Goal: Information Seeking & Learning: Learn about a topic

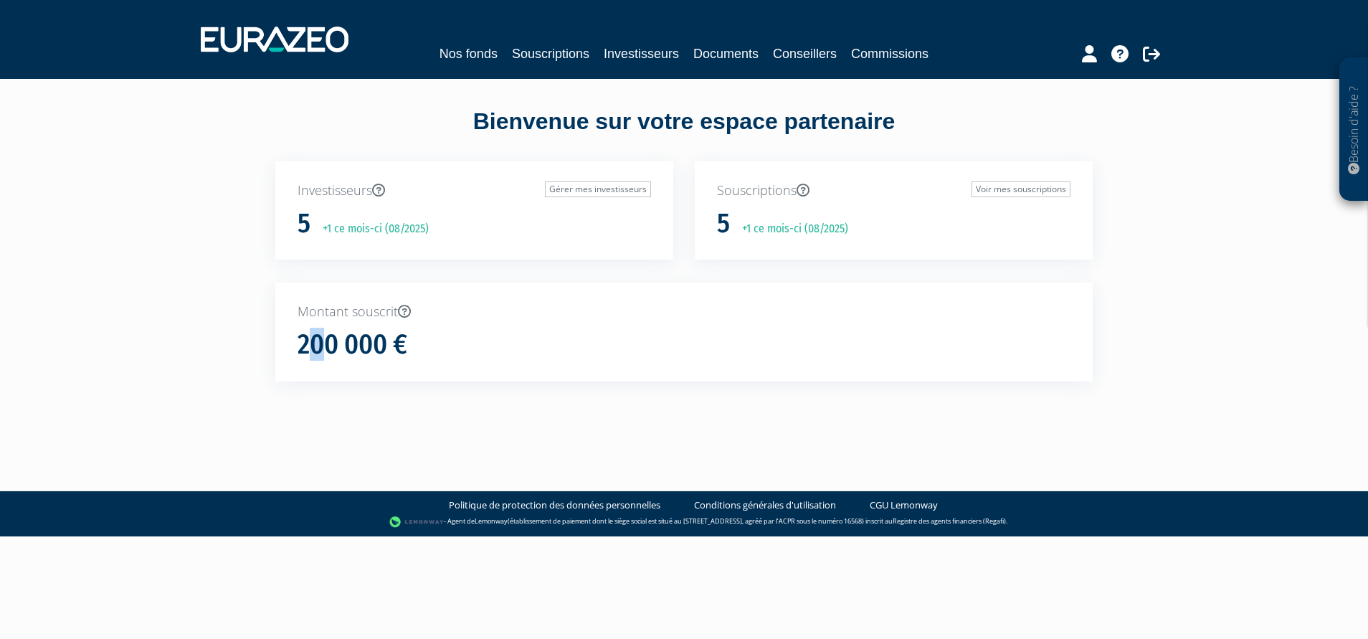
drag, startPoint x: 306, startPoint y: 338, endPoint x: 471, endPoint y: 349, distance: 165.3
click at [471, 349] on div "200 000 €" at bounding box center [684, 345] width 773 height 30
drag, startPoint x: 471, startPoint y: 349, endPoint x: 230, endPoint y: 328, distance: 241.8
click at [229, 328] on div "Besoin d'aide ? × J'ai besoin d'aide Si vous avez une question à propos du fonc…" at bounding box center [684, 216] width 1368 height 433
drag, startPoint x: 299, startPoint y: 344, endPoint x: 482, endPoint y: 355, distance: 183.2
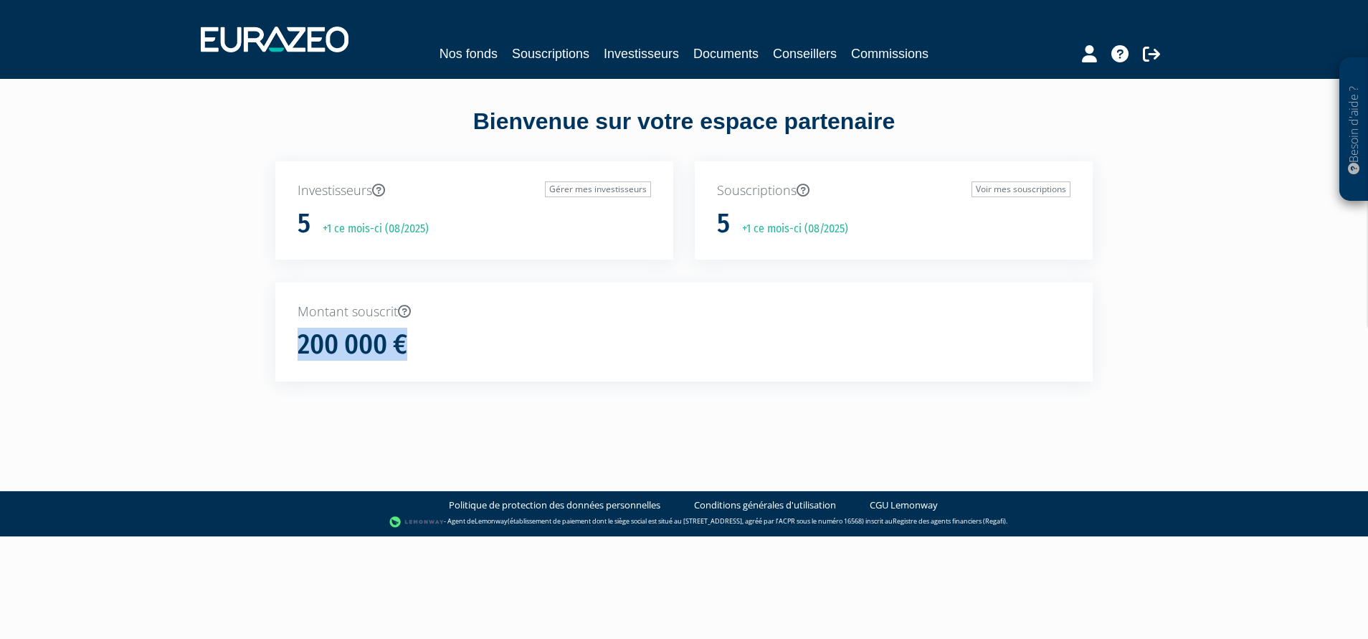
click at [482, 355] on div "200 000 €" at bounding box center [684, 345] width 773 height 30
drag, startPoint x: 482, startPoint y: 355, endPoint x: 164, endPoint y: 326, distance: 318.9
click at [164, 327] on div "Besoin d'aide ? × J'ai besoin d'aide Si vous avez une question à propos du fonc…" at bounding box center [684, 216] width 1368 height 433
click at [485, 45] on link "Nos fonds" at bounding box center [469, 54] width 58 height 20
click at [91, 273] on div "Besoin d'aide ? × J'ai besoin d'aide Si vous avez une question à propos du fonc…" at bounding box center [684, 216] width 1368 height 433
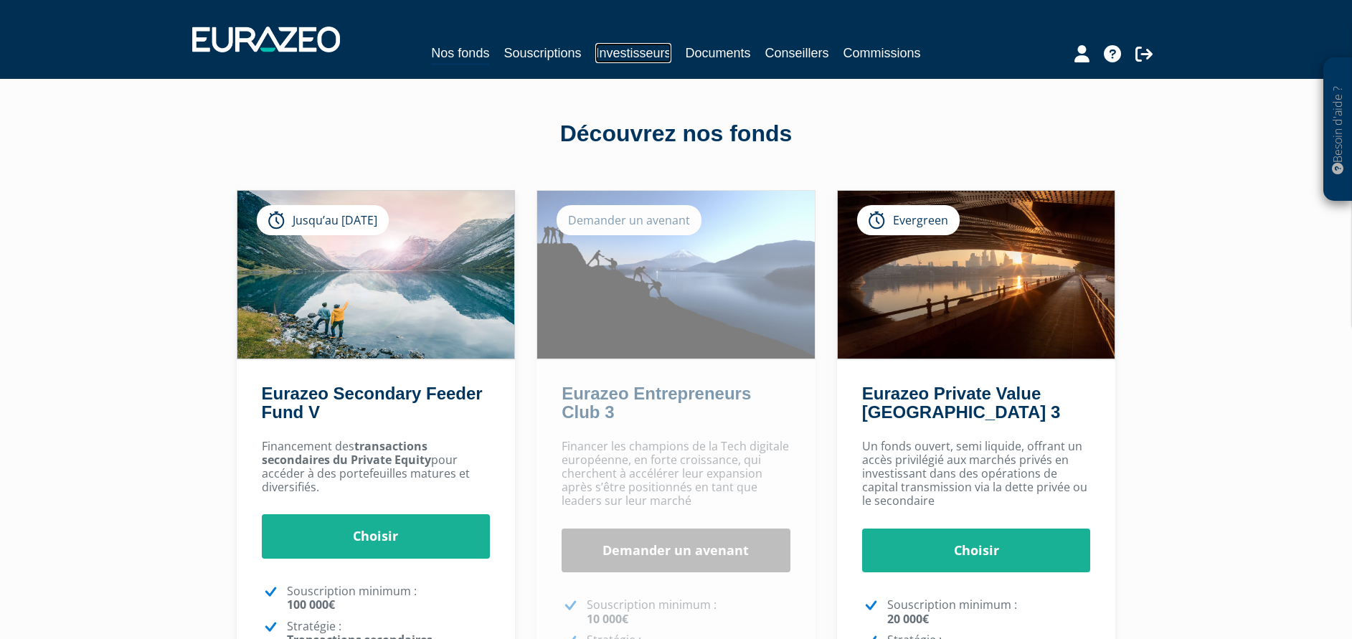
click at [626, 47] on link "Investisseurs" at bounding box center [632, 53] width 75 height 20
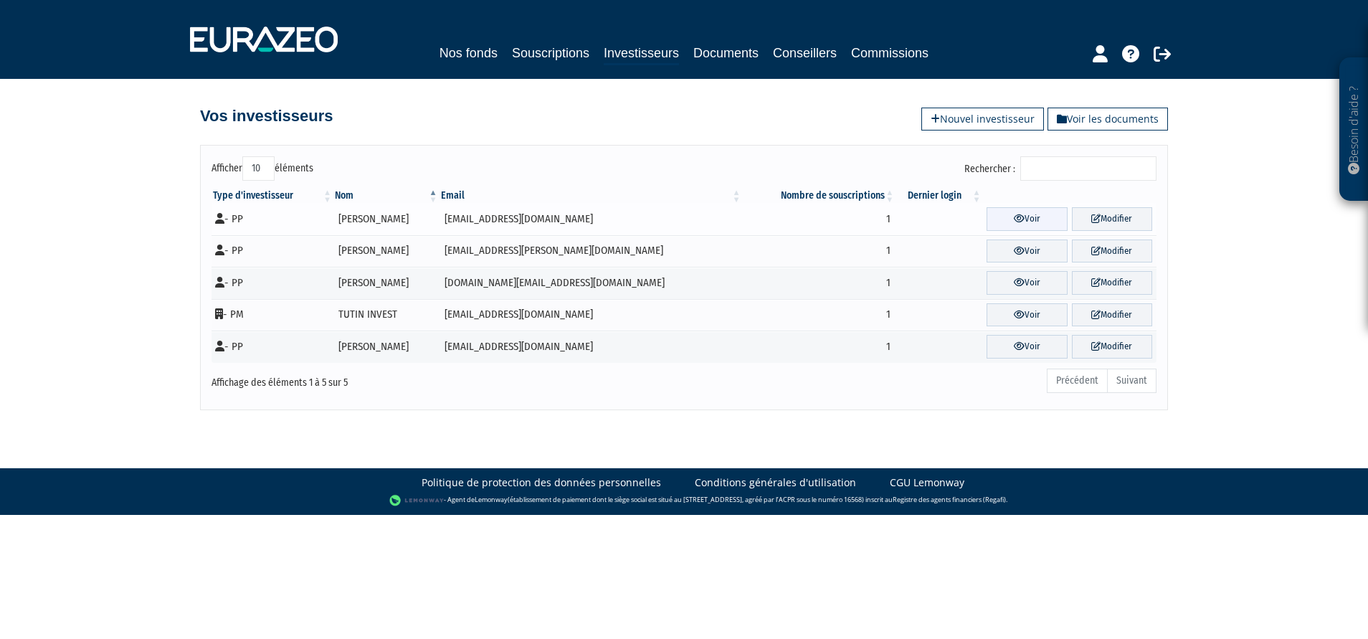
click at [1014, 217] on icon at bounding box center [1019, 218] width 11 height 9
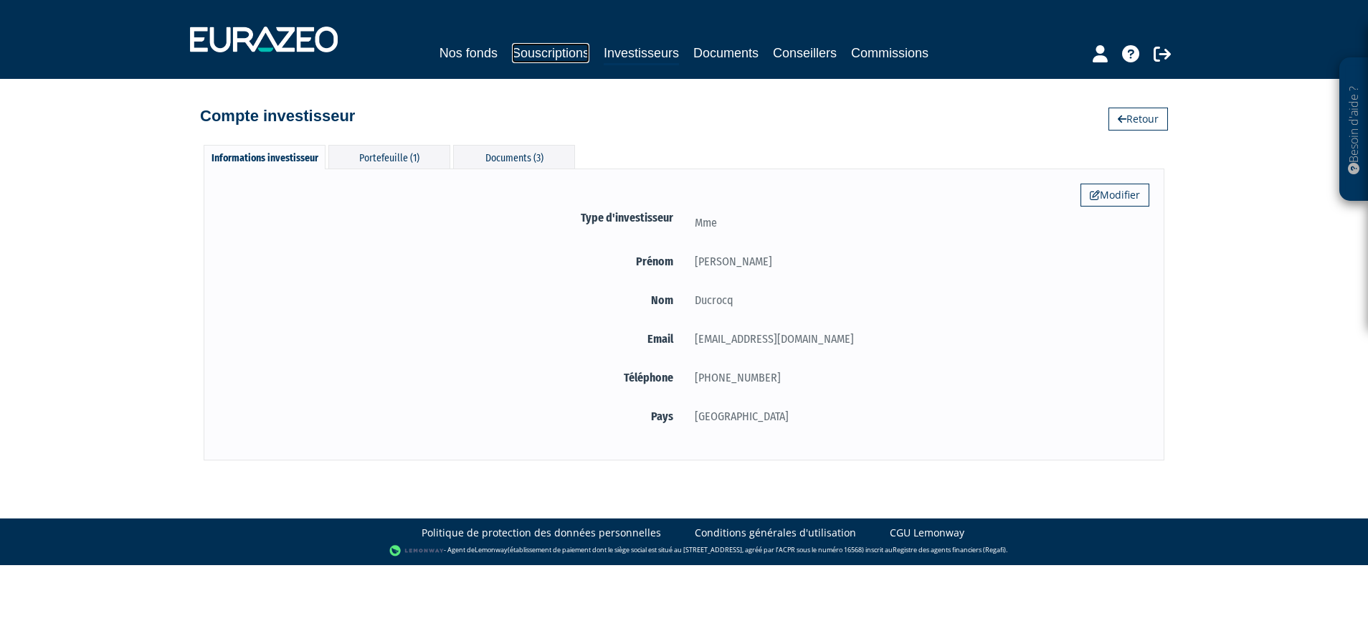
click at [567, 56] on link "Souscriptions" at bounding box center [550, 53] width 77 height 20
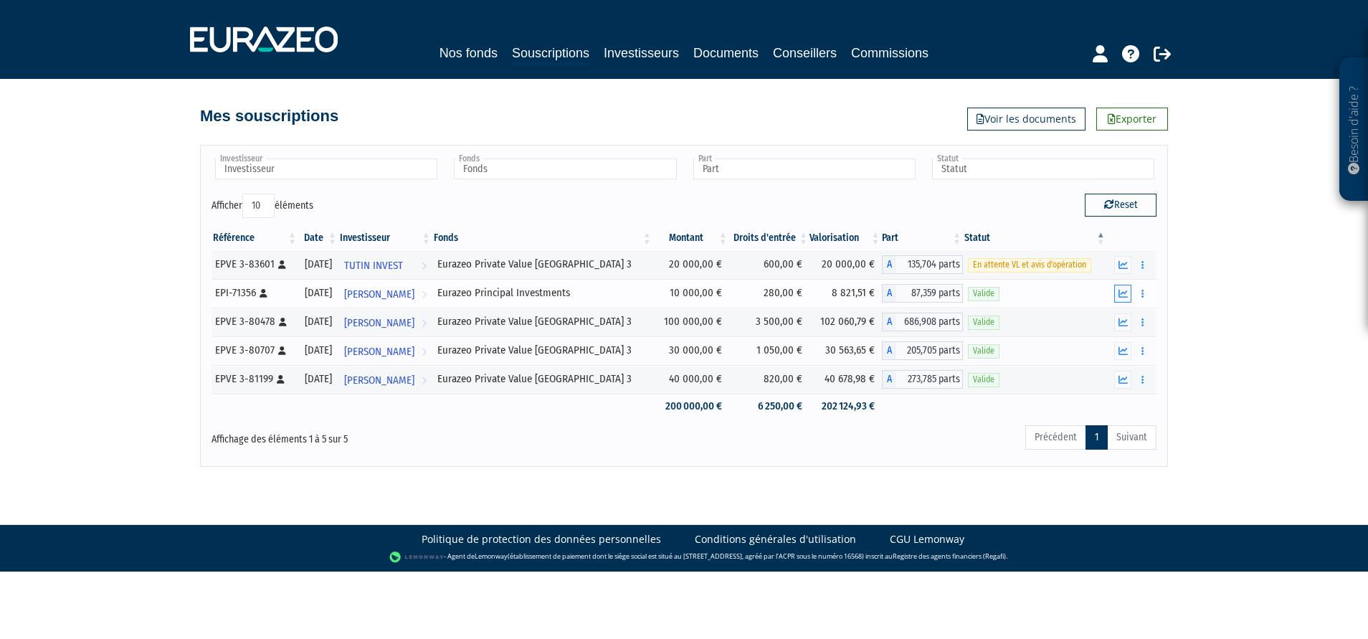
click at [1120, 298] on icon "button" at bounding box center [1123, 293] width 9 height 9
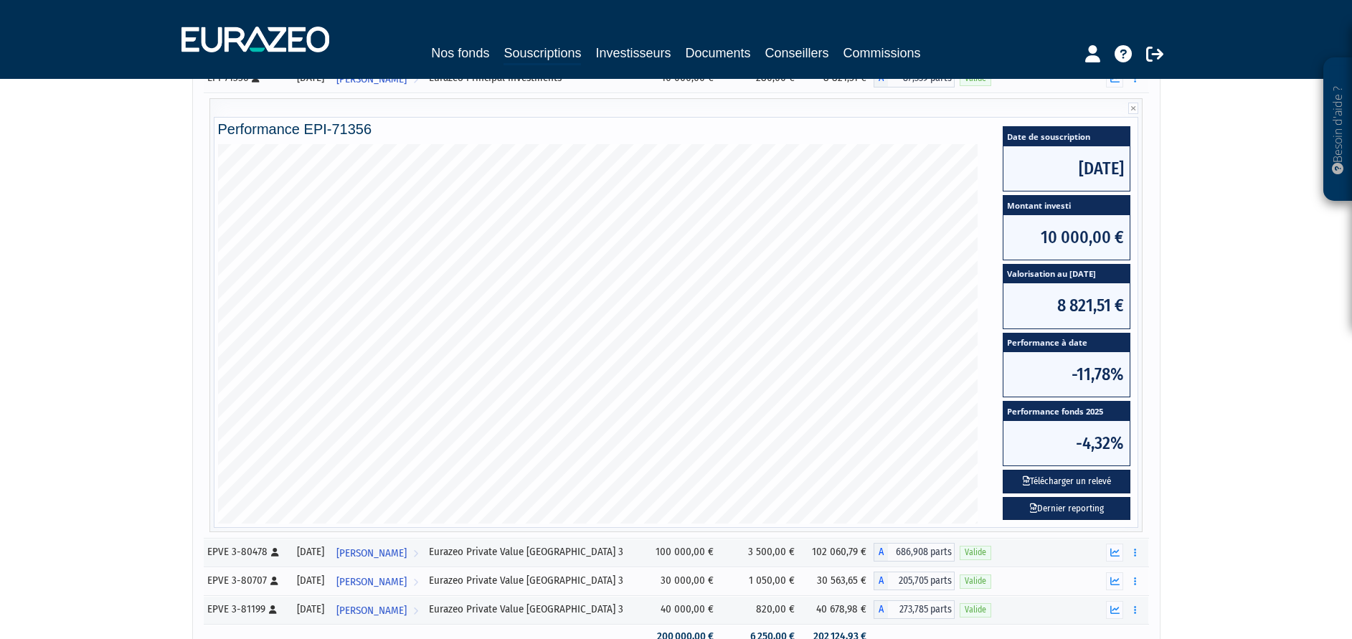
click at [1234, 398] on div "Besoin d'aide ? × J'ai besoin d'aide Si vous avez une question à propos du fonc…" at bounding box center [676, 241] width 1352 height 912
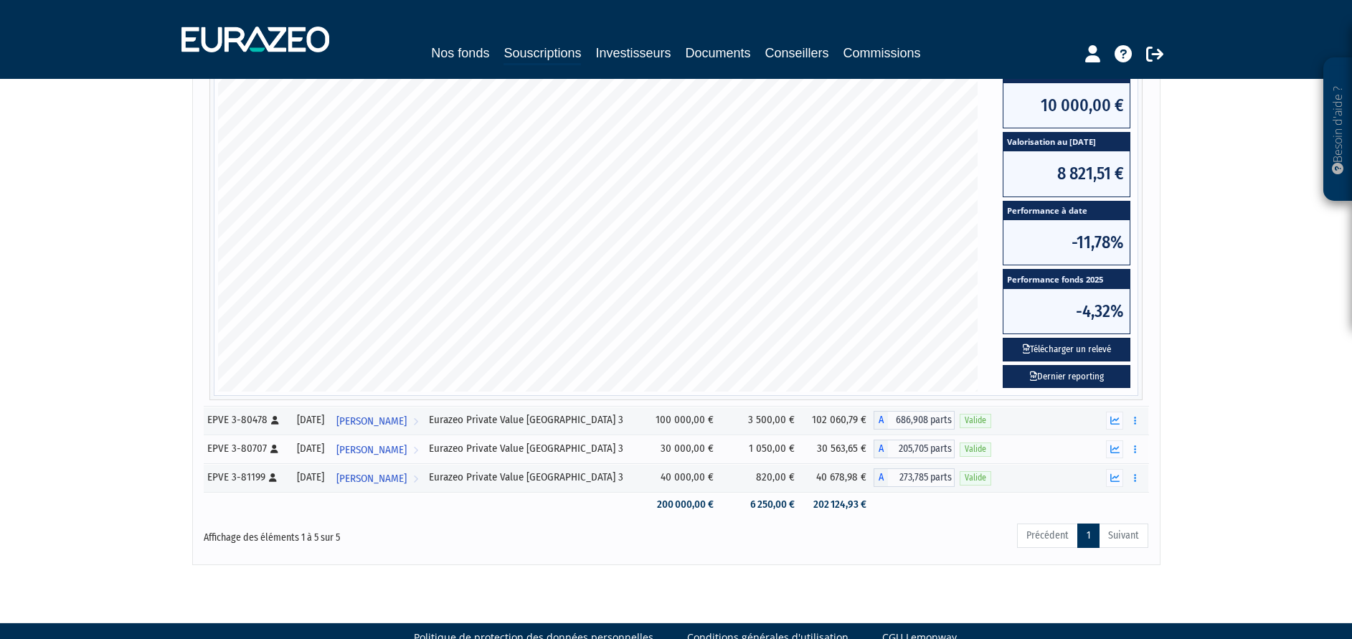
scroll to position [378, 0]
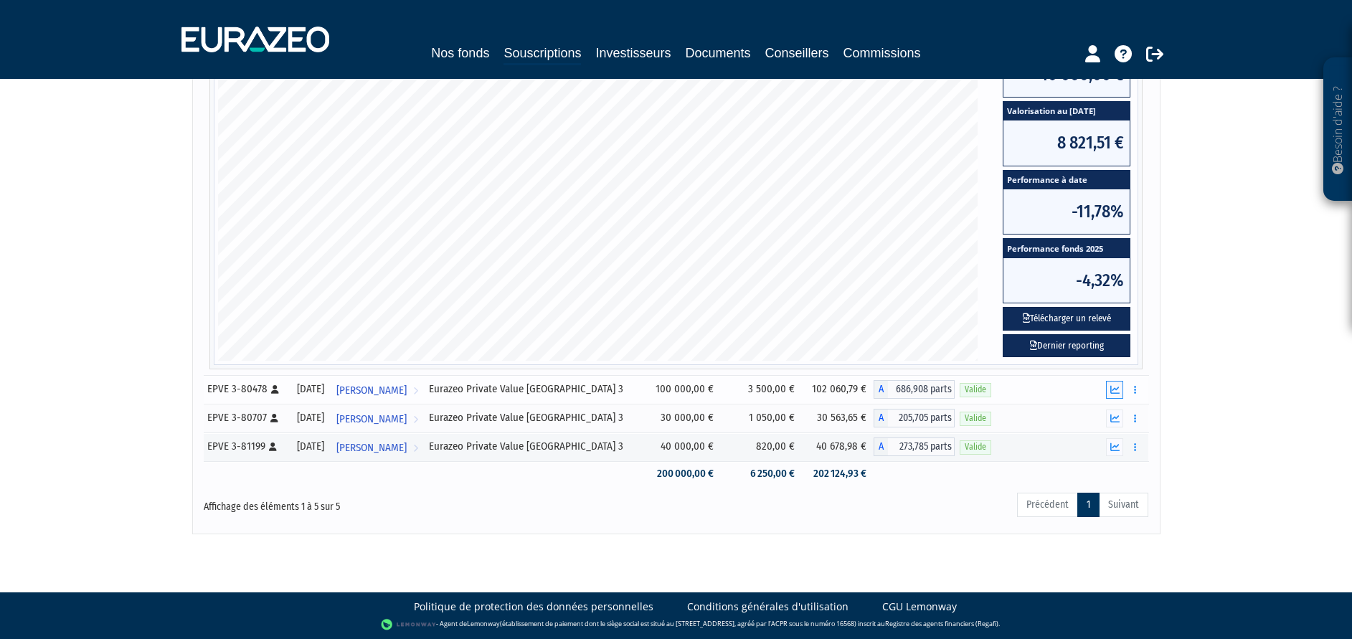
click at [1115, 392] on icon "button" at bounding box center [1114, 389] width 9 height 9
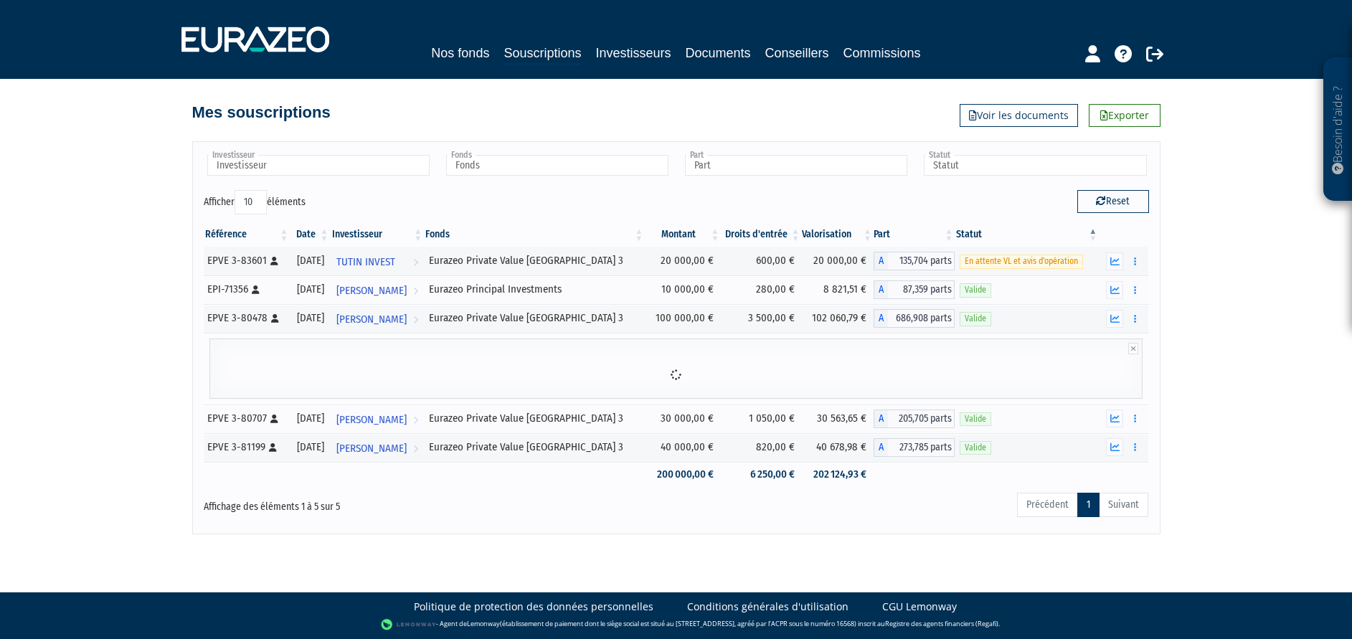
scroll to position [0, 0]
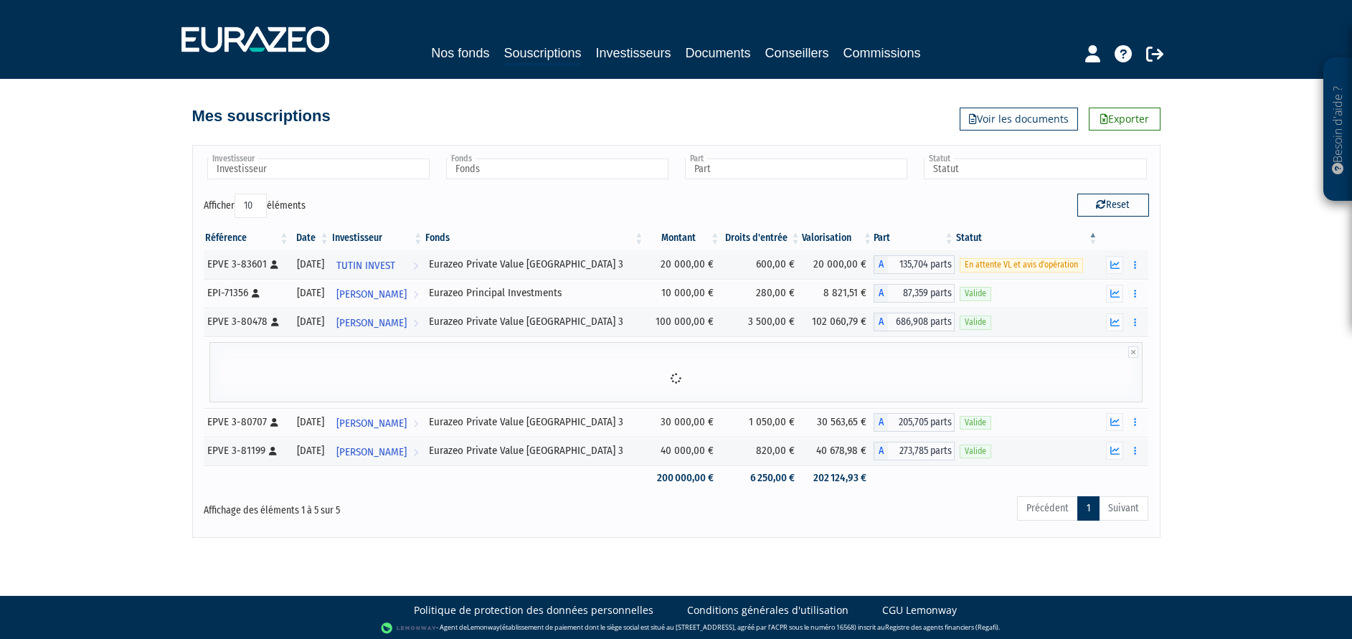
click at [1194, 383] on div "Besoin d'aide ? × J'ai besoin d'aide Si vous avez une question à propos du fonc…" at bounding box center [676, 269] width 1352 height 538
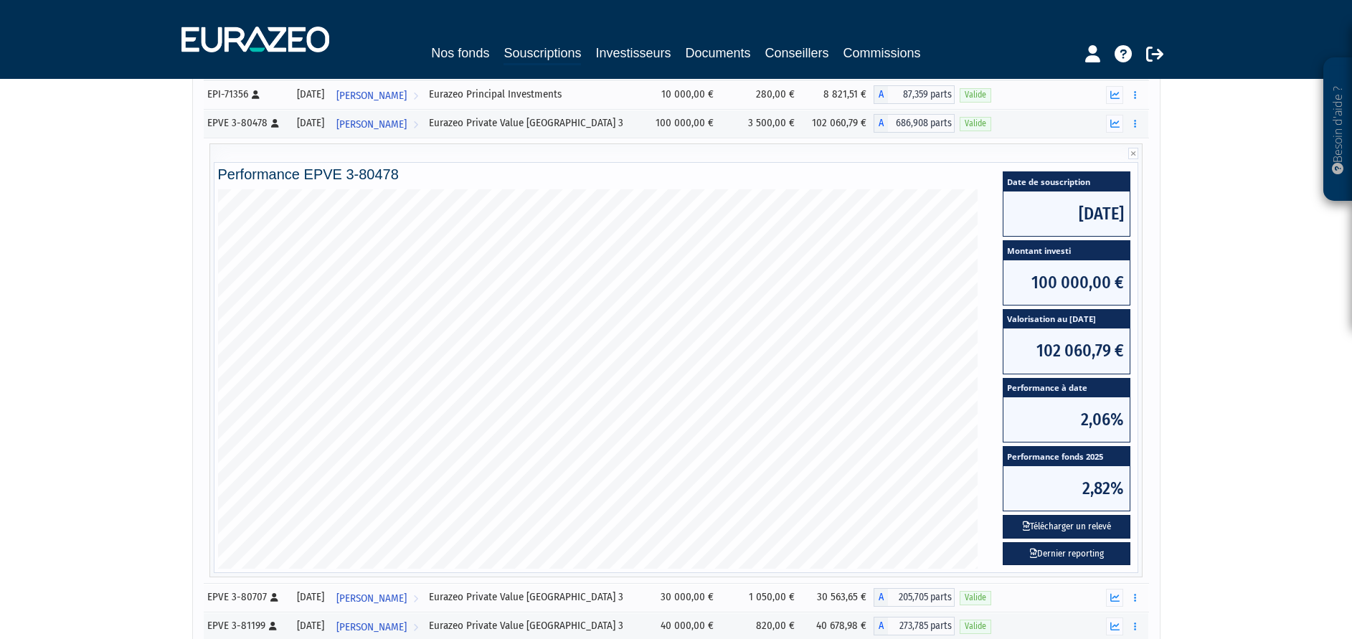
scroll to position [215, 0]
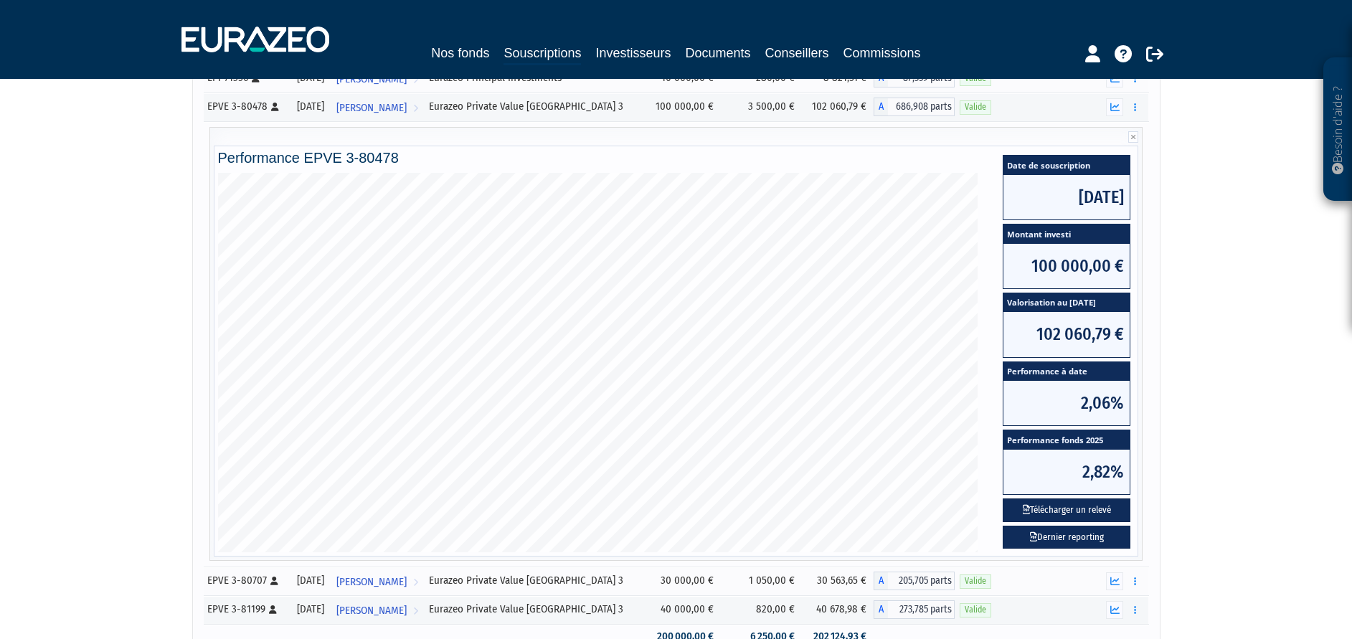
click at [1190, 369] on div "Besoin d'aide ? × J'ai besoin d'aide Si vous avez une question à propos du fonc…" at bounding box center [676, 241] width 1352 height 912
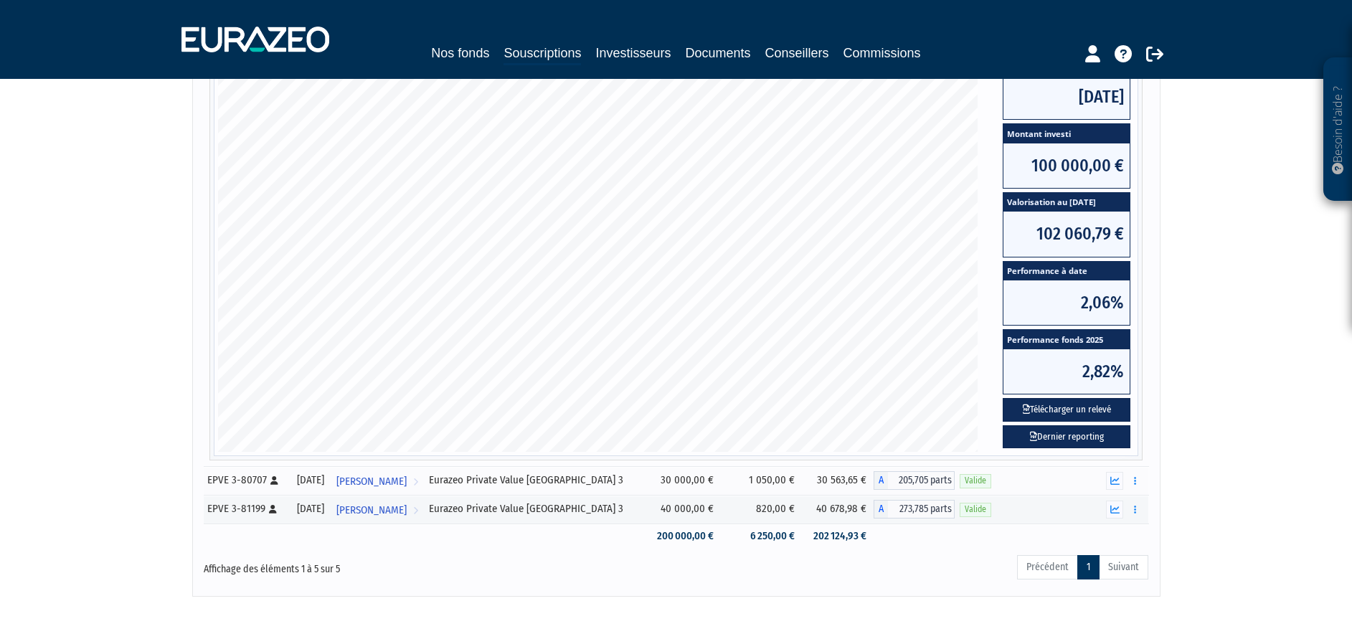
scroll to position [323, 0]
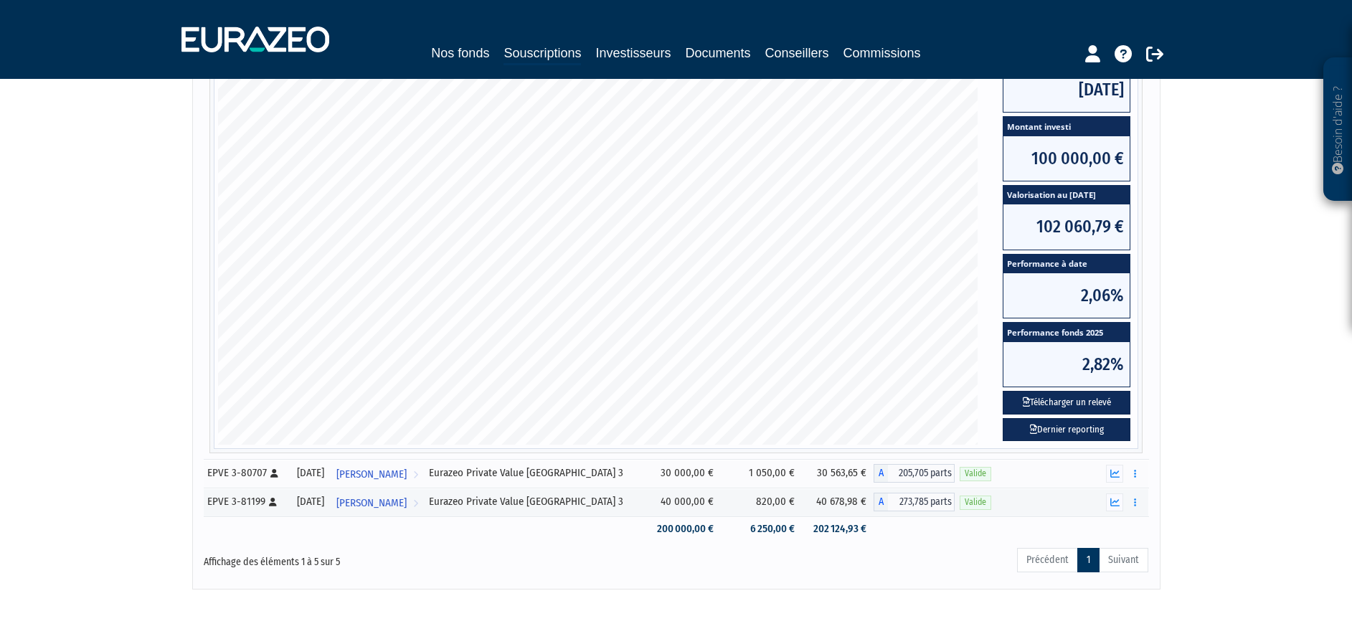
click at [72, 384] on div "Besoin d'aide ? × J'ai besoin d'aide Si vous avez une question à propos du fonc…" at bounding box center [676, 133] width 1352 height 912
drag, startPoint x: 75, startPoint y: 381, endPoint x: 82, endPoint y: 403, distance: 23.1
click at [77, 392] on div "Besoin d'aide ? × J'ai besoin d'aide Si vous avez une question à propos du fonc…" at bounding box center [676, 133] width 1352 height 912
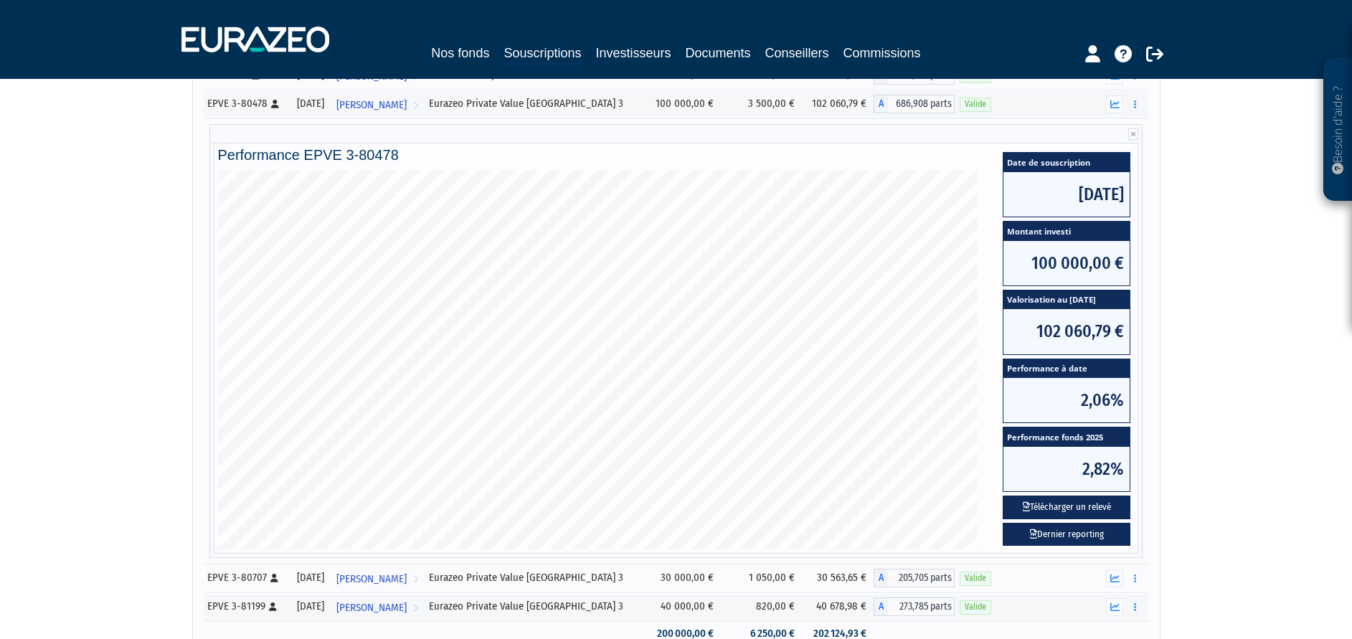
scroll to position [215, 0]
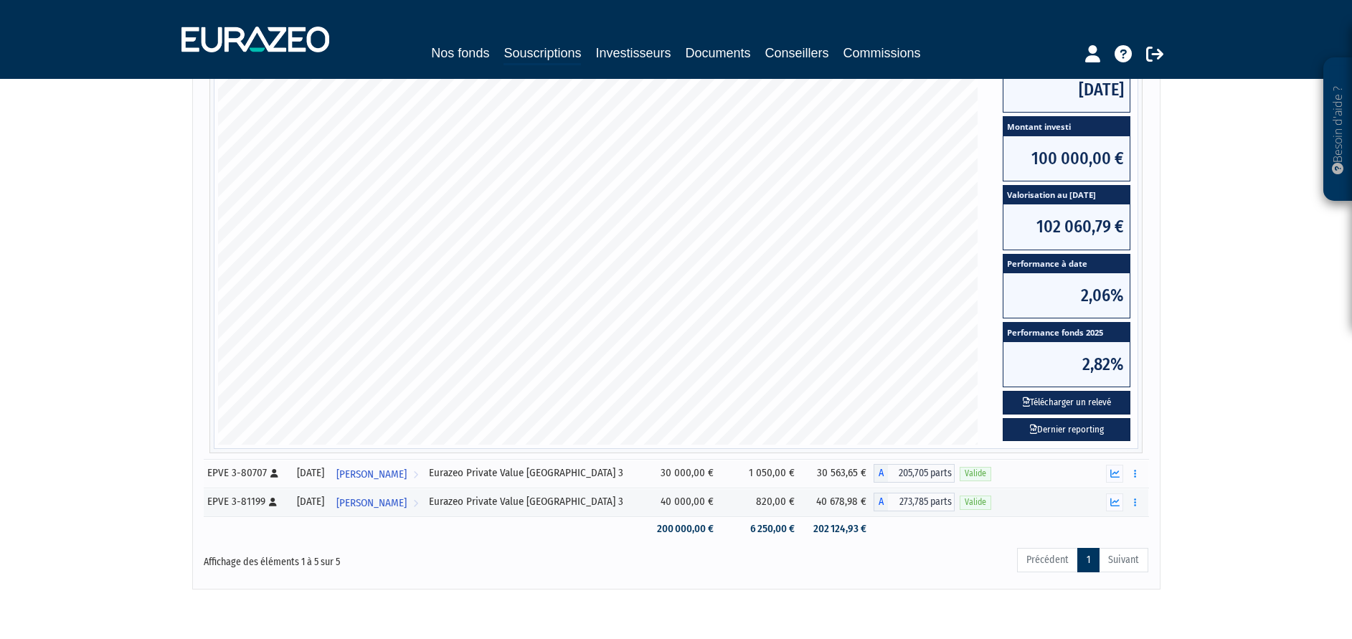
drag, startPoint x: 87, startPoint y: 407, endPoint x: 87, endPoint y: 416, distance: 8.6
click at [87, 416] on div "Besoin d'aide ? × J'ai besoin d'aide Si vous avez une question à propos du fonc…" at bounding box center [676, 133] width 1352 height 912
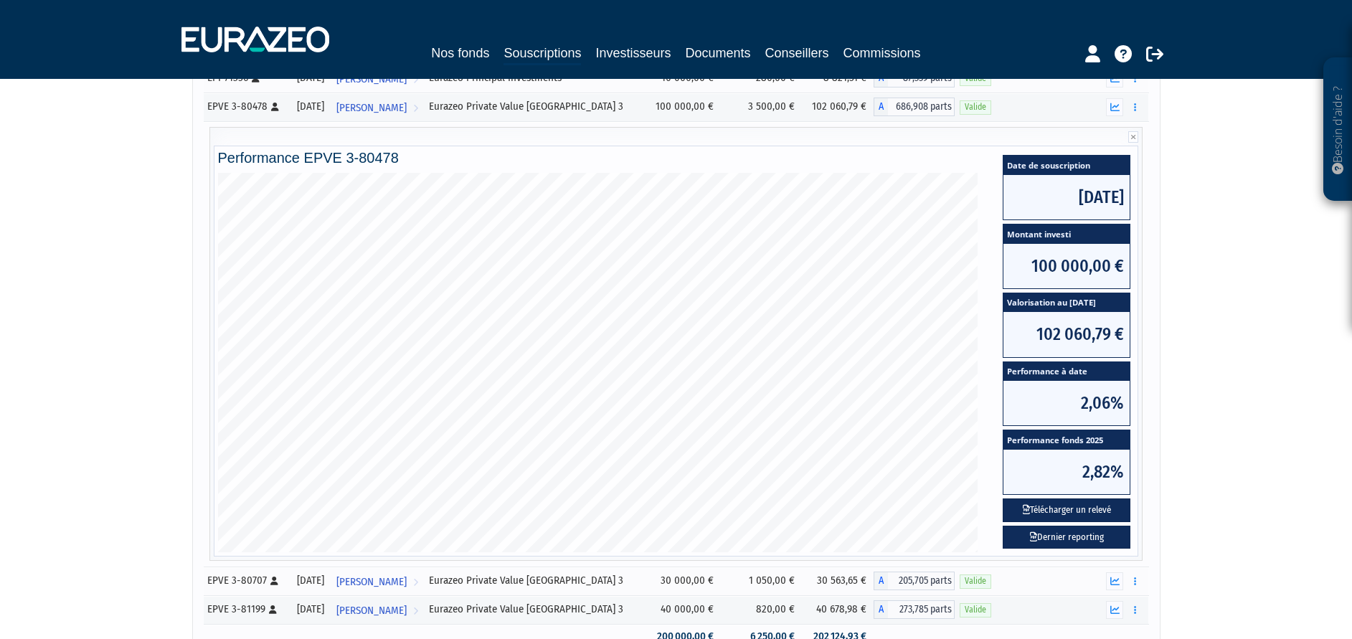
drag, startPoint x: 82, startPoint y: 392, endPoint x: 81, endPoint y: 377, distance: 15.1
click at [82, 379] on div "Besoin d'aide ? × J'ai besoin d'aide Si vous avez une question à propos du fonc…" at bounding box center [676, 241] width 1352 height 912
click at [82, 394] on div "Besoin d'aide ? × J'ai besoin d'aide Si vous avez une question à propos du fonc…" at bounding box center [676, 241] width 1352 height 912
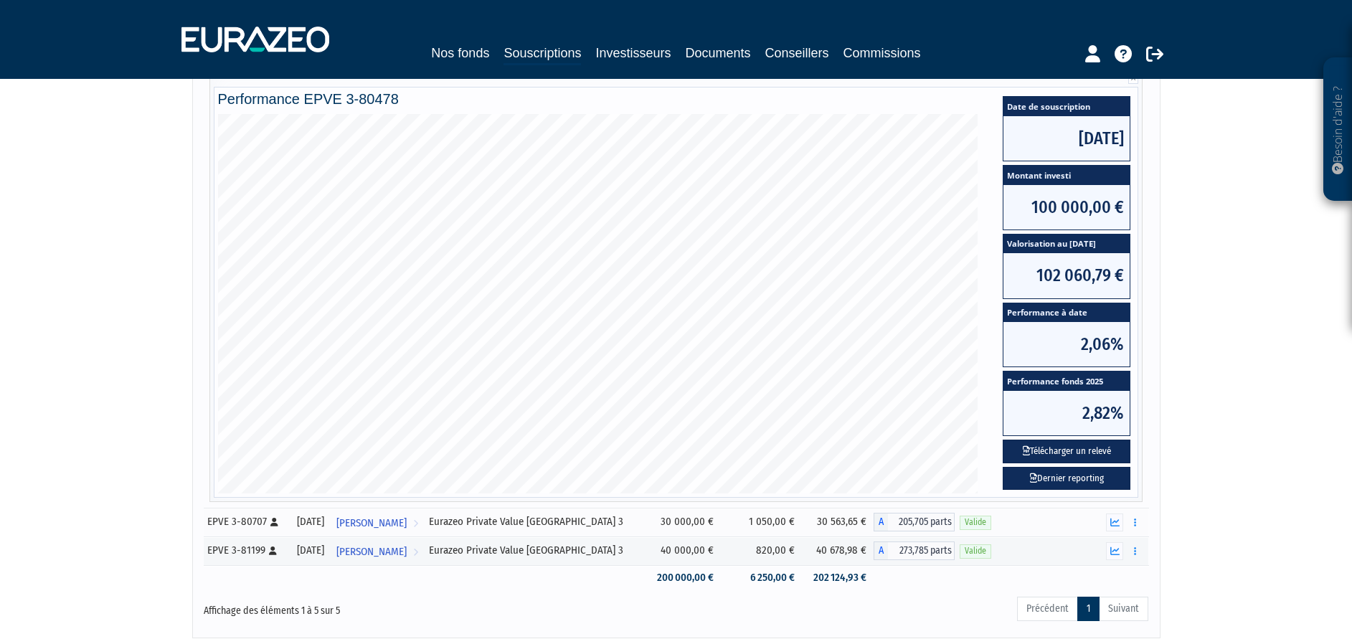
scroll to position [378, 0]
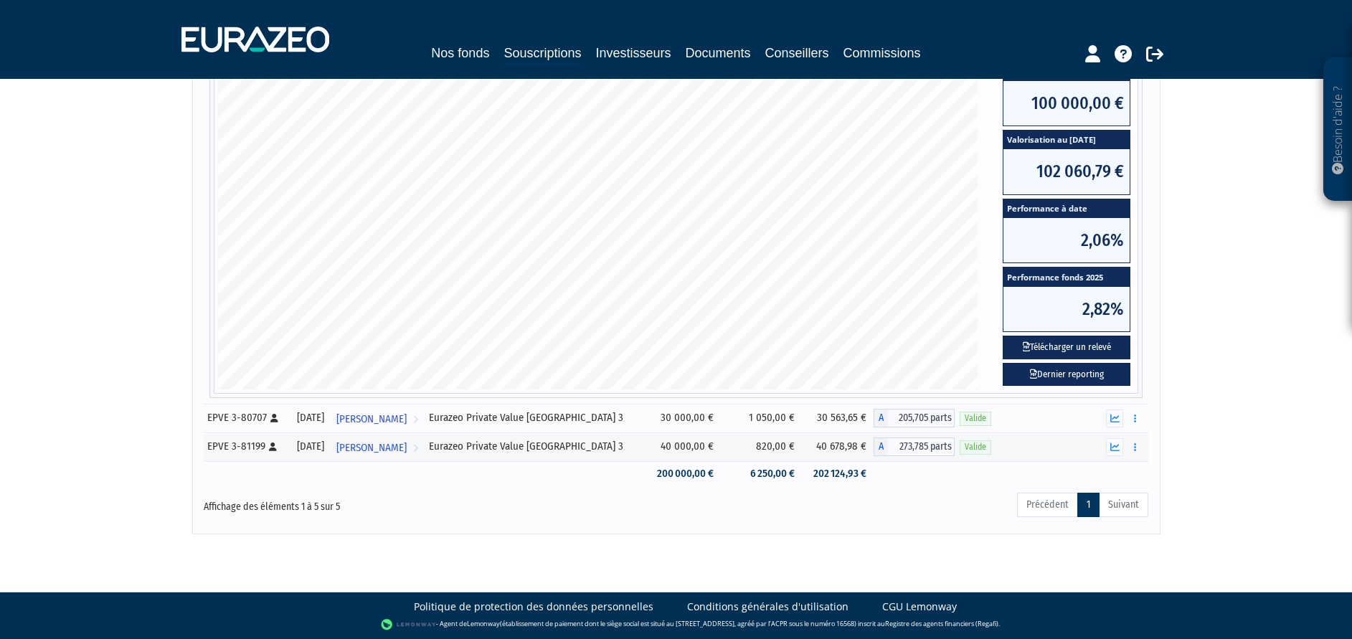
click at [82, 409] on div "Besoin d'aide ? × J'ai besoin d'aide Si vous avez une question à propos du fonc…" at bounding box center [676, 78] width 1352 height 912
drag, startPoint x: 1109, startPoint y: 417, endPoint x: 1164, endPoint y: 416, distance: 54.5
click at [1109, 417] on button "button" at bounding box center [1114, 418] width 17 height 18
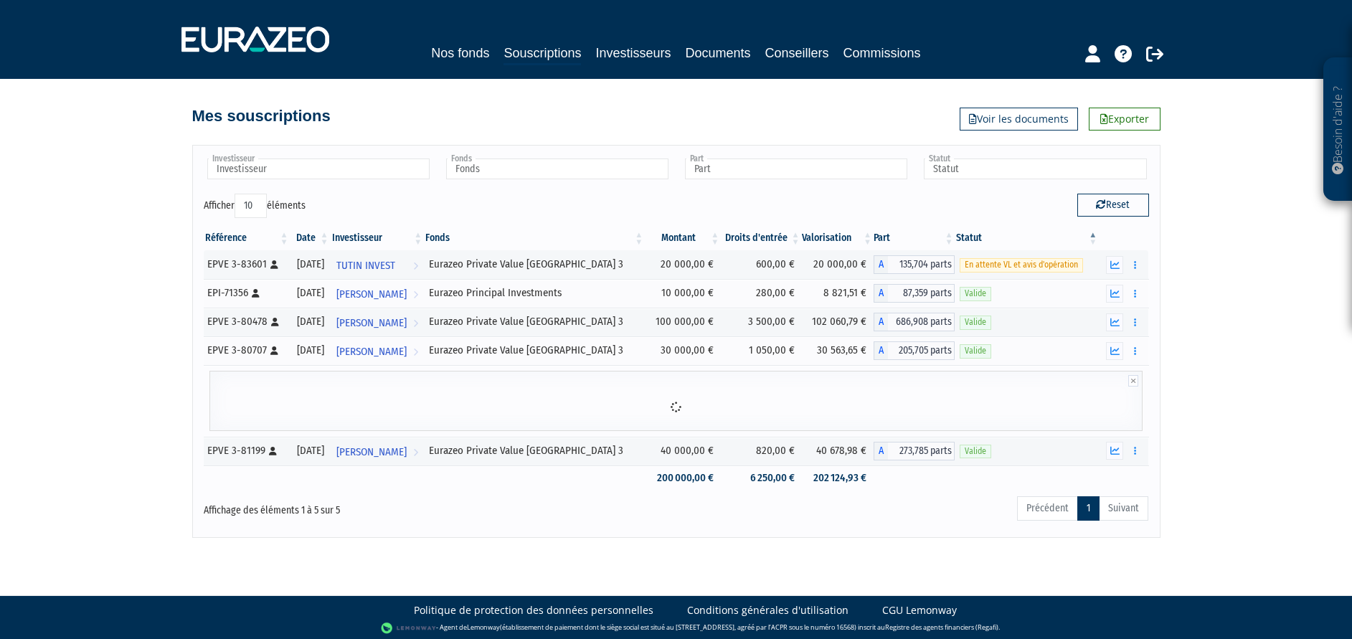
click at [1213, 433] on div "Besoin d'aide ? × J'ai besoin d'aide Si vous avez une question à propos du fonc…" at bounding box center [676, 269] width 1352 height 538
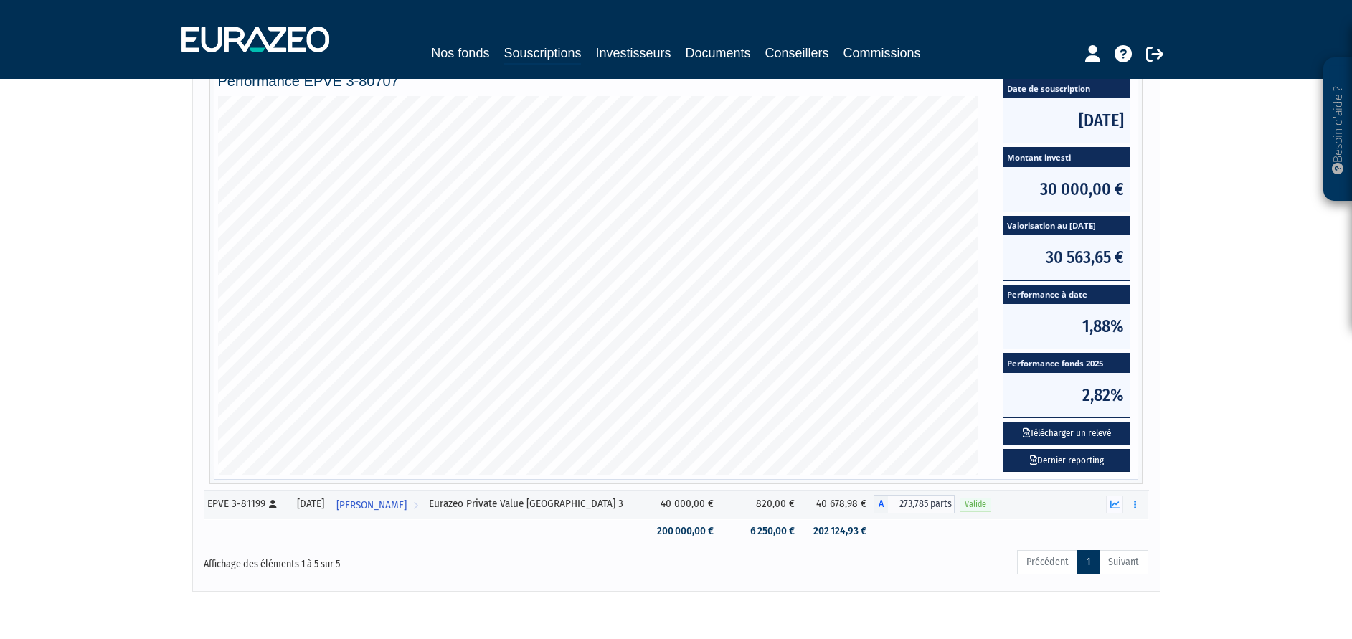
scroll to position [323, 0]
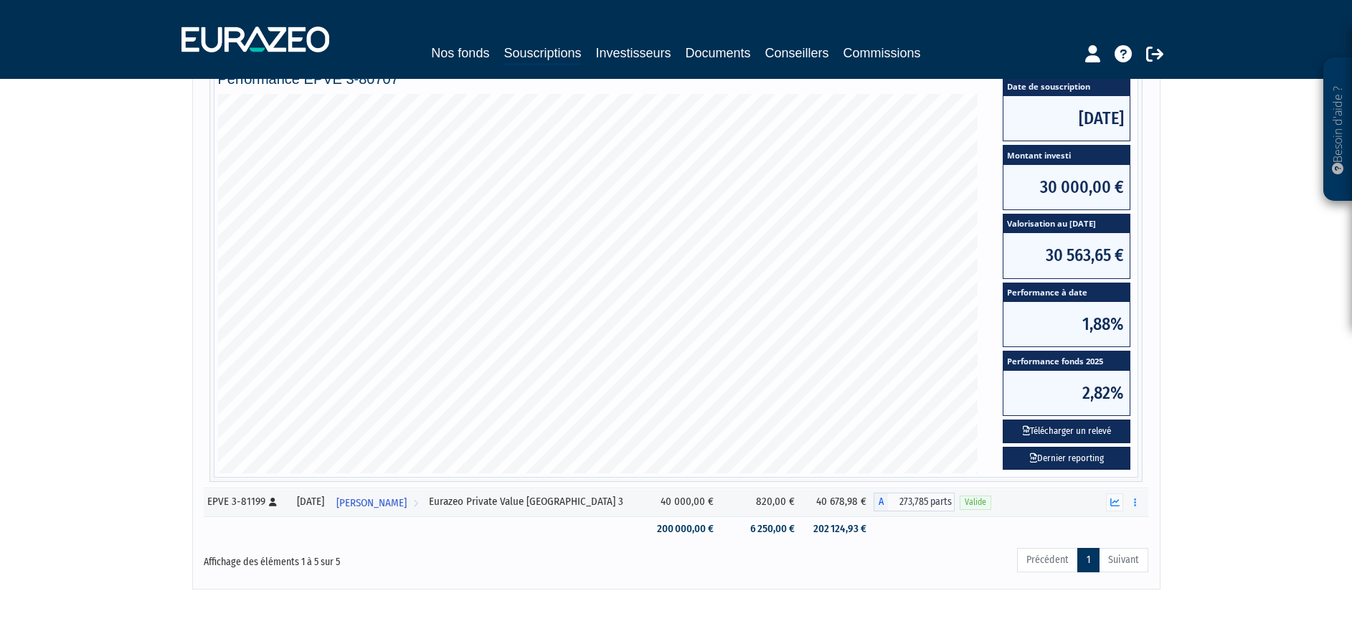
drag, startPoint x: 1113, startPoint y: 505, endPoint x: 1224, endPoint y: 493, distance: 111.8
click at [1116, 504] on icon "button" at bounding box center [1114, 502] width 9 height 9
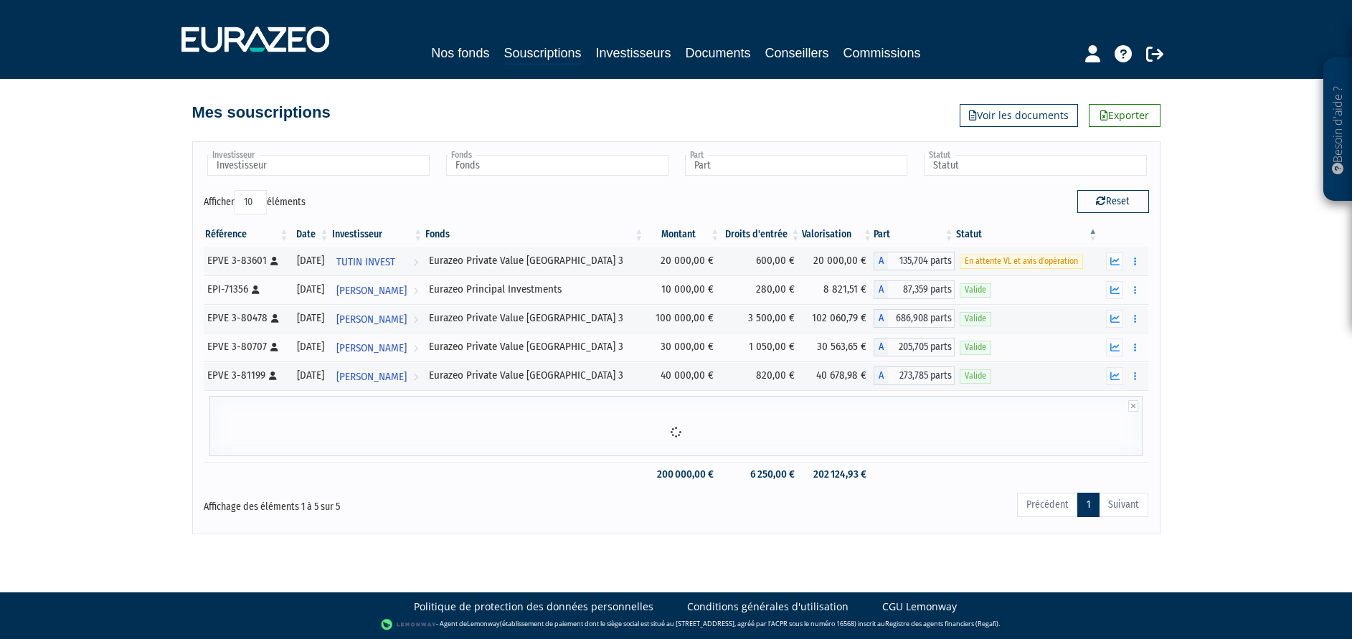
click at [1228, 490] on div "Besoin d'aide ? × J'ai besoin d'aide Si vous avez une question à propos du fonc…" at bounding box center [676, 265] width 1352 height 538
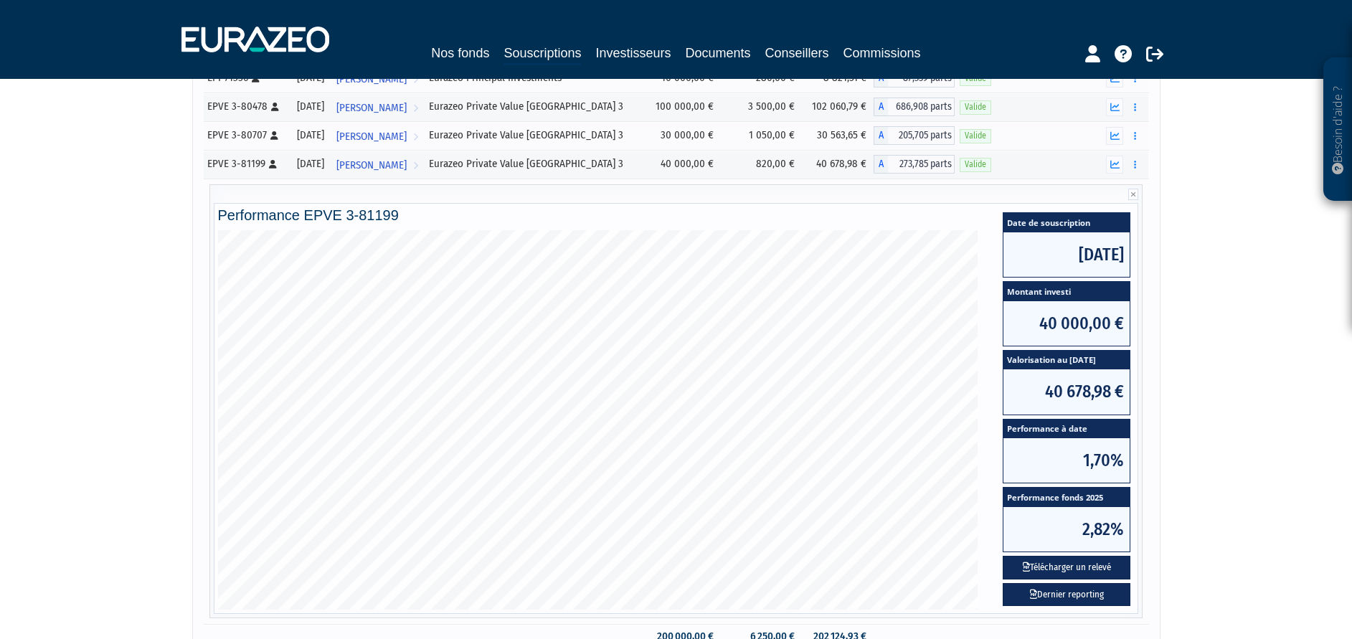
scroll to position [0, 0]
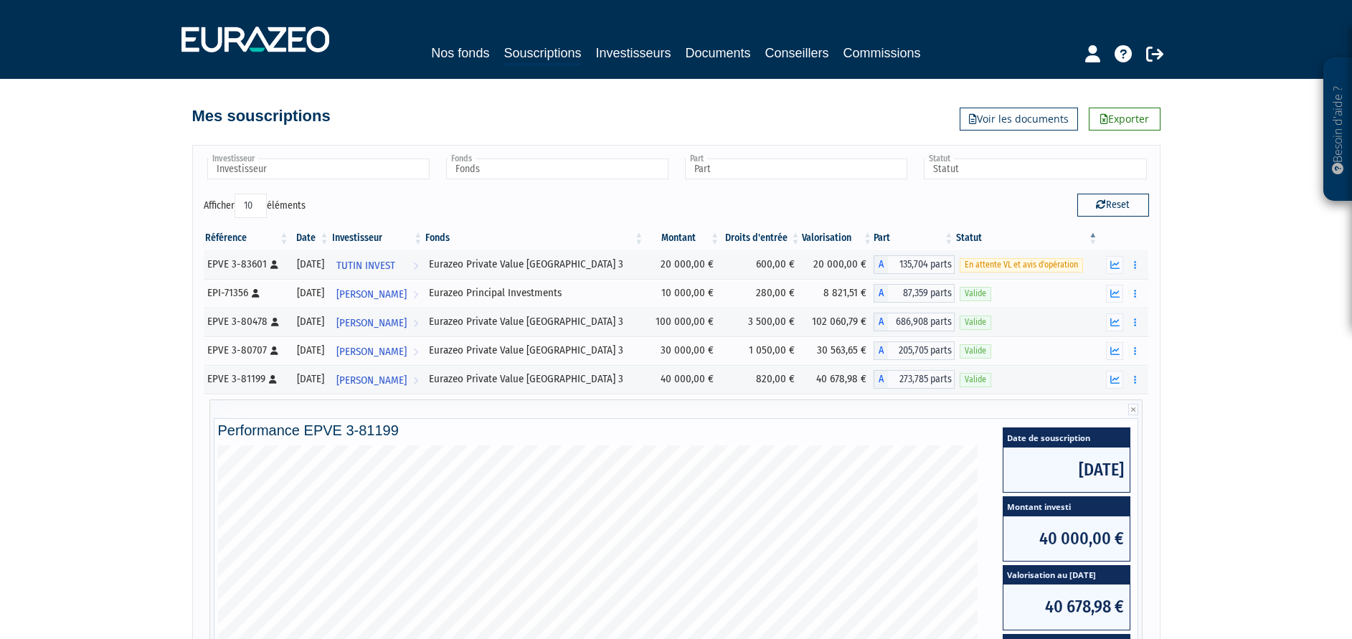
click at [1208, 425] on div "Besoin d'aide ? × J'ai besoin d'aide Si vous avez une question à propos du fonc…" at bounding box center [676, 456] width 1352 height 912
click at [1117, 350] on icon "button" at bounding box center [1114, 350] width 9 height 9
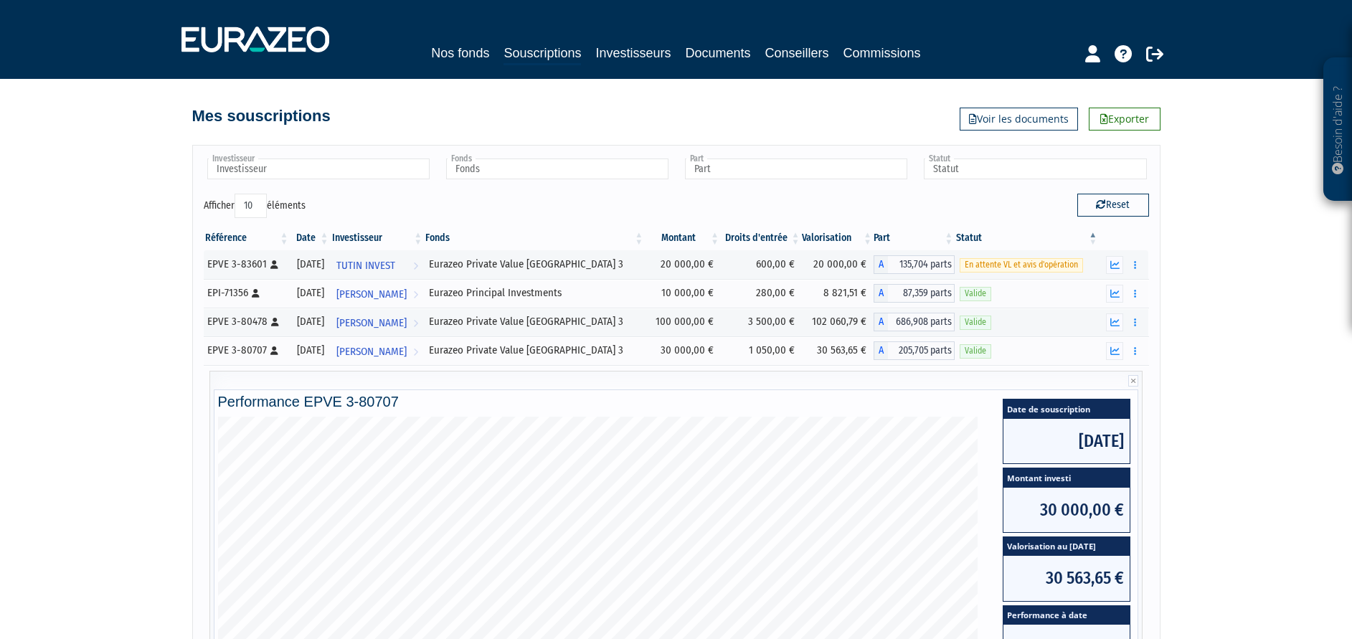
click at [1200, 351] on div "Besoin d'aide ? × J'ai besoin d'aide Si vous avez une question à propos du fonc…" at bounding box center [676, 456] width 1352 height 912
drag, startPoint x: 1194, startPoint y: 392, endPoint x: 1194, endPoint y: 403, distance: 10.8
click at [1194, 403] on div "Besoin d'aide ? × J'ai besoin d'aide Si vous avez une question à propos du fonc…" at bounding box center [676, 456] width 1352 height 912
click at [1190, 413] on div "Besoin d'aide ? × J'ai besoin d'aide Si vous avez une question à propos du fonc…" at bounding box center [676, 456] width 1352 height 912
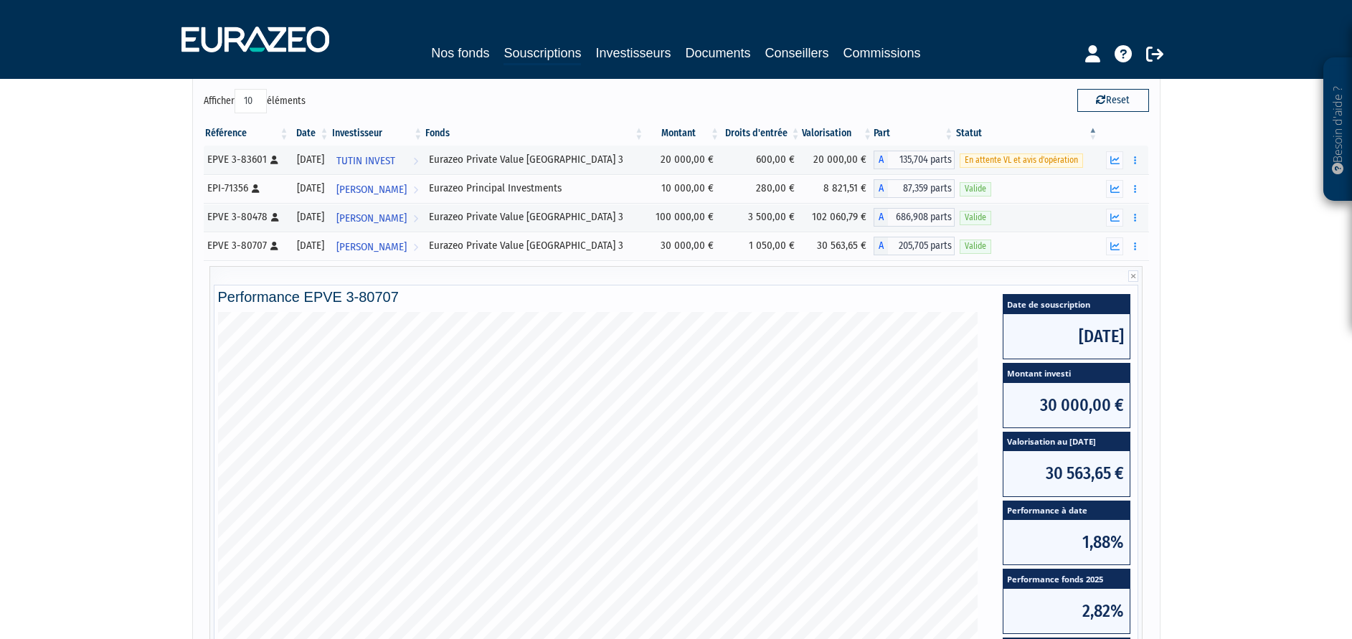
scroll to position [108, 0]
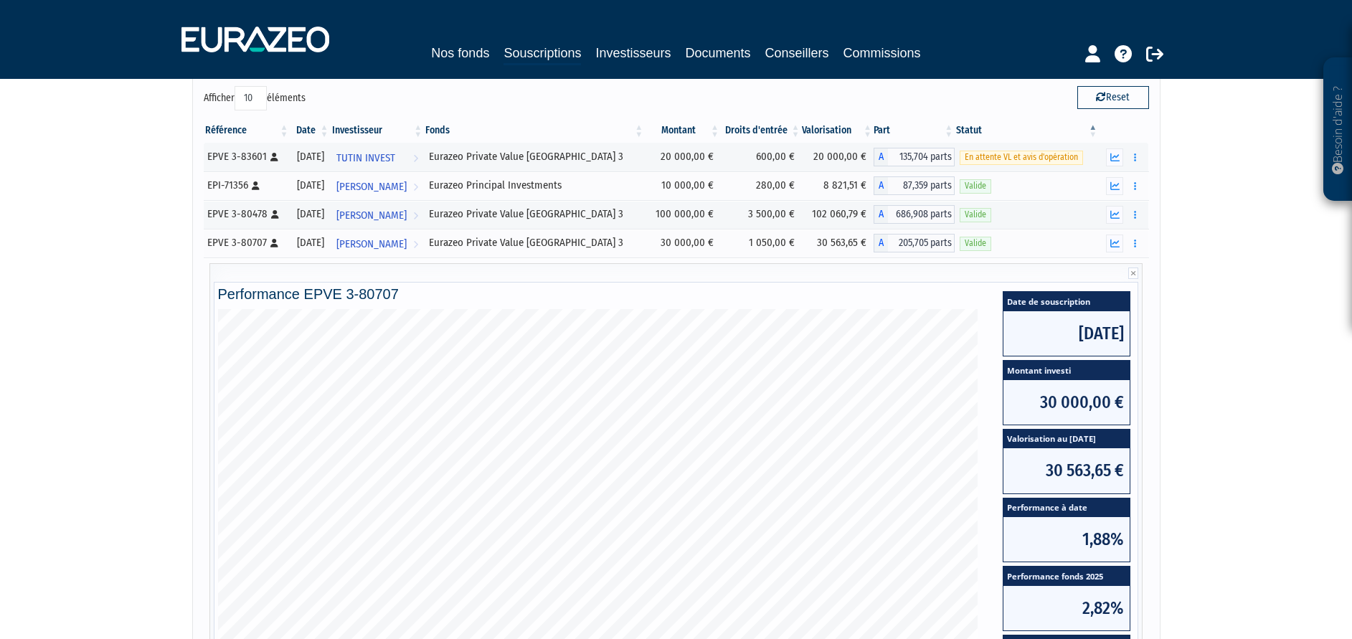
click at [1188, 410] on div "Besoin d'aide ? × J'ai besoin d'aide Si vous avez une question à propos du fonc…" at bounding box center [676, 348] width 1352 height 912
drag, startPoint x: 1187, startPoint y: 408, endPoint x: 1186, endPoint y: 400, distance: 8.0
click at [1186, 400] on div "Besoin d'aide ? × J'ai besoin d'aide Si vous avez une question à propos du fonc…" at bounding box center [676, 348] width 1352 height 912
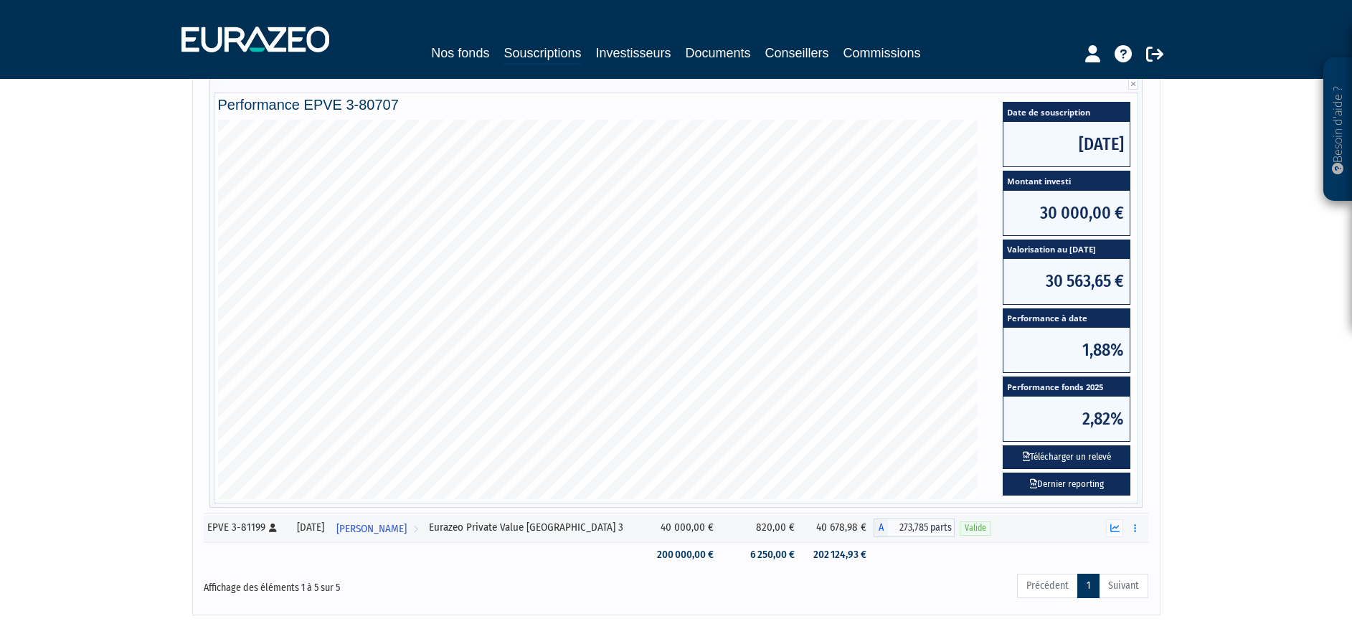
scroll to position [323, 0]
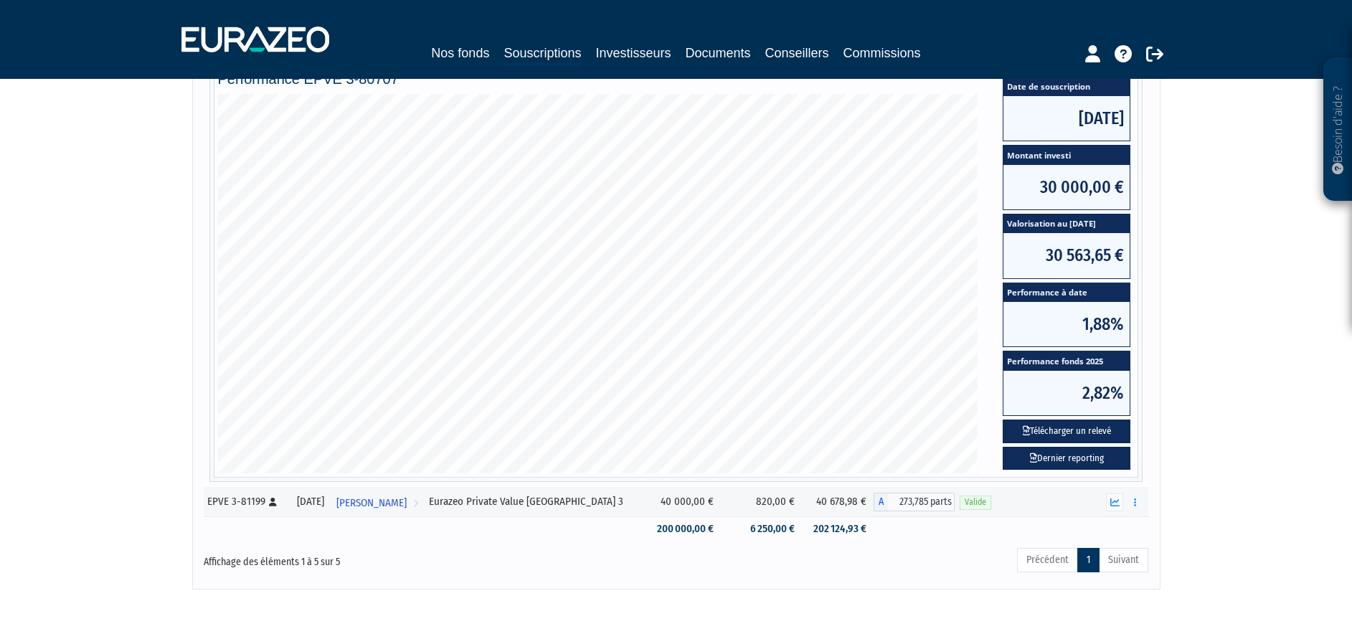
click at [1168, 325] on div "Besoin d'aide ? × J'ai besoin d'aide Si vous avez une question à propos du fonc…" at bounding box center [676, 133] width 1352 height 912
drag, startPoint x: 1170, startPoint y: 379, endPoint x: 1170, endPoint y: 412, distance: 33.7
click at [1170, 412] on div "Besoin d'aide ? × J'ai besoin d'aide Si vous avez une question à propos du fonc…" at bounding box center [676, 133] width 1352 height 912
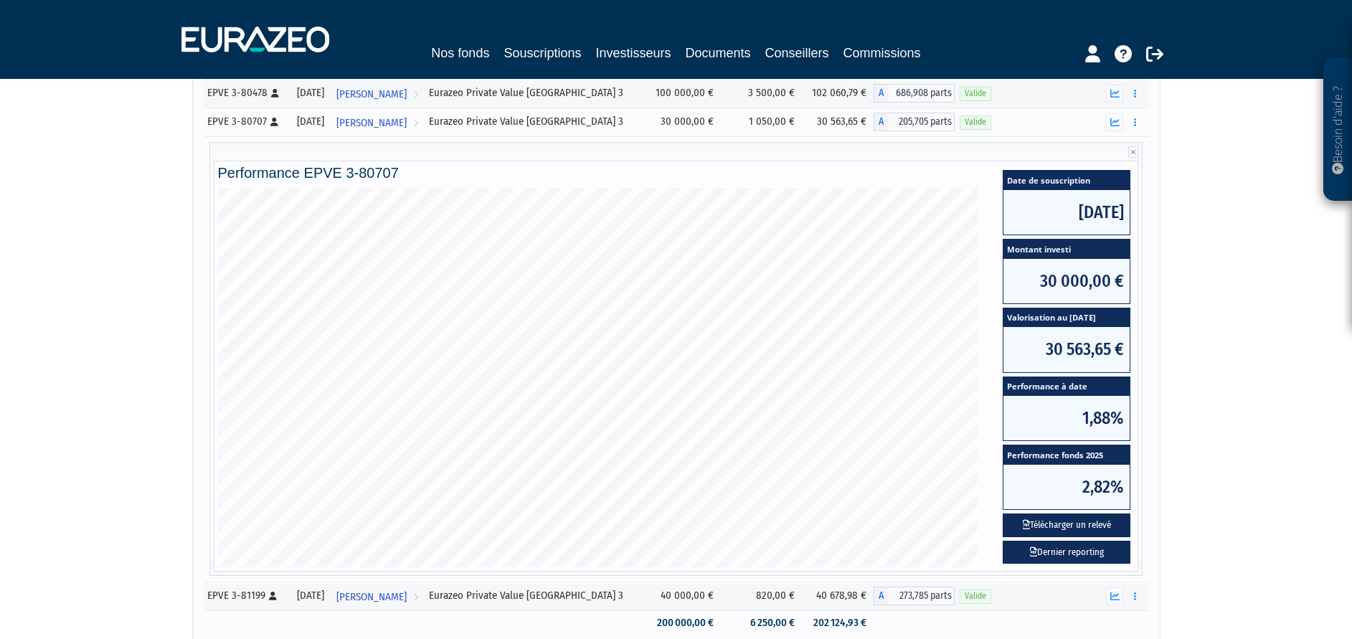
scroll to position [215, 0]
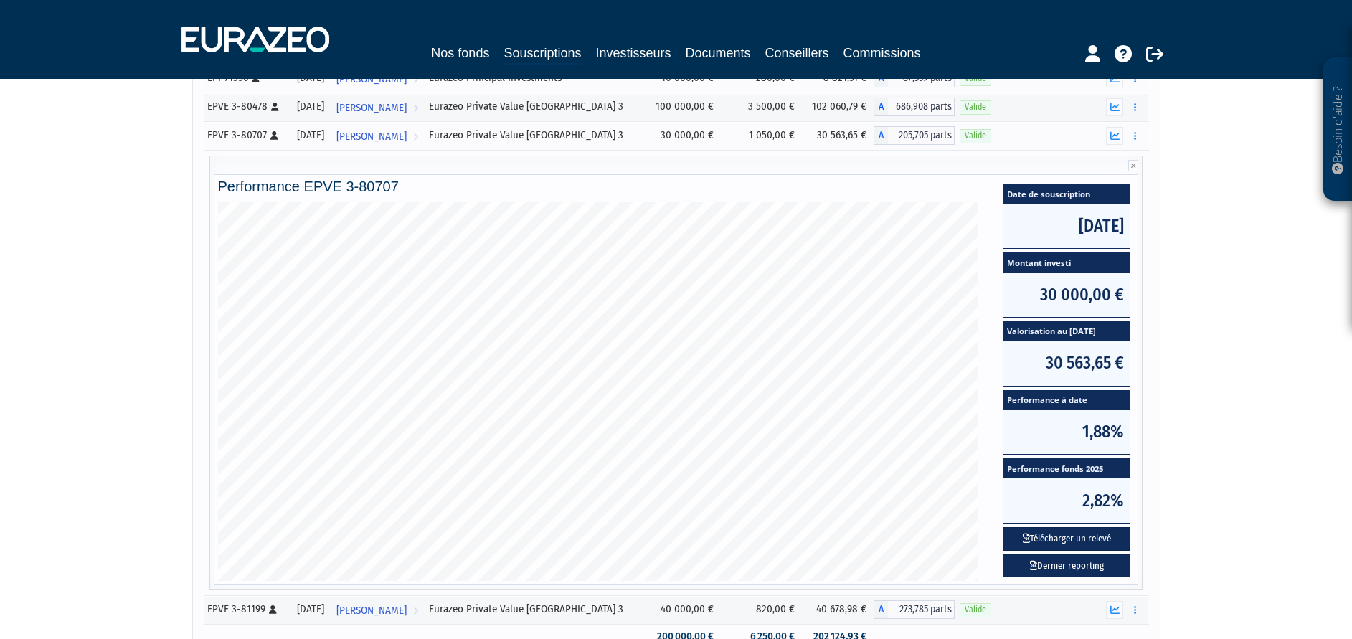
click at [1182, 425] on div "Besoin d'aide ? × J'ai besoin d'aide Si vous avez une question à propos du fonc…" at bounding box center [676, 241] width 1352 height 912
click at [1175, 394] on div "Besoin d'aide ? × J'ai besoin d'aide Si vous avez une question à propos du fonc…" at bounding box center [676, 241] width 1352 height 912
click at [1180, 432] on div "Besoin d'aide ? × J'ai besoin d'aide Si vous avez une question à propos du fonc…" at bounding box center [676, 241] width 1352 height 912
click at [1212, 402] on div "Besoin d'aide ? × J'ai besoin d'aide Si vous avez une question à propos du fonc…" at bounding box center [676, 241] width 1352 height 912
click at [1214, 455] on div "Besoin d'aide ? × J'ai besoin d'aide Si vous avez une question à propos du fonc…" at bounding box center [676, 241] width 1352 height 912
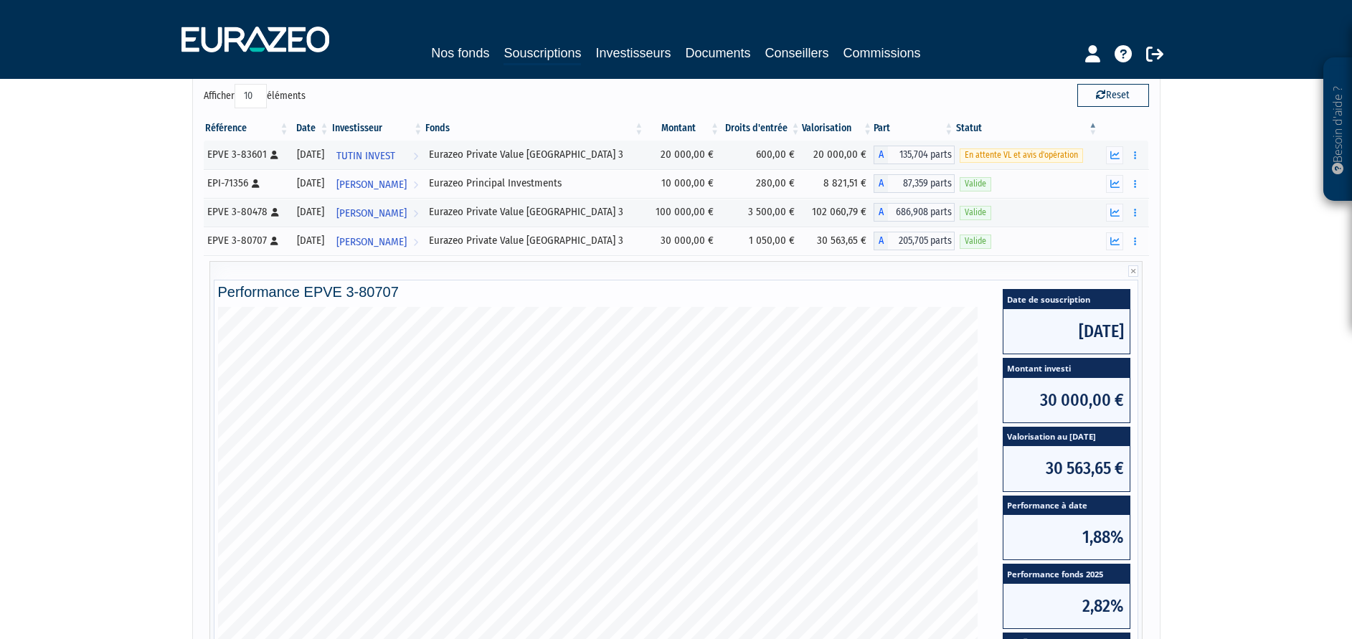
scroll to position [108, 0]
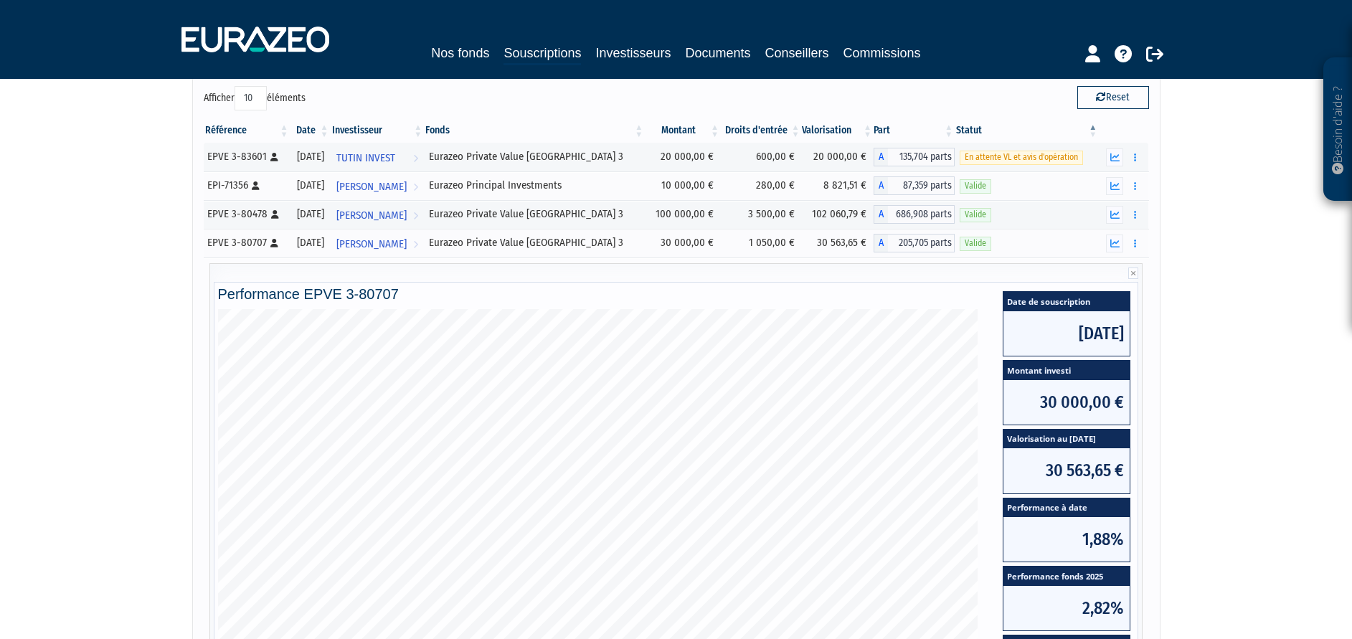
click at [1197, 361] on div "Besoin d'aide ? × J'ai besoin d'aide Si vous avez une question à propos du fonc…" at bounding box center [676, 348] width 1352 height 912
click at [1135, 275] on icon at bounding box center [1133, 272] width 10 height 11
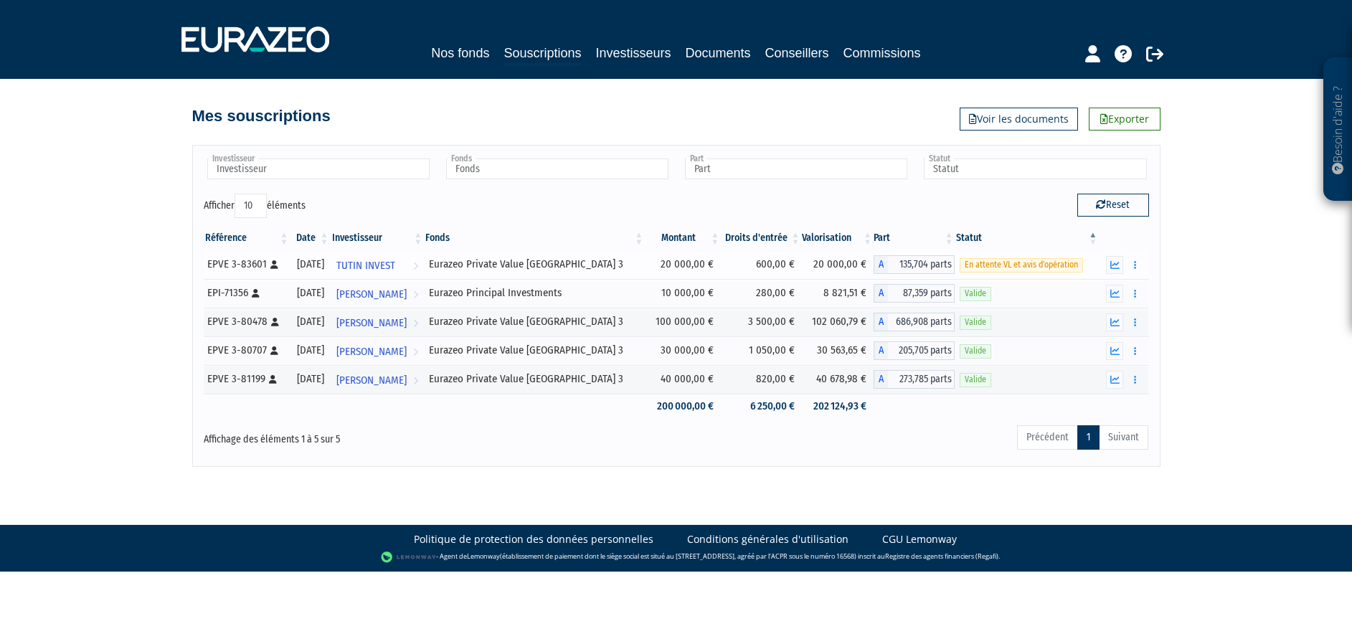
scroll to position [0, 0]
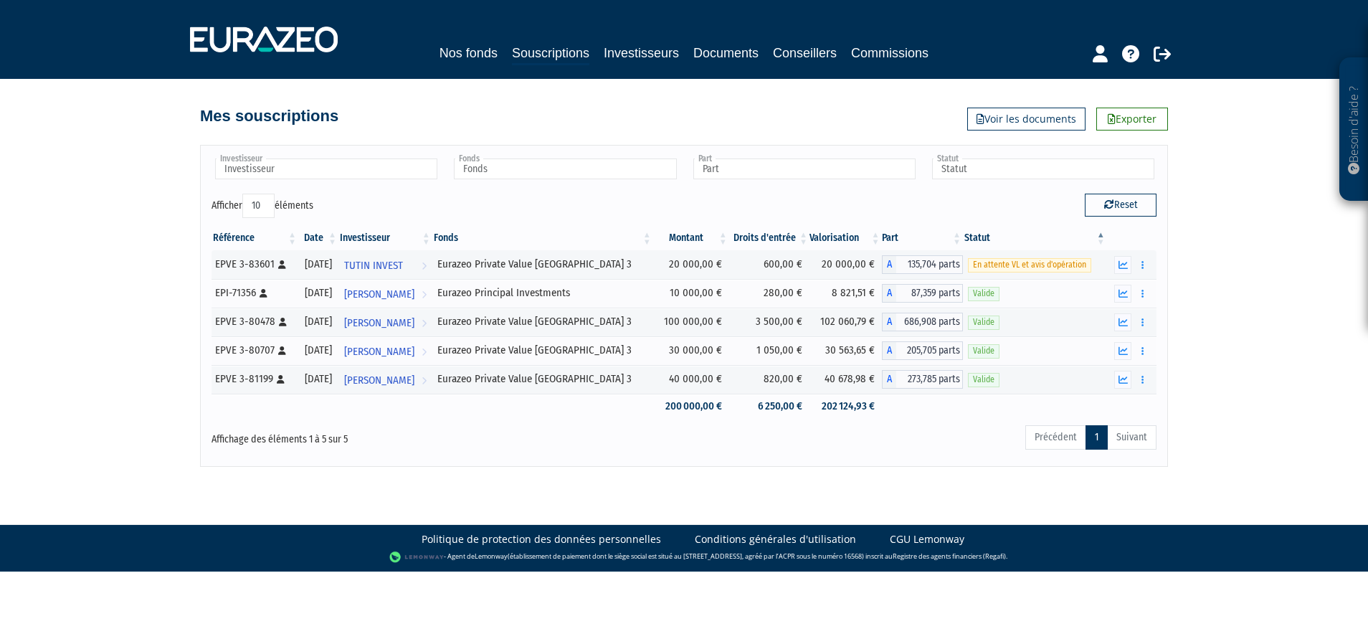
click at [1175, 280] on div "Besoin d'aide ? × J'ai besoin d'aide Si vous avez une question à propos du fonc…" at bounding box center [684, 233] width 1368 height 467
click at [1127, 318] on icon "button" at bounding box center [1123, 322] width 9 height 9
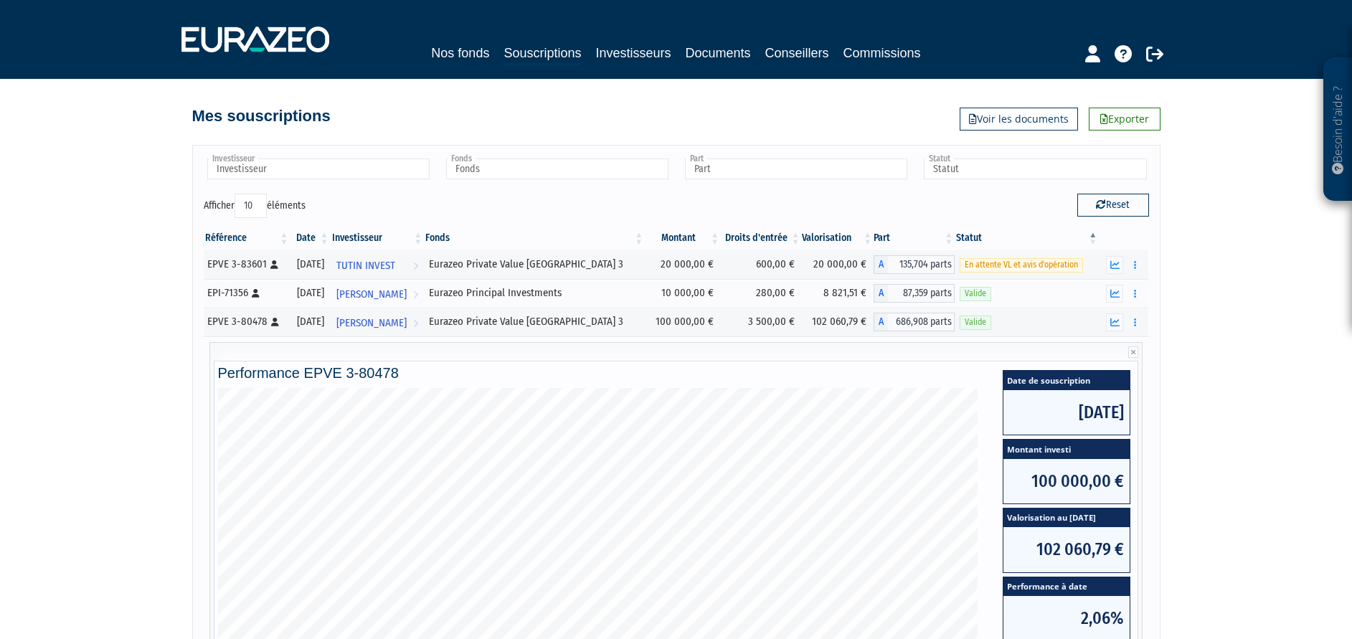
drag, startPoint x: 1215, startPoint y: 326, endPoint x: 1215, endPoint y: 336, distance: 10.1
click at [1215, 333] on div "Besoin d'aide ? × J'ai besoin d'aide Si vous avez une question à propos du fonc…" at bounding box center [676, 456] width 1352 height 912
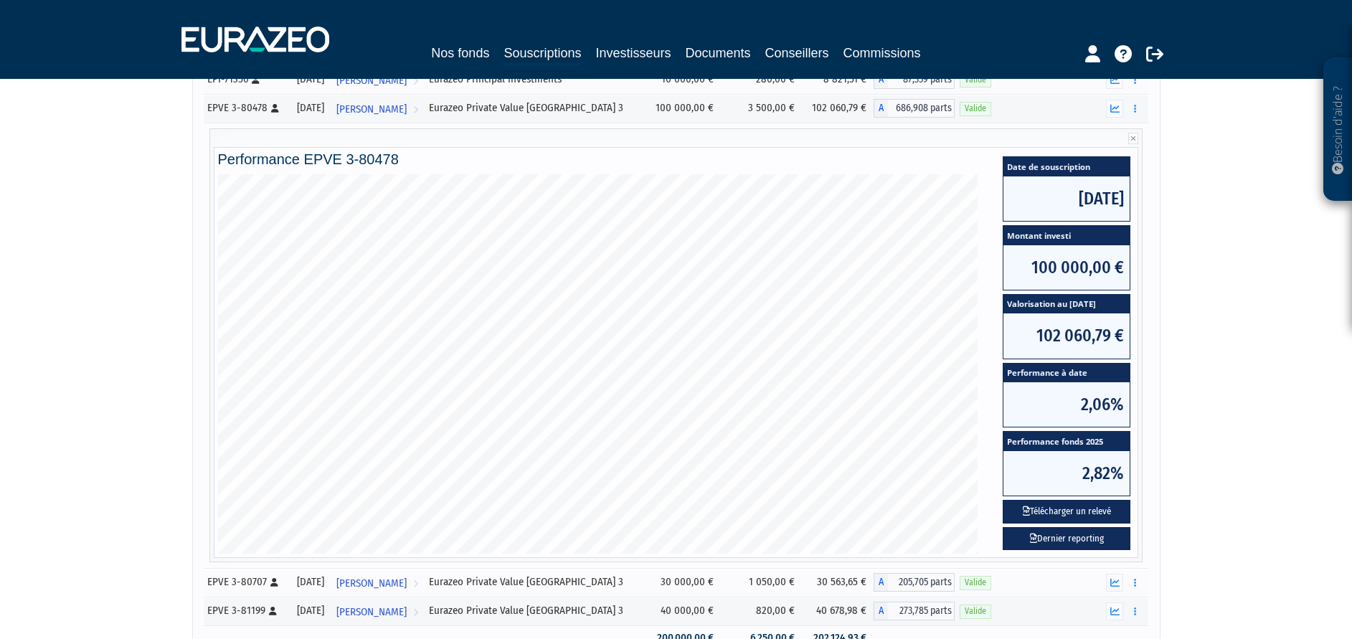
scroll to position [215, 0]
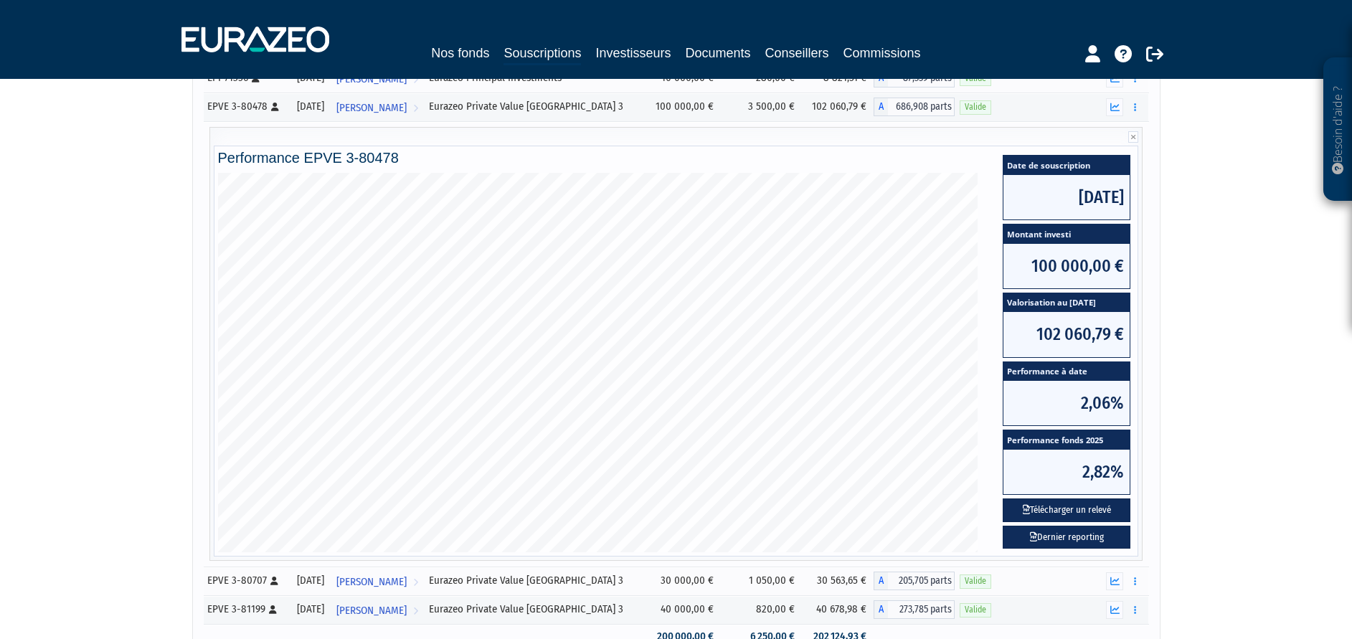
click at [1201, 375] on div "Besoin d'aide ? × J'ai besoin d'aide Si vous avez une question à propos du fonc…" at bounding box center [676, 241] width 1352 height 912
drag, startPoint x: 1203, startPoint y: 422, endPoint x: 1203, endPoint y: 442, distance: 20.8
click at [1203, 442] on div "Besoin d'aide ? × J'ai besoin d'aide Si vous avez une question à propos du fonc…" at bounding box center [676, 241] width 1352 height 912
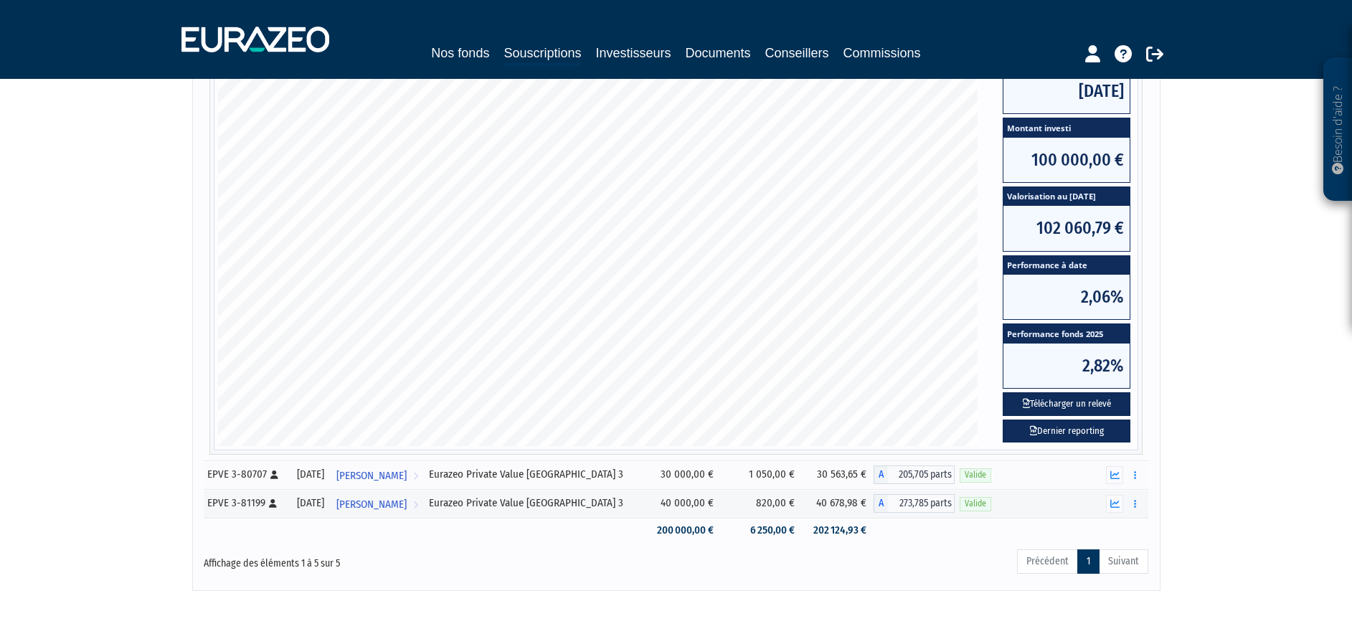
scroll to position [323, 0]
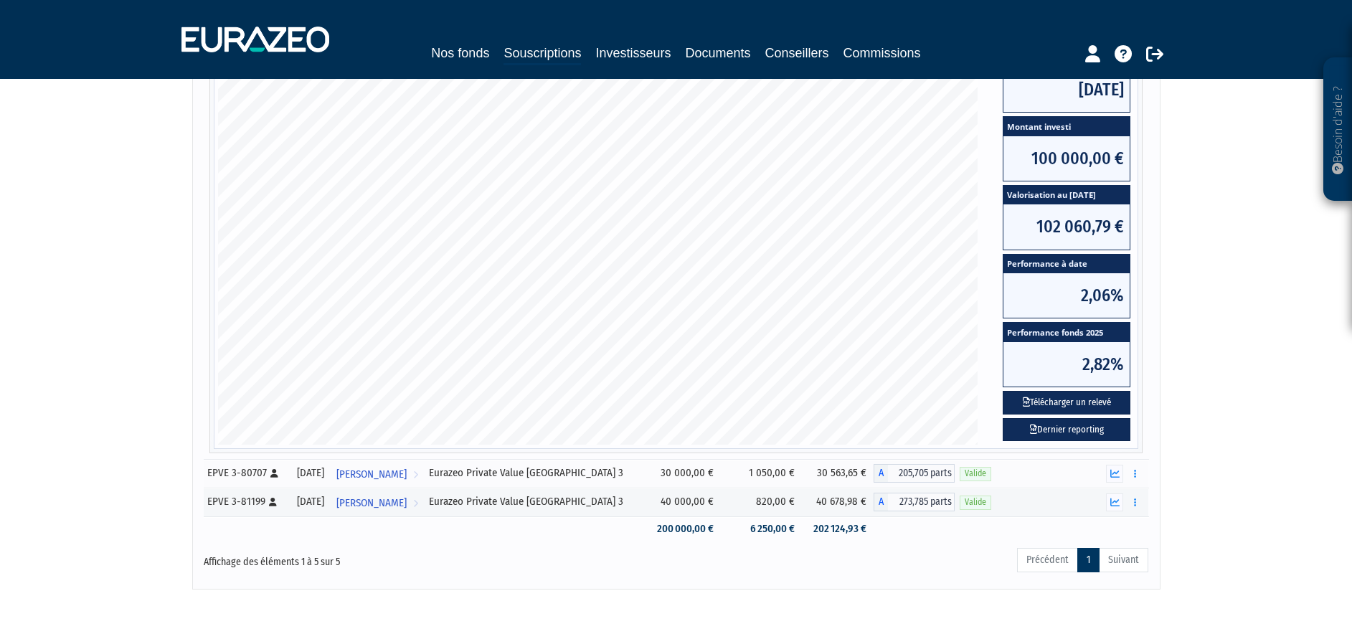
drag, startPoint x: 1210, startPoint y: 460, endPoint x: 1208, endPoint y: 473, distance: 13.0
click at [1210, 475] on div "Besoin d'aide ? × J'ai besoin d'aide Si vous avez une question à propos du fonc…" at bounding box center [676, 133] width 1352 height 912
drag, startPoint x: 1186, startPoint y: 431, endPoint x: 1187, endPoint y: 420, distance: 10.8
click at [1186, 423] on div "Besoin d'aide ? × J'ai besoin d'aide Si vous avez une question à propos du fonc…" at bounding box center [676, 133] width 1352 height 912
click at [1192, 444] on div "Besoin d'aide ? × J'ai besoin d'aide Si vous avez une question à propos du fonc…" at bounding box center [676, 133] width 1352 height 912
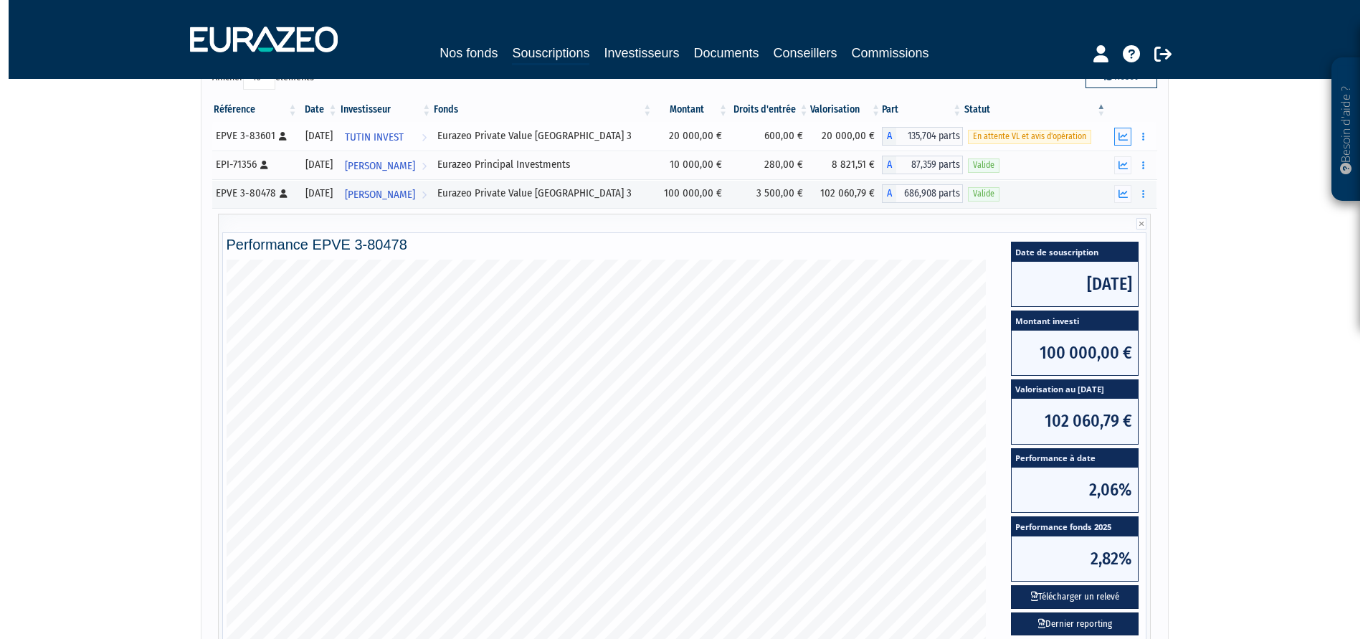
scroll to position [0, 0]
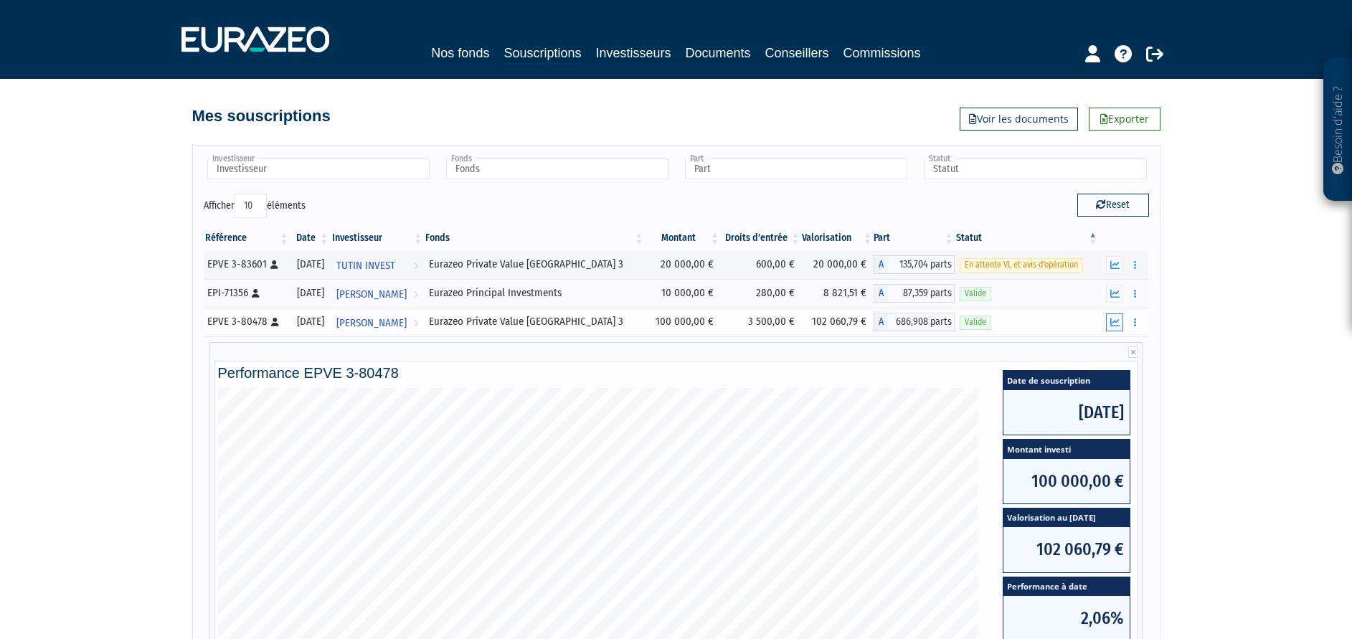
drag, startPoint x: 1116, startPoint y: 321, endPoint x: 1187, endPoint y: 321, distance: 71.0
click at [1117, 321] on icon "button" at bounding box center [1114, 322] width 9 height 9
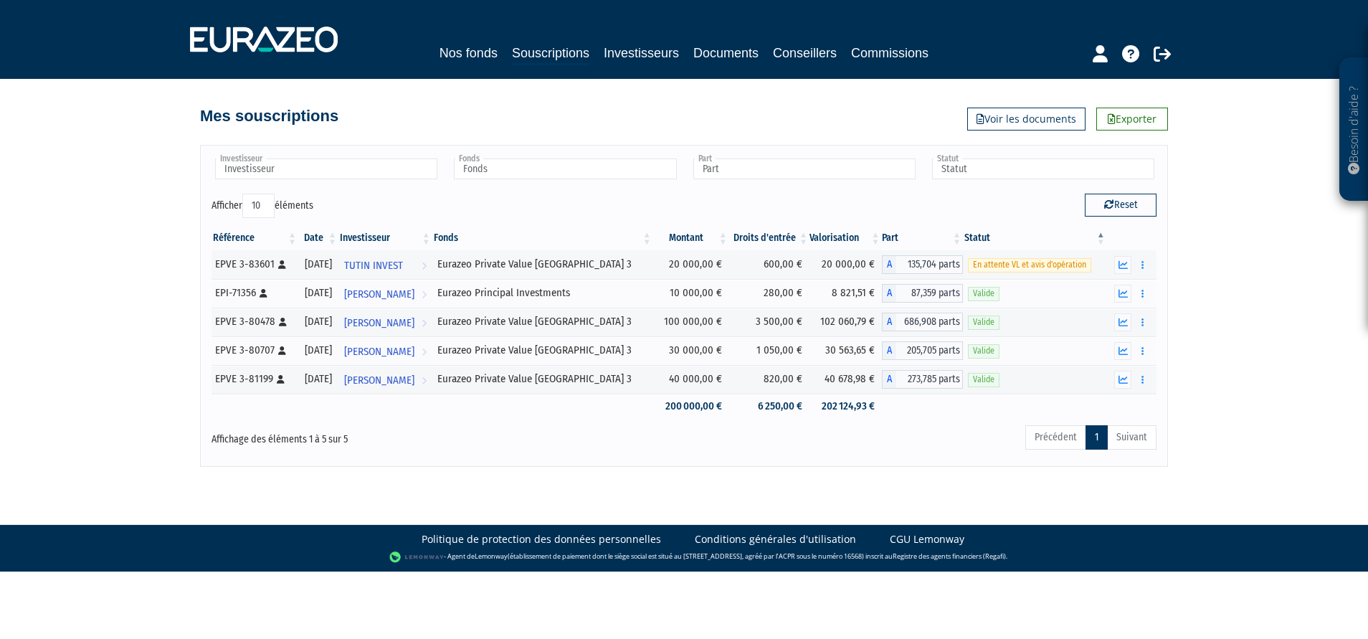
click at [1201, 328] on div "Besoin d'aide ? × J'ai besoin d'aide Si vous avez une question à propos du fonc…" at bounding box center [684, 233] width 1368 height 467
click at [800, 116] on div "Mes souscriptions Exporter Voir les documents" at bounding box center [684, 109] width 968 height 32
click at [902, 72] on nav "Nos fonds Souscriptions Investisseurs Documents Conseillers Commissions" at bounding box center [684, 39] width 1368 height 79
click at [902, 62] on link "Commissions" at bounding box center [889, 53] width 77 height 20
click at [902, 51] on link "Commissions" at bounding box center [889, 53] width 77 height 20
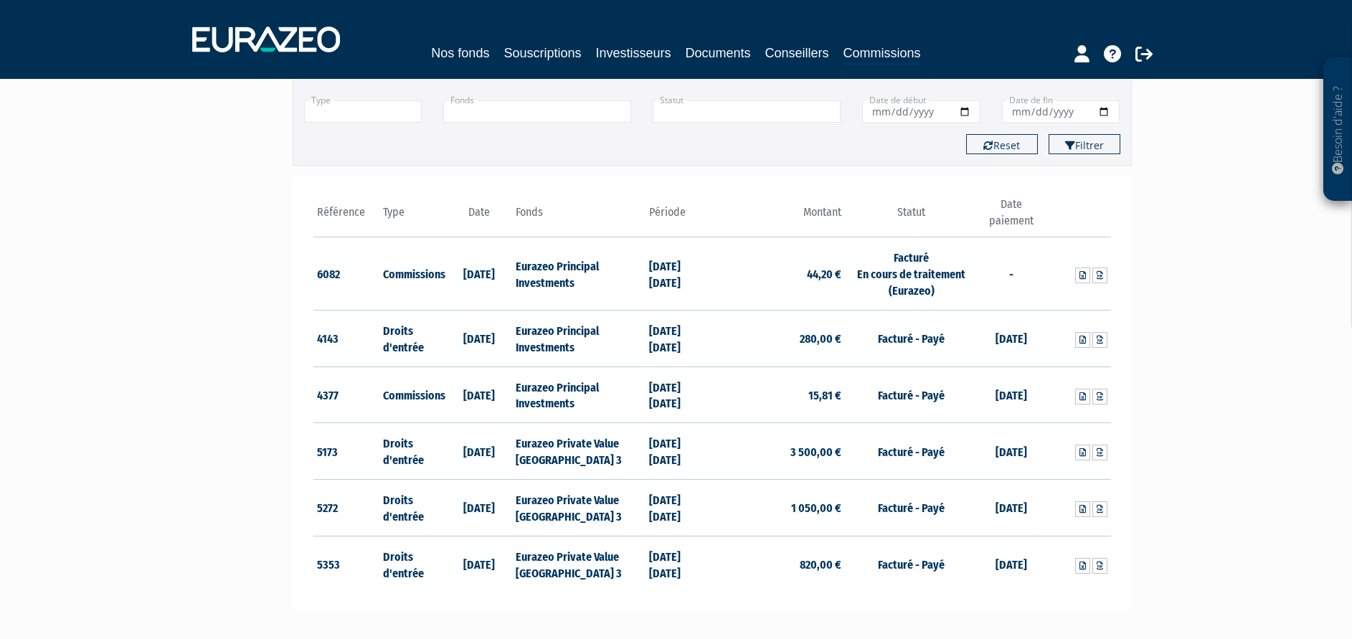
scroll to position [108, 0]
click at [1100, 277] on icon at bounding box center [1099, 276] width 6 height 9
click at [1327, 130] on div "Besoin d'aide ?" at bounding box center [1337, 128] width 29 height 143
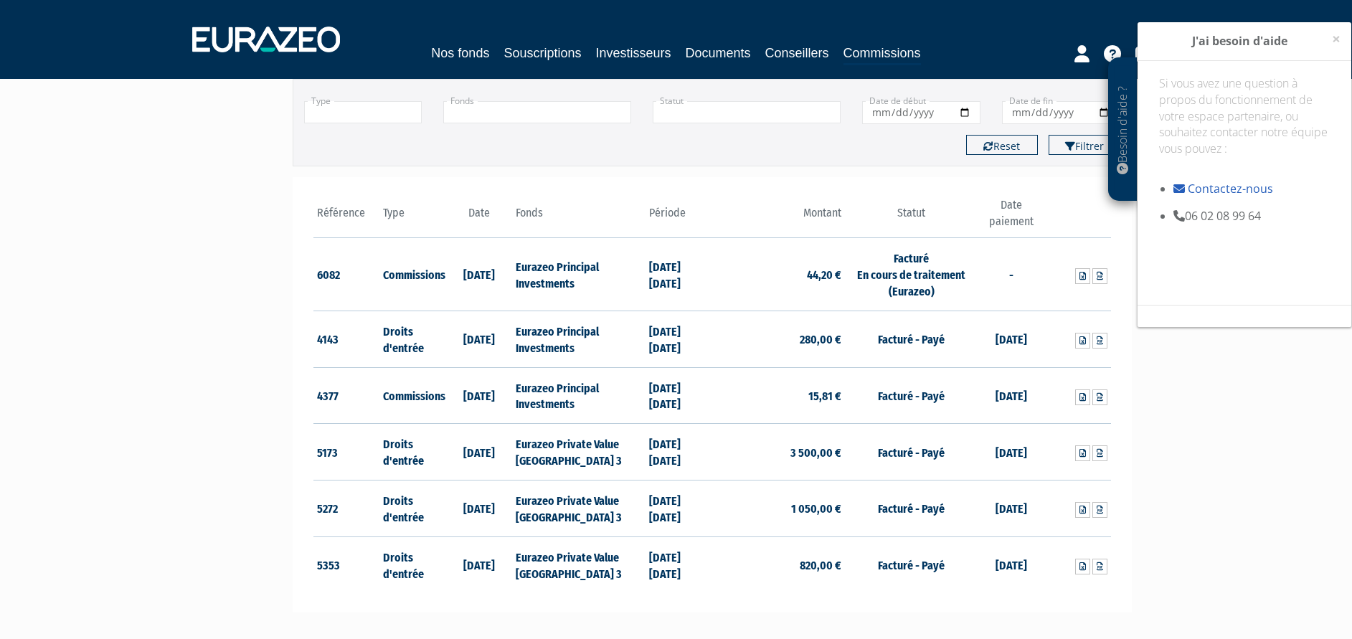
click at [1132, 128] on div "Besoin d'aide ?" at bounding box center [1122, 128] width 29 height 143
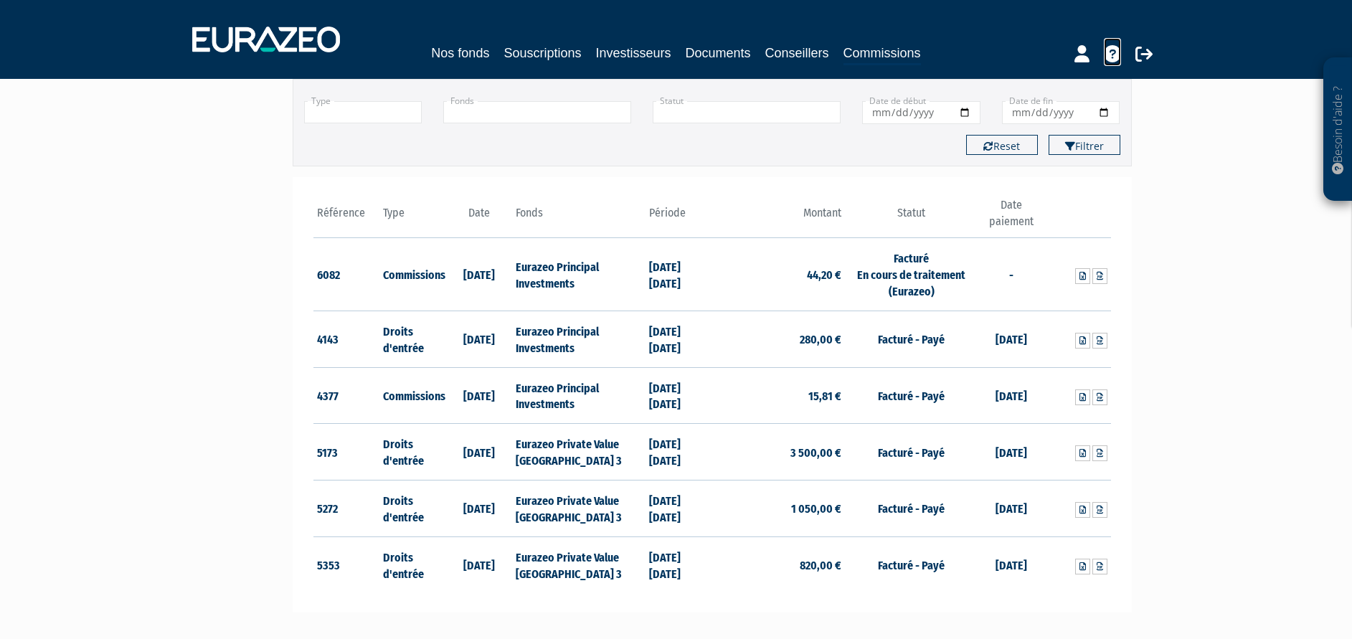
click at [1111, 55] on icon at bounding box center [1112, 53] width 17 height 17
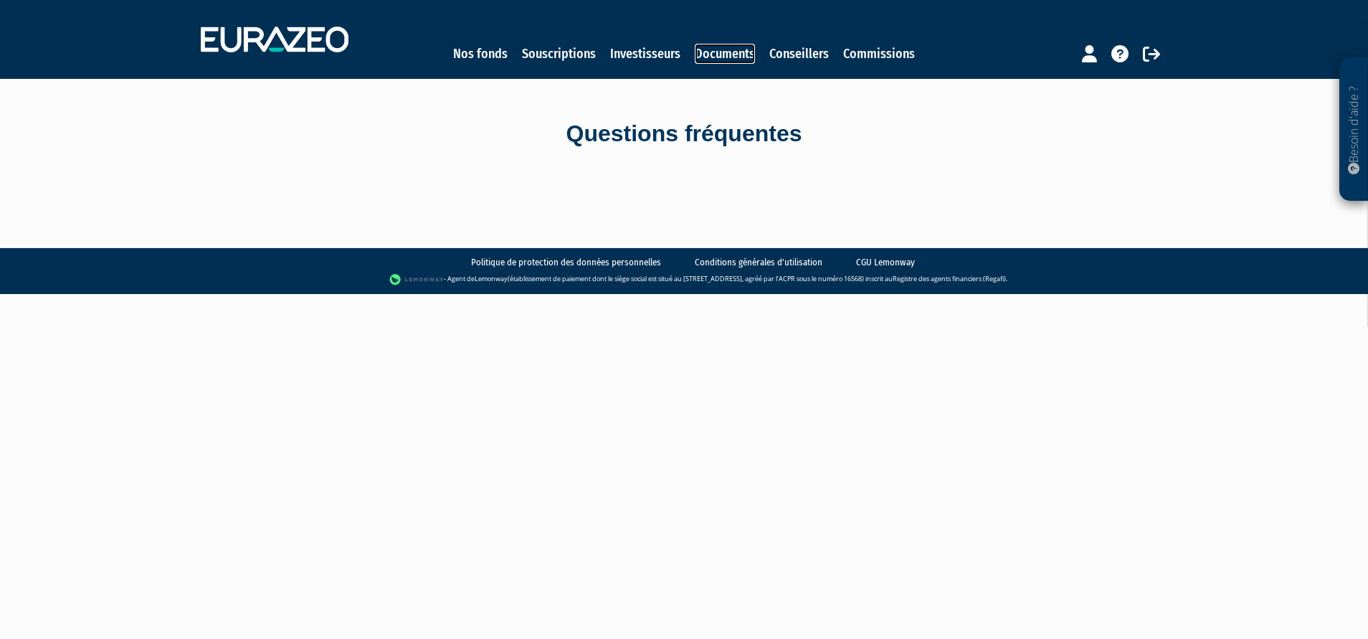
click at [739, 47] on link "Documents" at bounding box center [725, 54] width 60 height 20
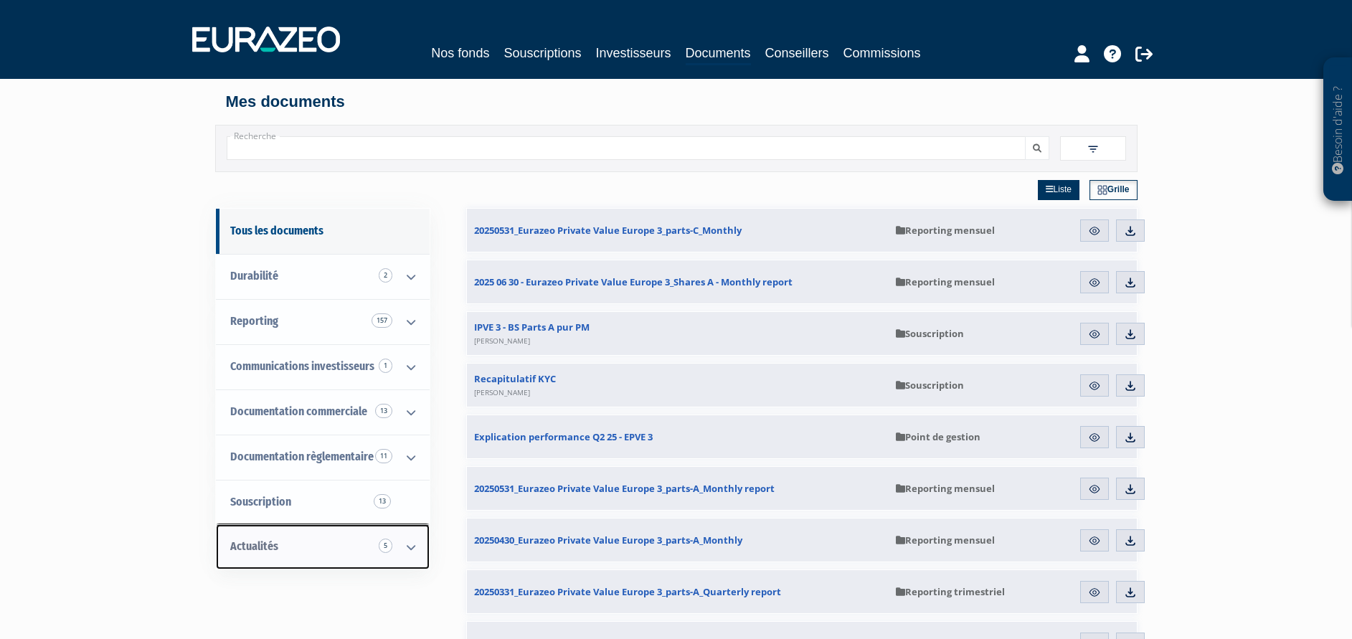
click at [416, 544] on icon at bounding box center [410, 547] width 37 height 44
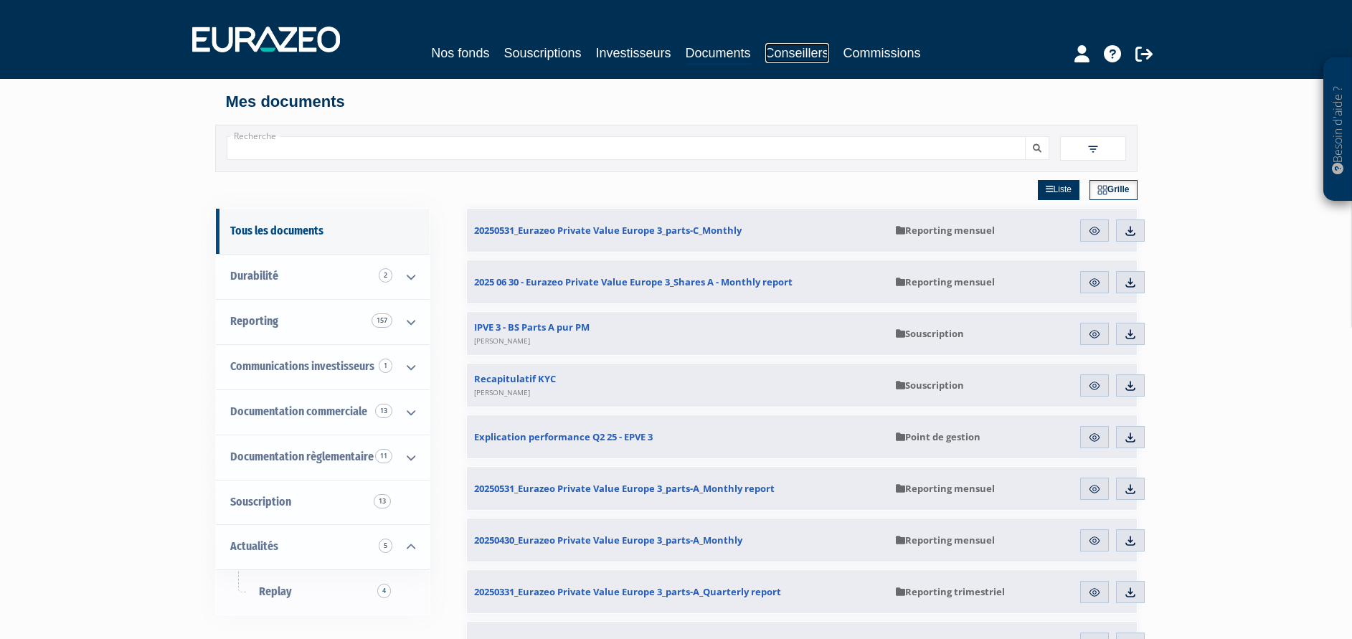
click at [794, 59] on link "Conseillers" at bounding box center [797, 53] width 64 height 20
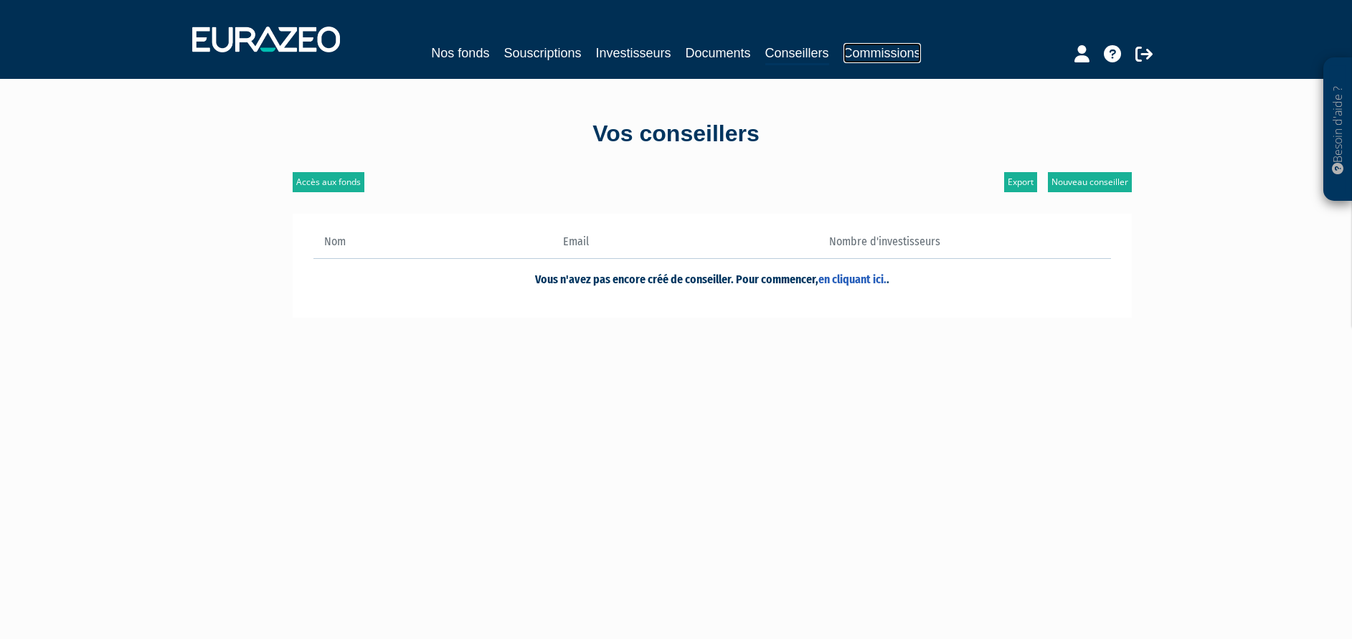
click at [881, 58] on link "Commissions" at bounding box center [881, 53] width 77 height 20
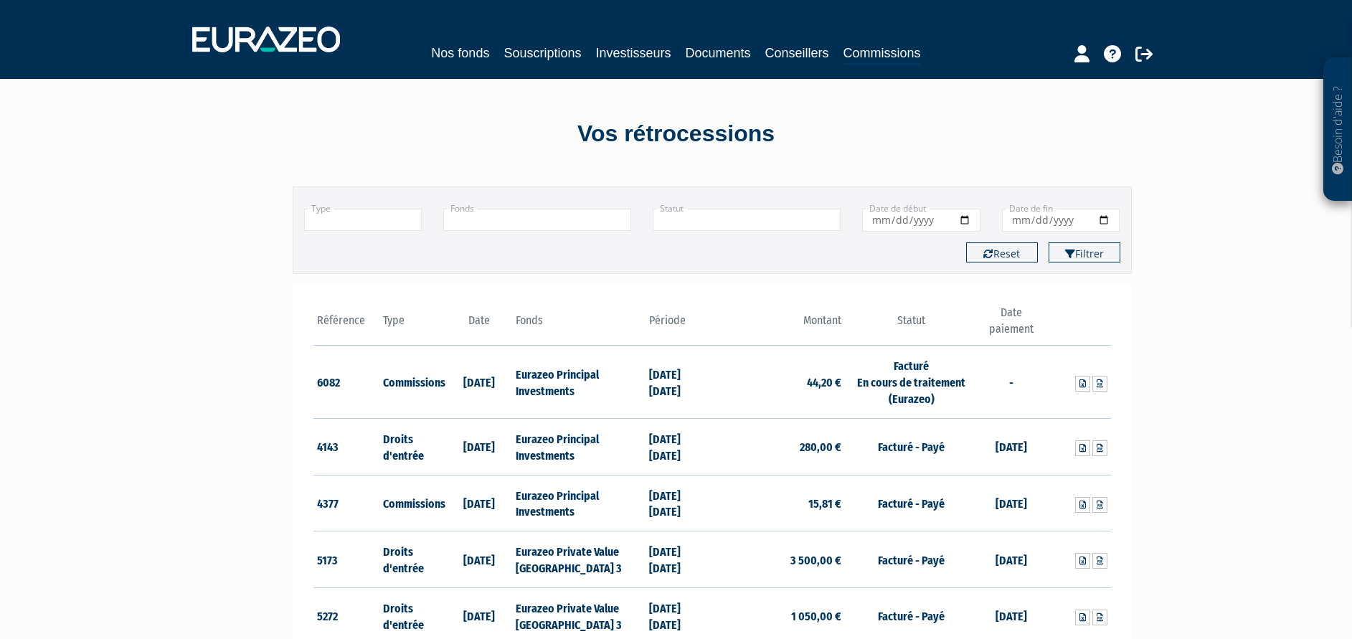
click at [640, 63] on div "Nos fonds Souscriptions Investisseurs Documents Conseillers Commissions" at bounding box center [675, 54] width 659 height 22
click at [641, 54] on link "Investisseurs" at bounding box center [632, 53] width 75 height 20
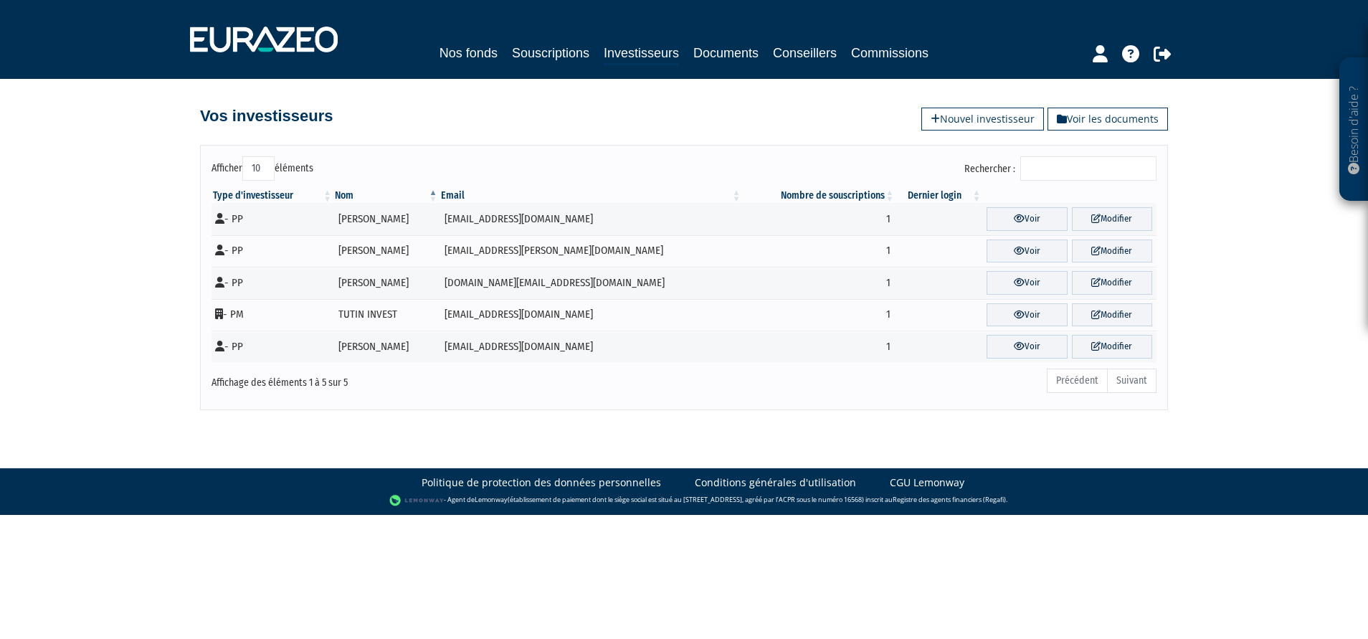
click at [643, 113] on div "Vos investisseurs Voir les documents Nouvel investisseur" at bounding box center [684, 109] width 968 height 32
click at [579, 48] on link "Souscriptions" at bounding box center [550, 53] width 77 height 20
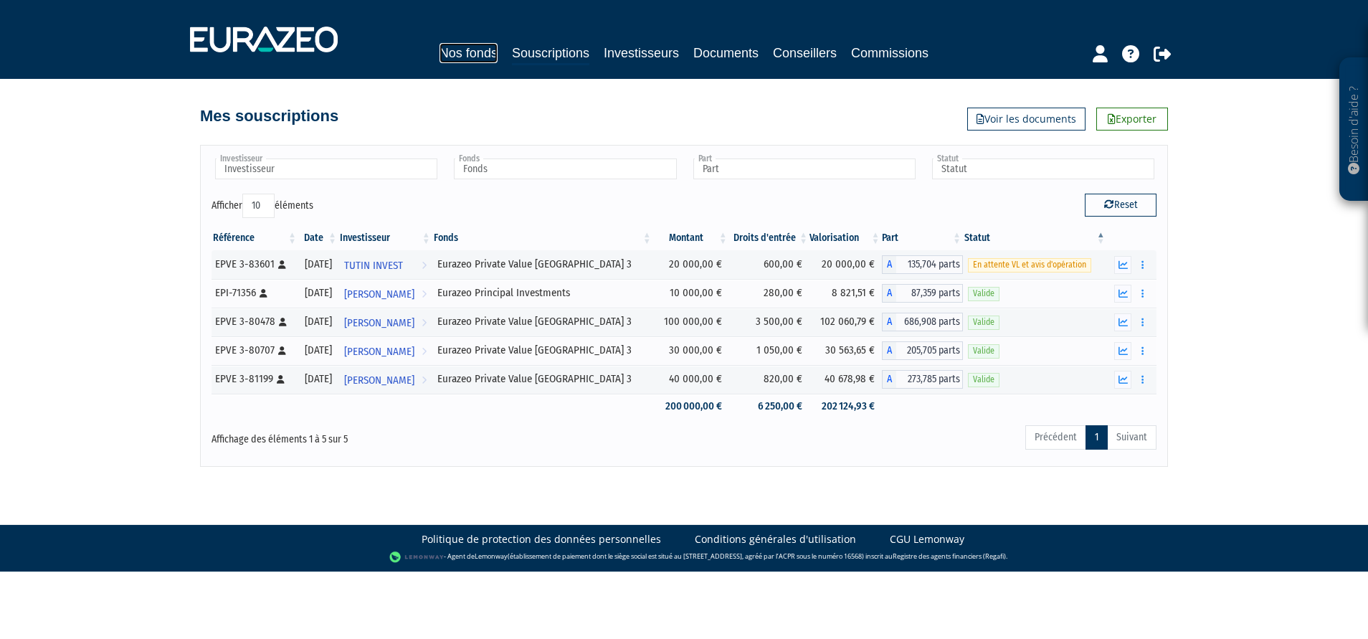
drag, startPoint x: 0, startPoint y: 0, endPoint x: 493, endPoint y: 61, distance: 497.1
click at [493, 61] on link "Nos fonds" at bounding box center [469, 53] width 58 height 20
click at [523, 97] on div "Mes souscriptions Exporter Voir les documents" at bounding box center [684, 109] width 968 height 32
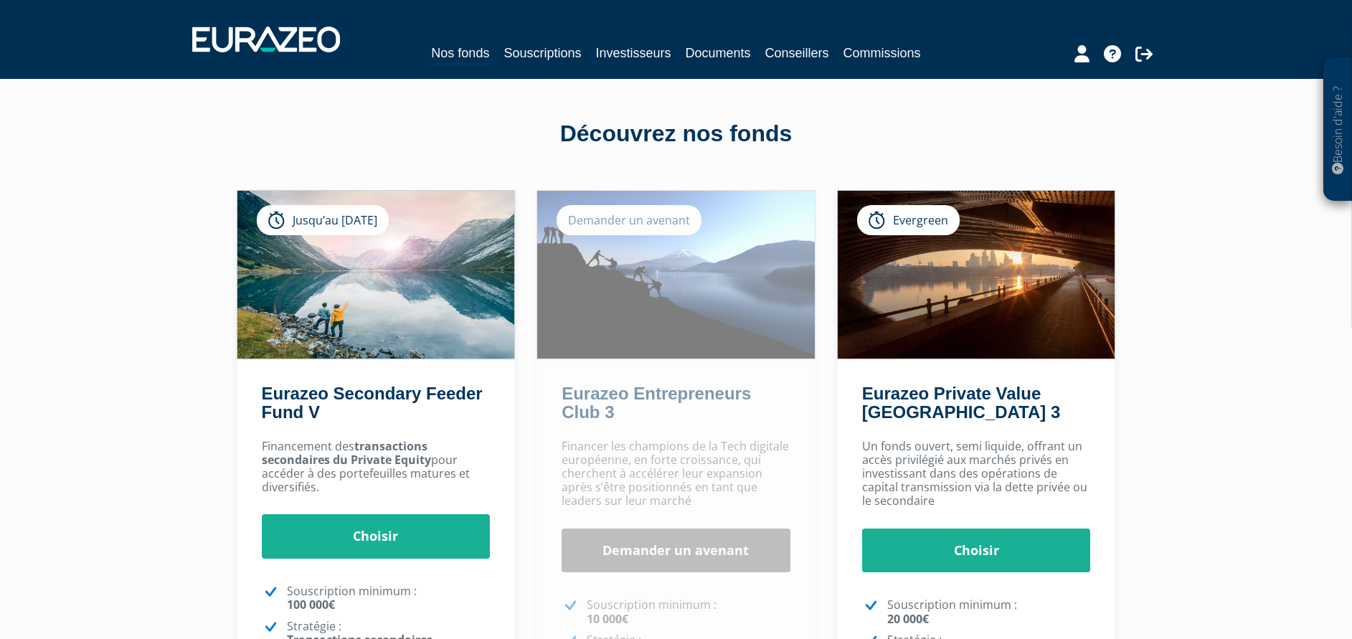
click at [1169, 437] on div "Besoin d'aide ? × J'ai besoin d'aide Si vous avez une question à propos du fonc…" at bounding box center [676, 439] width 1352 height 878
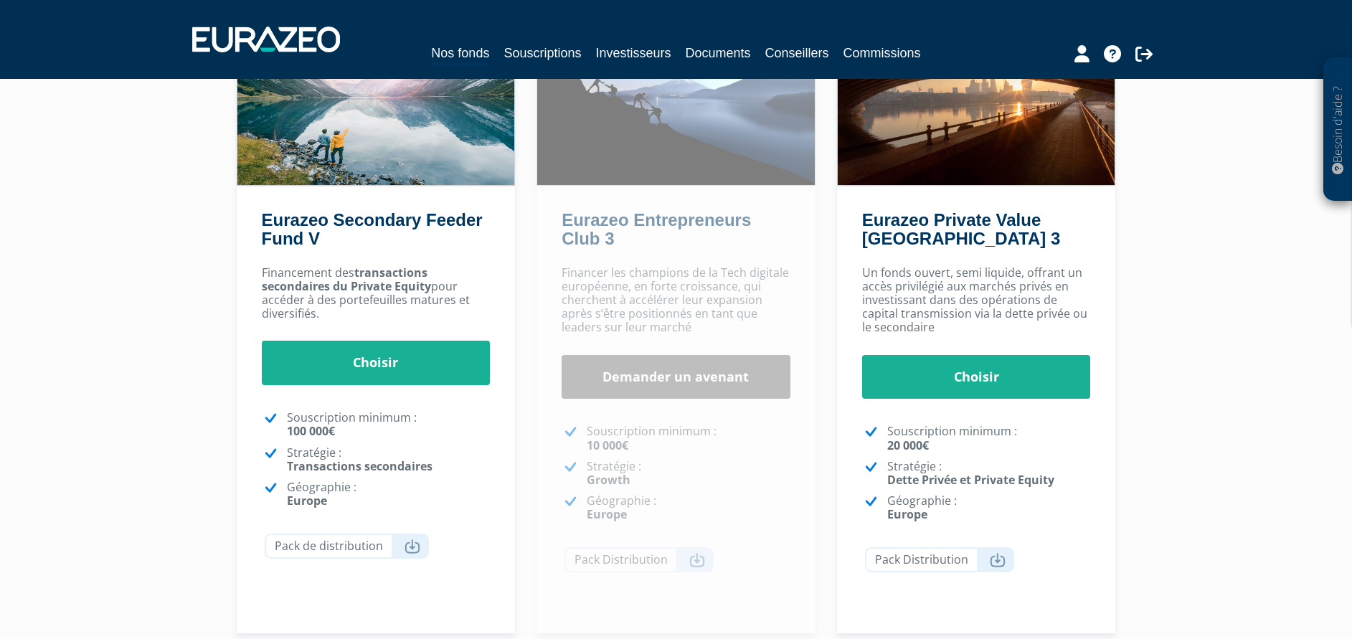
scroll to position [215, 0]
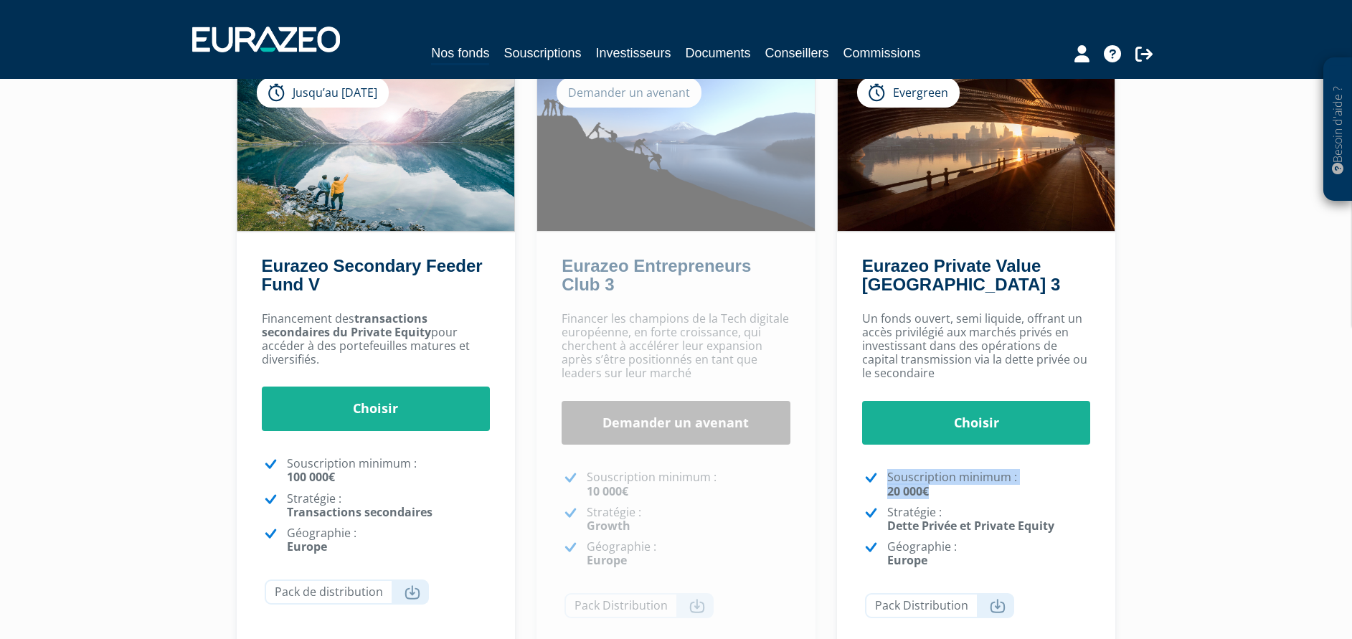
click at [1263, 490] on div "Besoin d'aide ? × J'ai besoin d'aide Si vous avez une question à propos du fonc…" at bounding box center [676, 311] width 1352 height 878
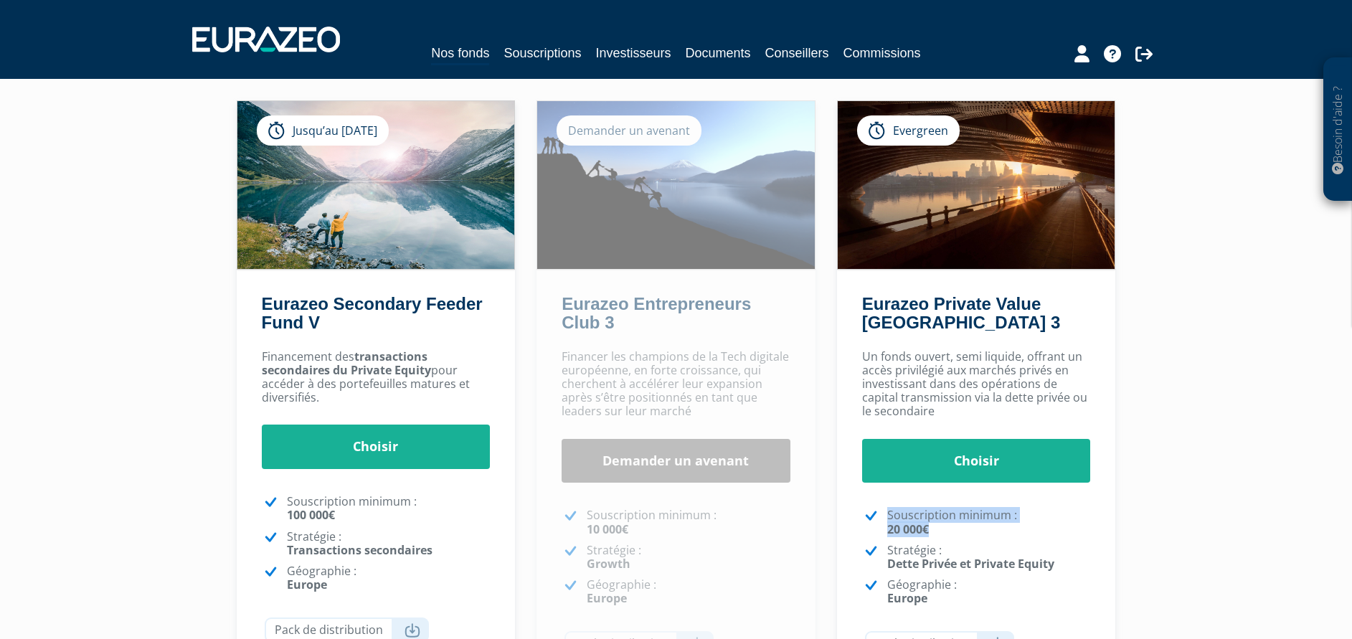
scroll to position [0, 0]
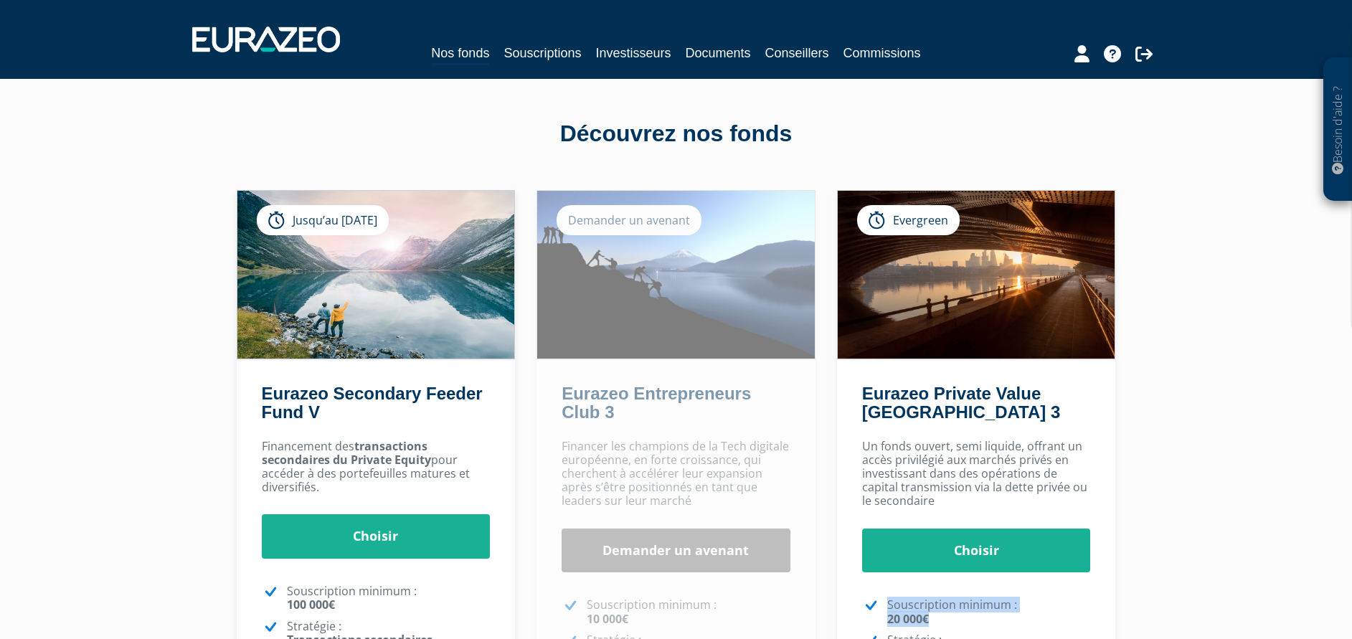
click at [1261, 443] on div "Besoin d'aide ? × J'ai besoin d'aide Si vous avez une question à propos du fonc…" at bounding box center [676, 439] width 1352 height 878
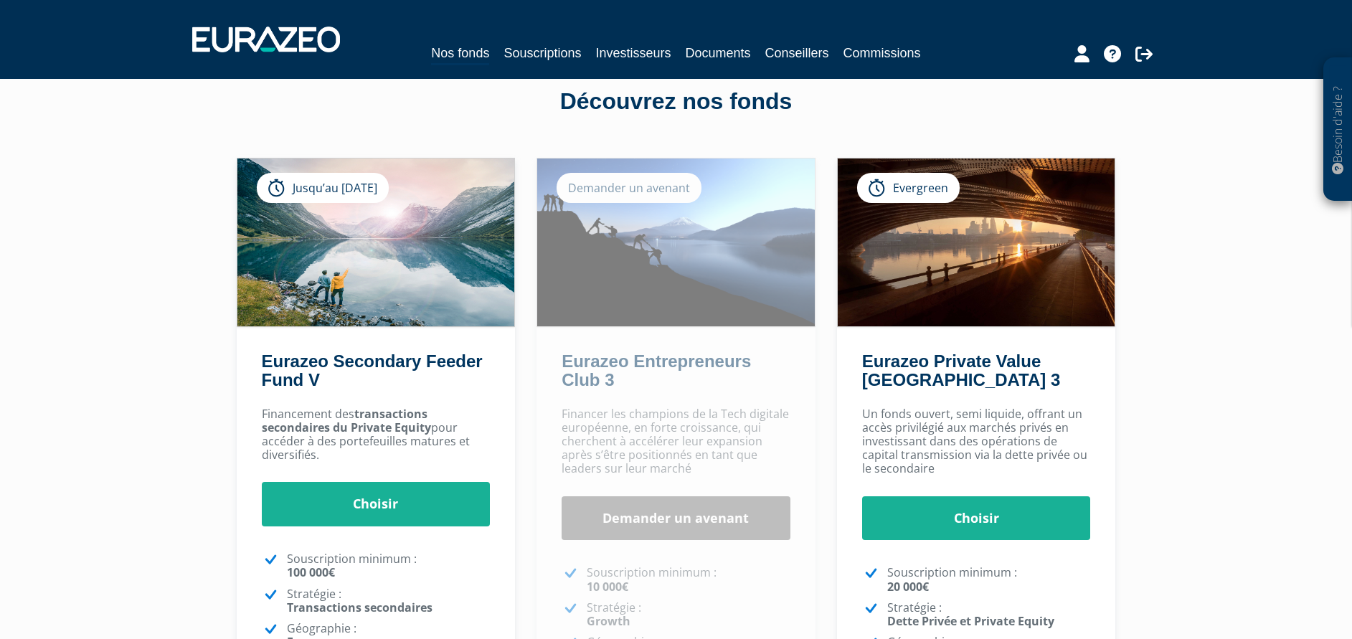
scroll to position [343, 0]
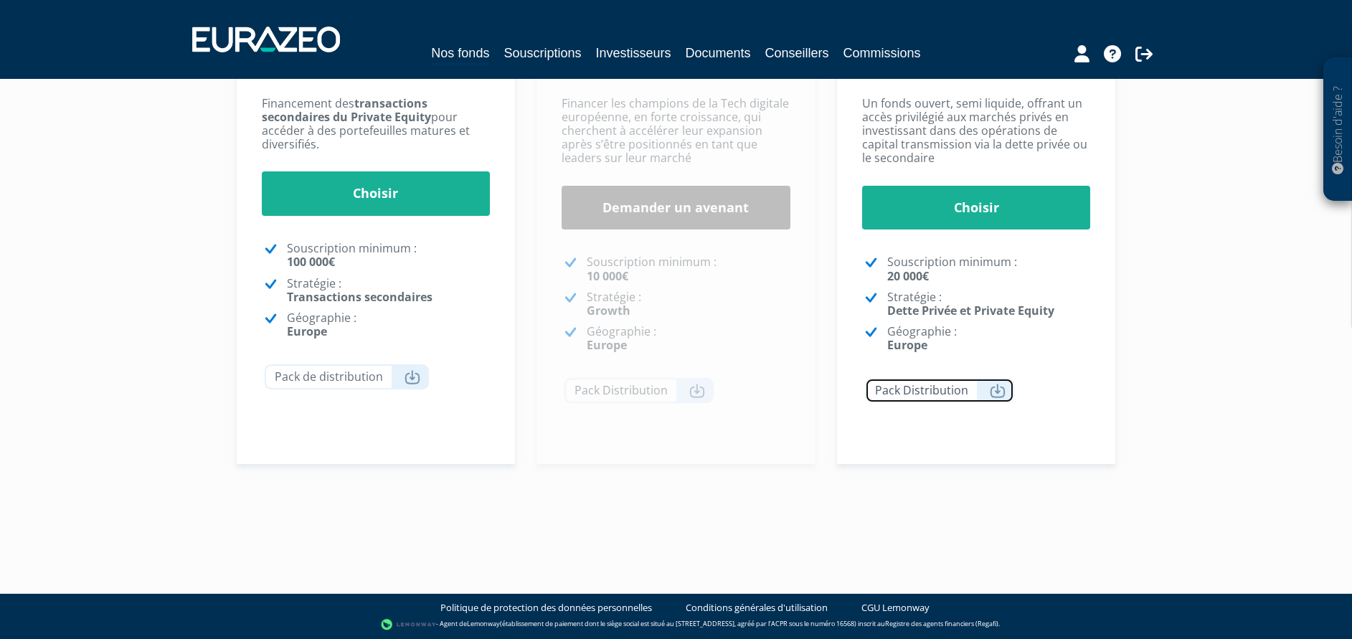
click at [972, 386] on link "Pack Distribution" at bounding box center [939, 390] width 149 height 25
click at [1191, 181] on div "Besoin d'aide ? × J'ai besoin d'aide Si vous avez une question à propos du fonc…" at bounding box center [676, 96] width 1352 height 878
click at [1159, 370] on div "Besoin d'aide ? × J'ai besoin d'aide Si vous avez une question à propos du fonc…" at bounding box center [676, 96] width 1352 height 878
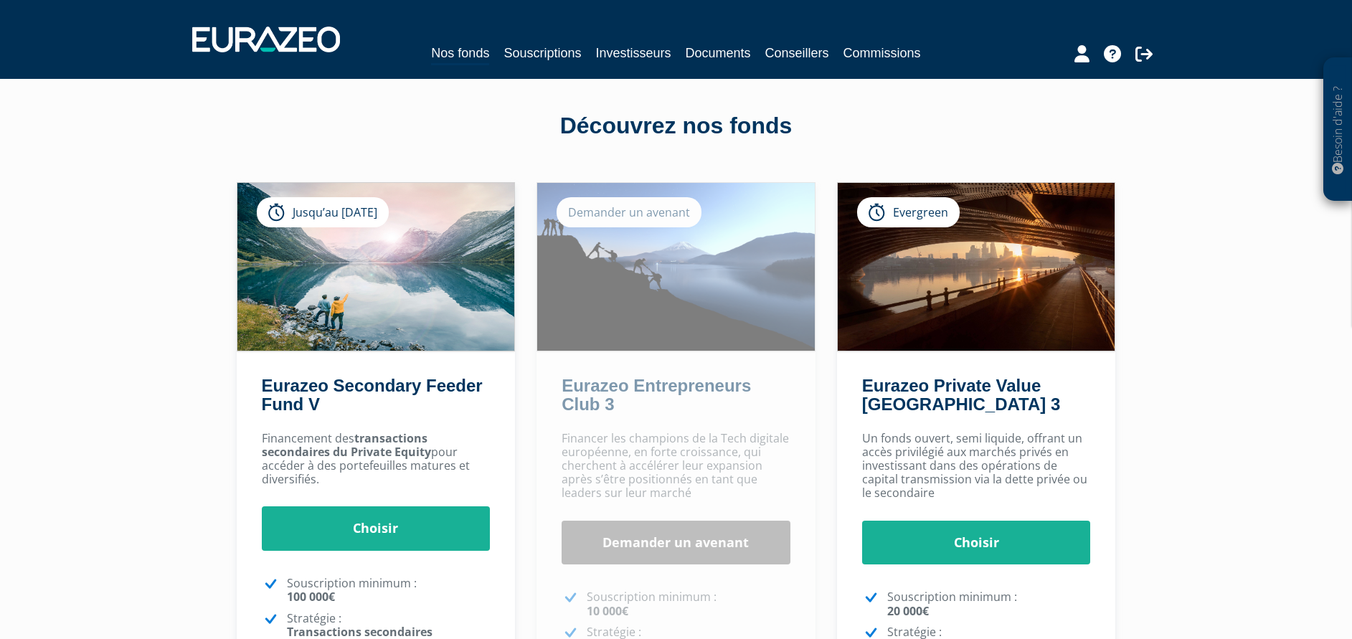
scroll to position [0, 0]
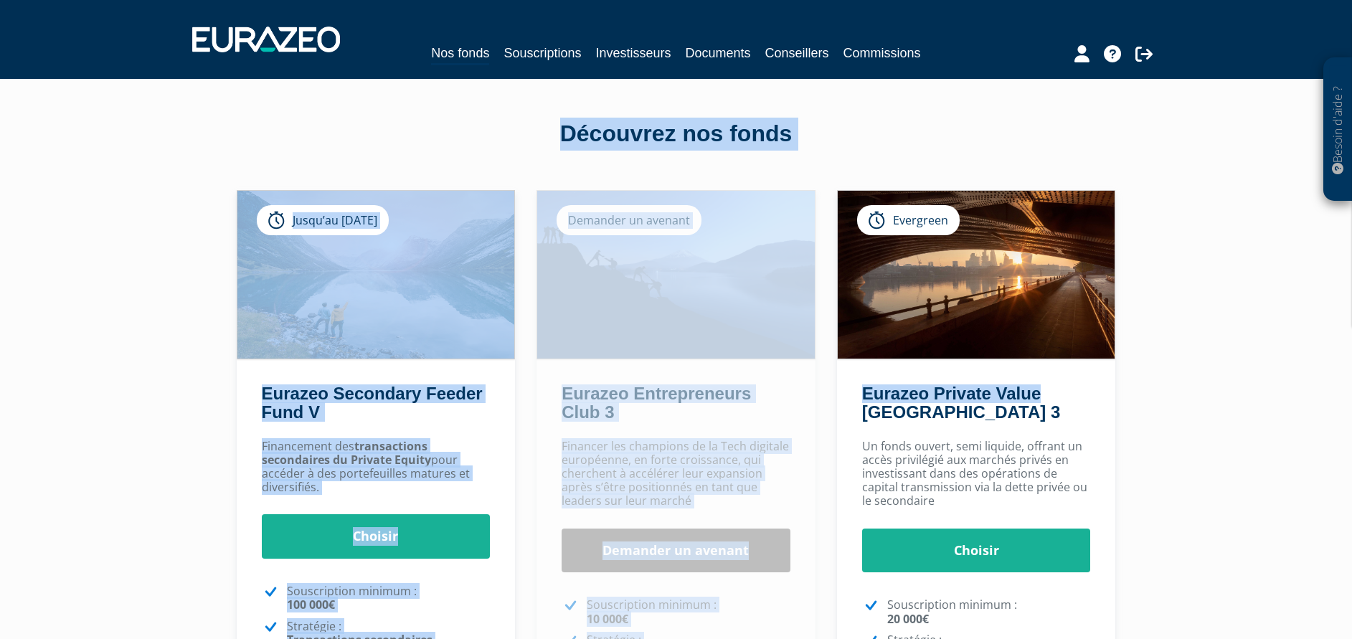
drag, startPoint x: 554, startPoint y: 149, endPoint x: -4, endPoint y: -20, distance: 583.7
click at [0, 0] on html "Besoin d'aide ? × J'ai besoin d'aide Si vous avez une question à propos du fonc…" at bounding box center [676, 491] width 1352 height 982
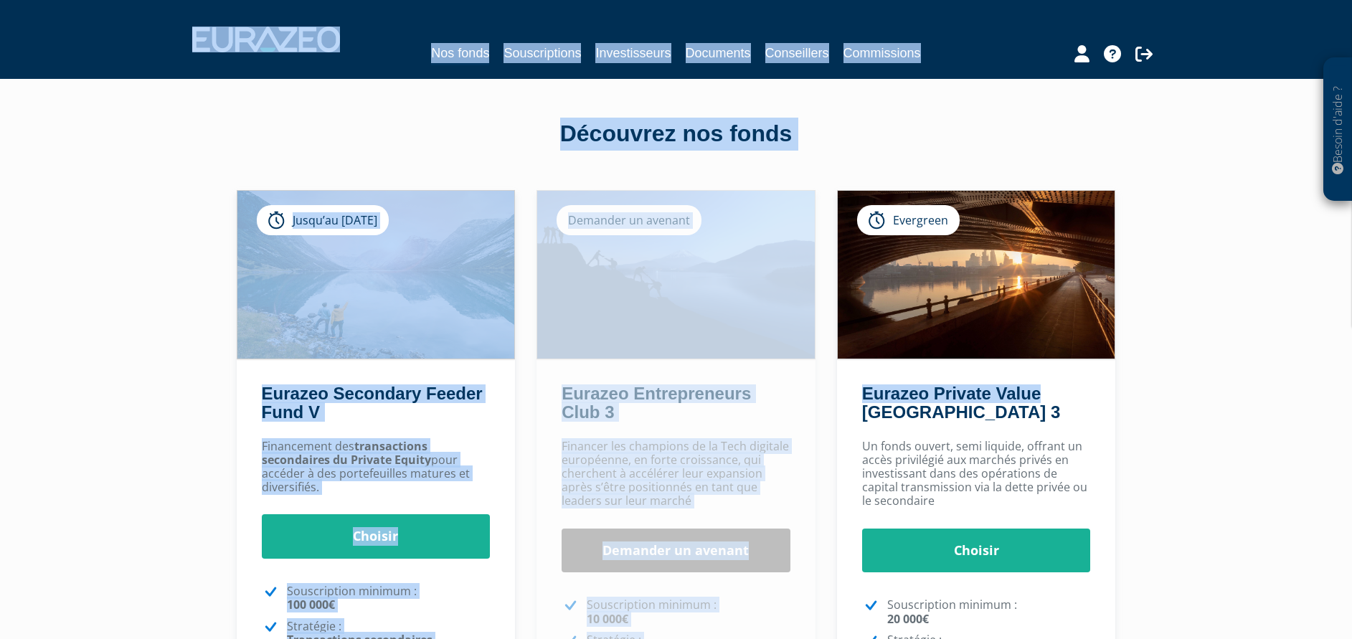
drag, startPoint x: -4, startPoint y: -20, endPoint x: 113, endPoint y: 212, distance: 259.4
click at [113, 212] on div "Besoin d'aide ? × J'ai besoin d'aide Si vous avez une question à propos du fonc…" at bounding box center [676, 439] width 1352 height 878
click at [148, 154] on div "Besoin d'aide ? × J'ai besoin d'aide Si vous avez une question à propos du fonc…" at bounding box center [676, 439] width 1352 height 878
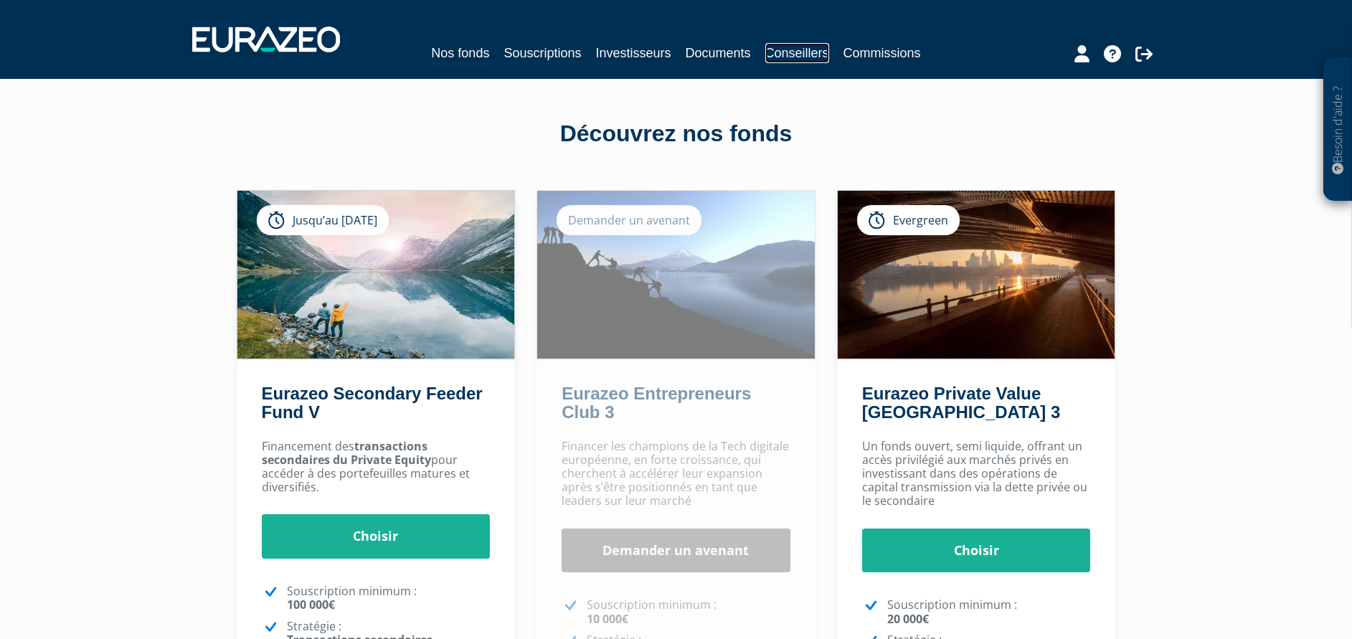
click at [827, 48] on link "Conseillers" at bounding box center [797, 53] width 64 height 20
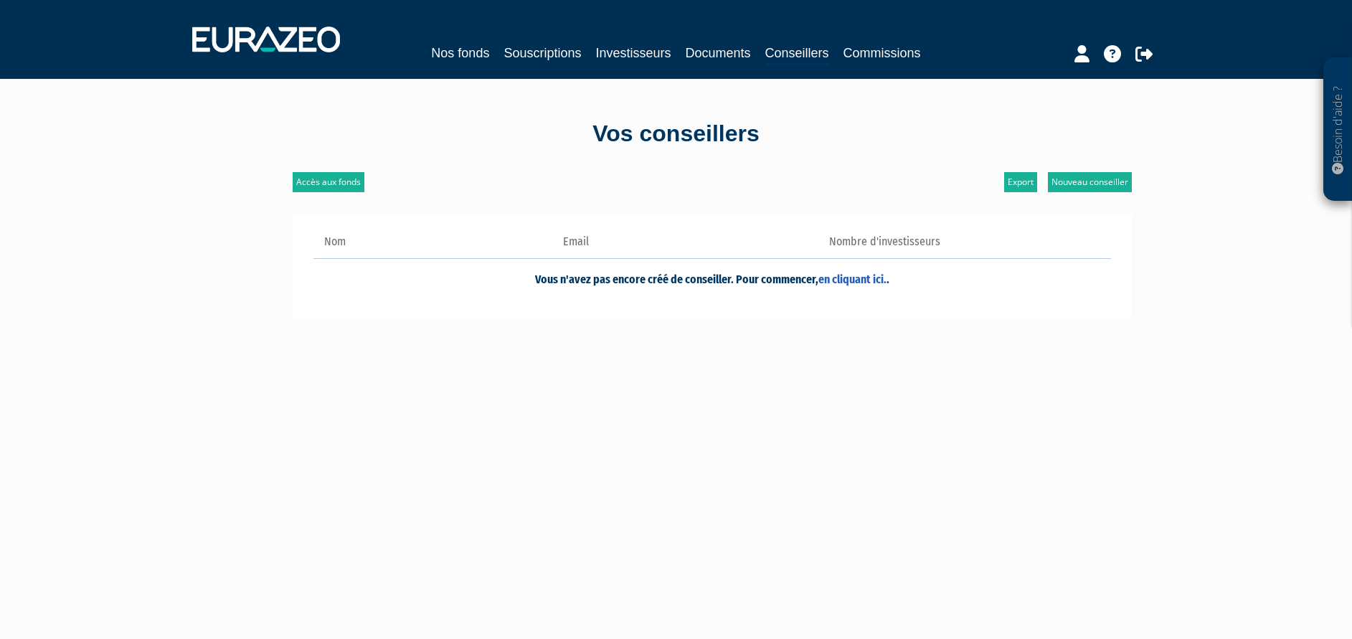
click at [658, 63] on div "Nos fonds Souscriptions Investisseurs Documents Conseillers Commissions" at bounding box center [675, 54] width 659 height 22
click at [648, 52] on link "Investisseurs" at bounding box center [632, 53] width 75 height 20
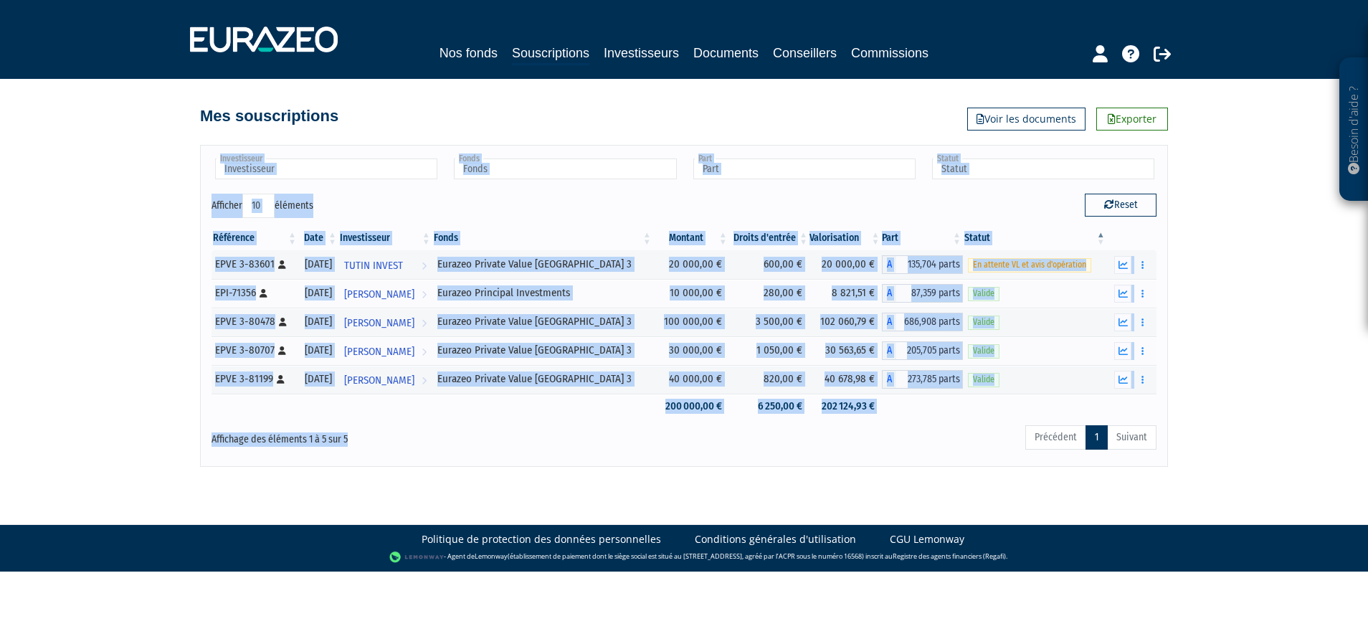
drag, startPoint x: 175, startPoint y: 244, endPoint x: 457, endPoint y: 432, distance: 339.7
click at [457, 432] on div "Besoin d'aide ? × J'ai besoin d'aide Si vous avez une question à propos du fonc…" at bounding box center [684, 233] width 1368 height 467
drag, startPoint x: 457, startPoint y: 432, endPoint x: 374, endPoint y: 432, distance: 83.9
click at [374, 432] on div "Affichage des éléments 1 à 5 sur 5" at bounding box center [402, 435] width 381 height 23
click at [376, 442] on div "Affichage des éléments 1 à 5 sur 5" at bounding box center [402, 435] width 381 height 23
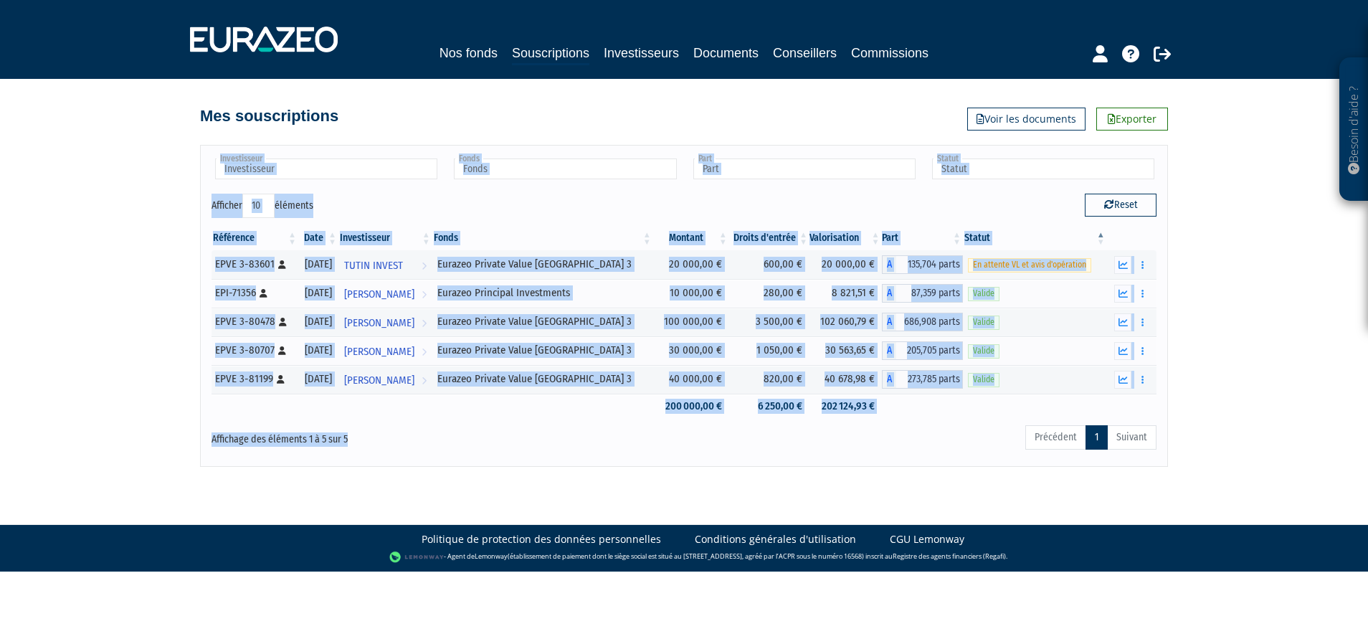
click at [394, 453] on div "Affichage des éléments 1 à 5 sur 5" at bounding box center [402, 440] width 403 height 32
drag, startPoint x: 460, startPoint y: 435, endPoint x: -4, endPoint y: 19, distance: 623.5
click at [0, 19] on html "Besoin d'aide ? × J'ai besoin d'aide Si vous avez une question à propos du fonc…" at bounding box center [684, 285] width 1368 height 571
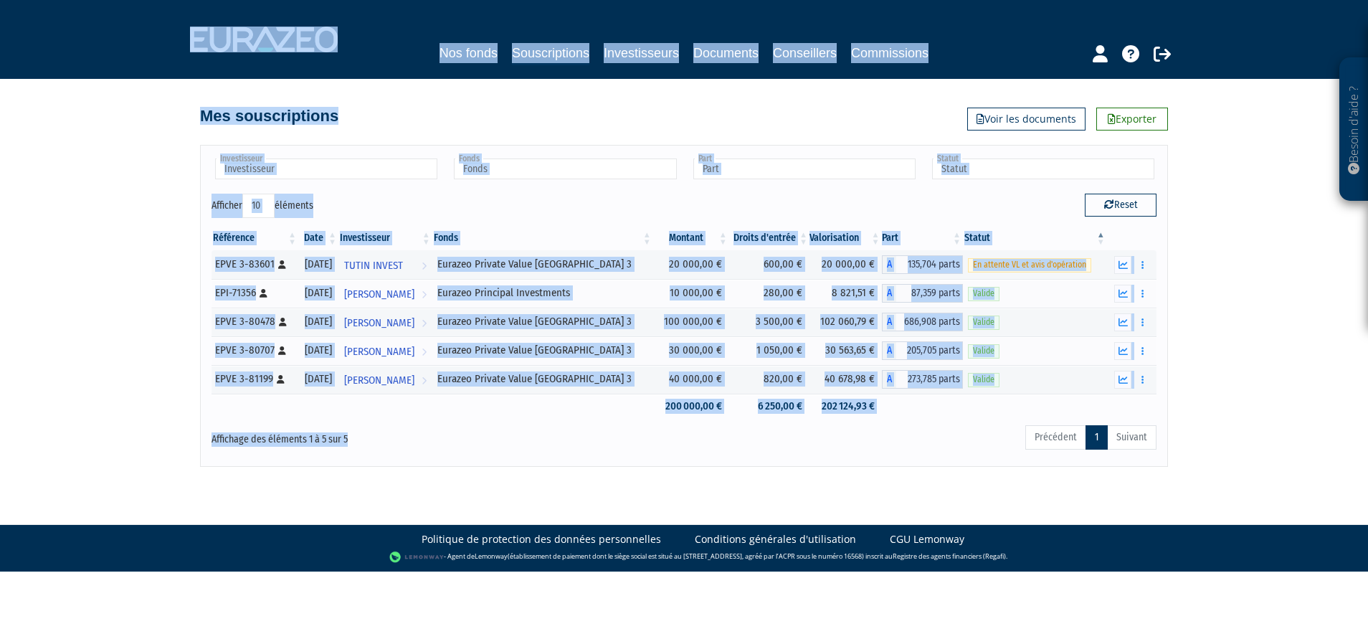
click at [143, 257] on div "Besoin d'aide ? × J'ai besoin d'aide Si vous avez une question à propos du fonc…" at bounding box center [684, 233] width 1368 height 467
click at [151, 212] on div "Besoin d'aide ? × J'ai besoin d'aide Si vous avez une question à propos du fonc…" at bounding box center [684, 233] width 1368 height 467
click at [136, 181] on div "Besoin d'aide ? × J'ai besoin d'aide Si vous avez une question à propos du fonc…" at bounding box center [684, 233] width 1368 height 467
click at [95, 297] on div "Besoin d'aide ? × J'ai besoin d'aide Si vous avez une question à propos du fonc…" at bounding box center [684, 233] width 1368 height 467
click at [135, 245] on div "Besoin d'aide ? × J'ai besoin d'aide Si vous avez une question à propos du fonc…" at bounding box center [684, 233] width 1368 height 467
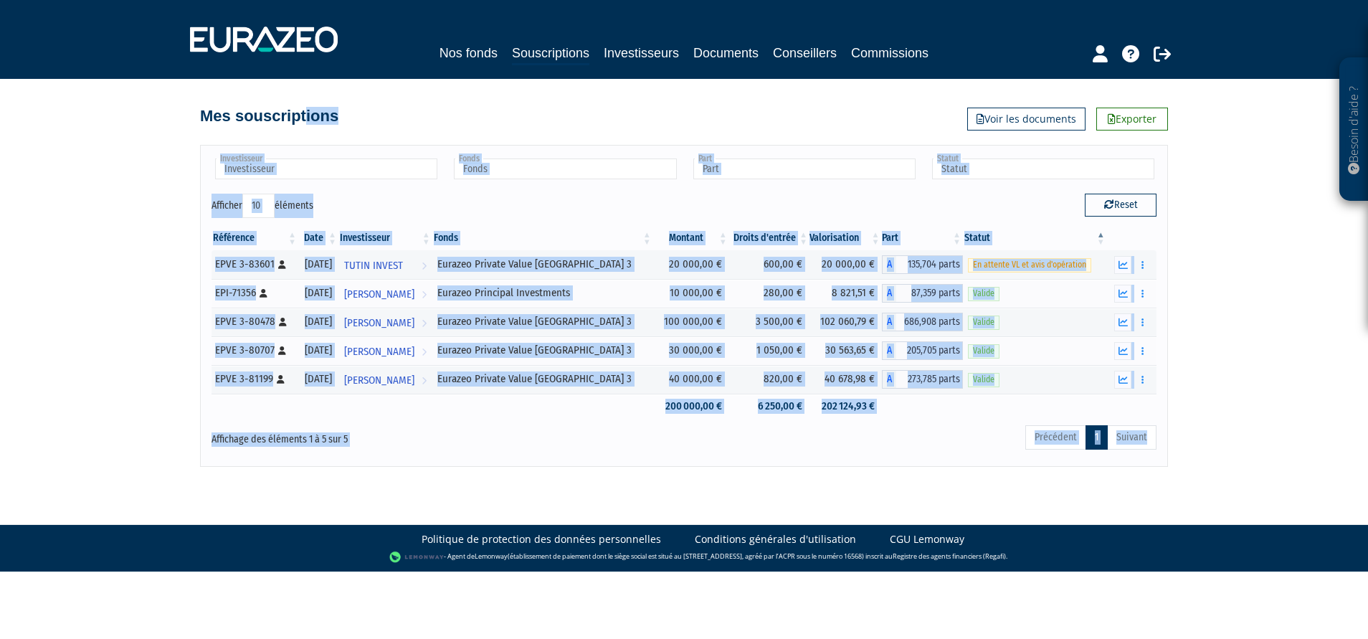
drag, startPoint x: 354, startPoint y: 369, endPoint x: 404, endPoint y: 475, distance: 117.7
click at [404, 475] on body "Besoin d'aide ? × J'ai besoin d'aide Si vous avez une question à propos du fonc…" at bounding box center [684, 285] width 1368 height 571
drag, startPoint x: 404, startPoint y: 475, endPoint x: 351, endPoint y: 483, distance: 54.4
click at [348, 484] on body "Besoin d'aide ? × J'ai besoin d'aide Si vous avez une question à propos du fonc…" at bounding box center [684, 285] width 1368 height 571
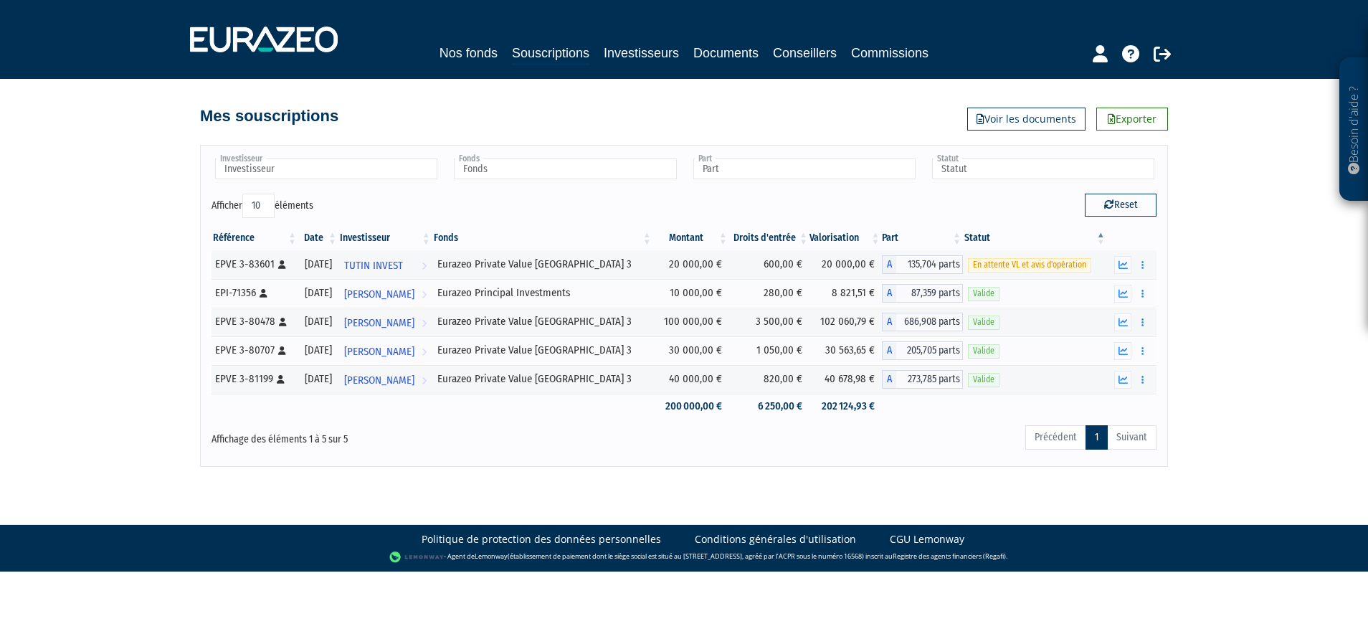
click at [379, 485] on body "Besoin d'aide ? × J'ai besoin d'aide Si vous avez une question à propos du fonc…" at bounding box center [684, 285] width 1368 height 571
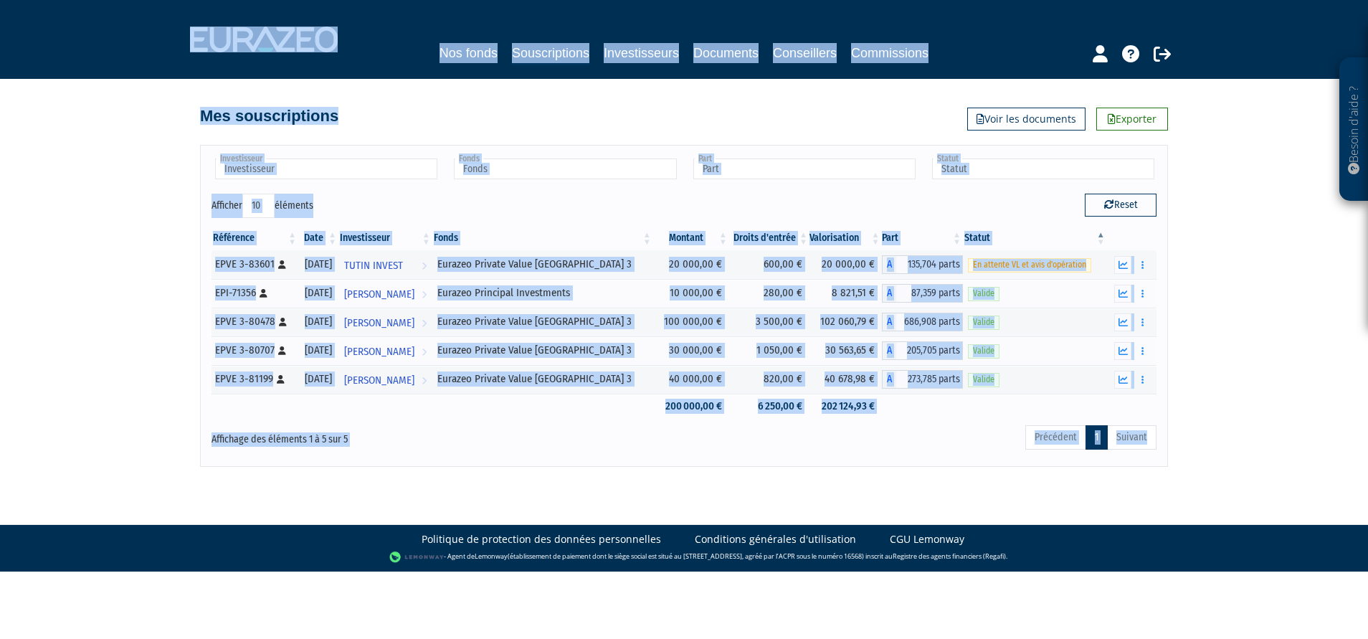
drag, startPoint x: 510, startPoint y: 514, endPoint x: 181, endPoint y: 61, distance: 560.1
click at [181, 61] on body "Besoin d'aide ? × J'ai besoin d'aide Si vous avez une question à propos du fonc…" at bounding box center [684, 285] width 1368 height 571
drag, startPoint x: 181, startPoint y: 61, endPoint x: 108, endPoint y: 58, distance: 72.5
click at [79, 141] on div "Besoin d'aide ? × J'ai besoin d'aide Si vous avez une question à propos du fonc…" at bounding box center [684, 233] width 1368 height 467
click at [109, 49] on nav "Nos fonds Souscriptions Investisseurs Documents Conseillers Commissions" at bounding box center [684, 39] width 1368 height 79
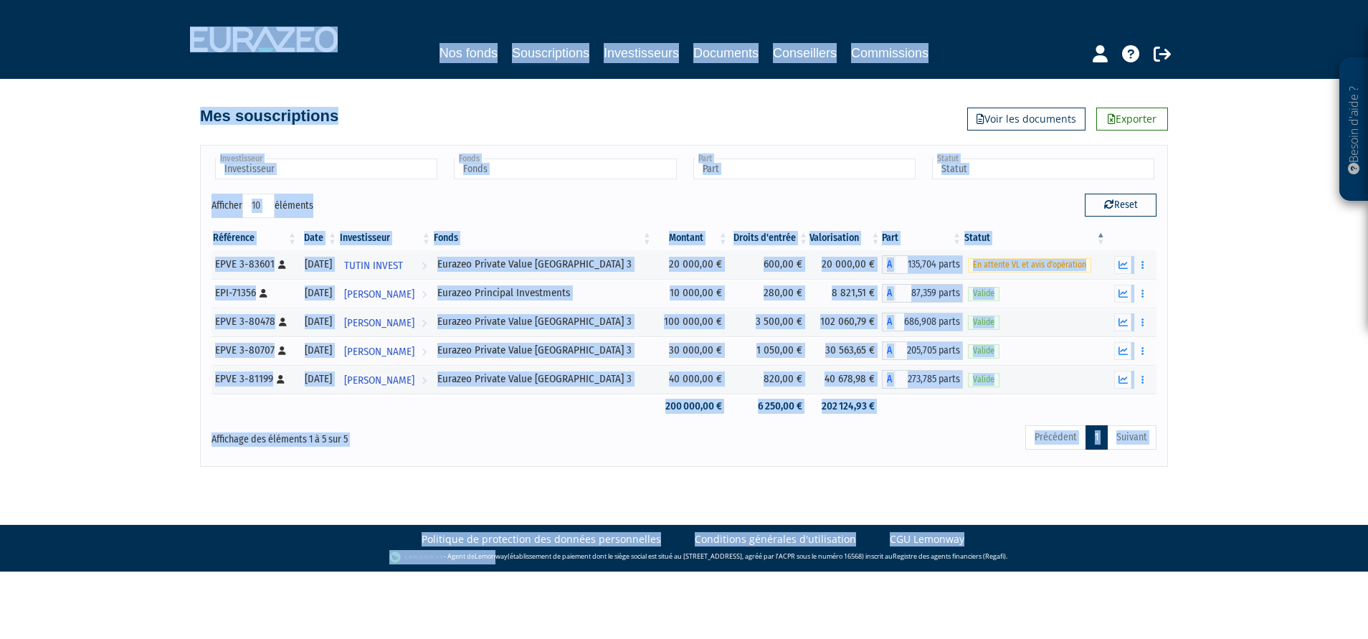
drag, startPoint x: 158, startPoint y: 52, endPoint x: 490, endPoint y: 658, distance: 691.5
click at [490, 571] on html "Besoin d'aide ? × J'ai besoin d'aide Si vous avez une question à propos du fonc…" at bounding box center [684, 285] width 1368 height 571
drag, startPoint x: 490, startPoint y: 658, endPoint x: 346, endPoint y: 480, distance: 229.5
click at [346, 480] on body "Besoin d'aide ? × J'ai besoin d'aide Si vous avez une question à propos du fonc…" at bounding box center [684, 285] width 1368 height 571
click at [365, 474] on body "Besoin d'aide ? × J'ai besoin d'aide Si vous avez une question à propos du fonc…" at bounding box center [684, 285] width 1368 height 571
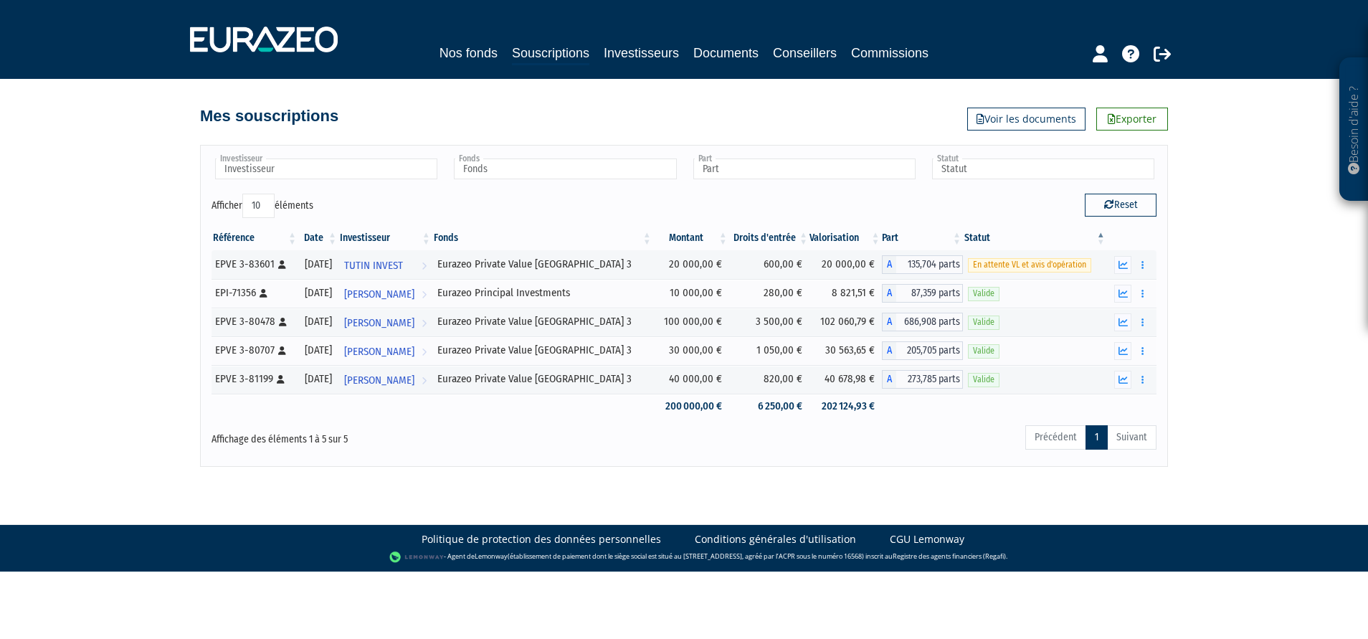
drag, startPoint x: 362, startPoint y: 474, endPoint x: 355, endPoint y: 450, distance: 24.7
click at [355, 450] on div "Affichage des éléments 1 à 5 sur 5" at bounding box center [402, 440] width 403 height 32
drag, startPoint x: 350, startPoint y: 440, endPoint x: 148, endPoint y: 432, distance: 201.6
click at [148, 432] on div "Besoin d'aide ? × J'ai besoin d'aide Si vous avez une question à propos du fonc…" at bounding box center [684, 233] width 1368 height 467
drag, startPoint x: 148, startPoint y: 432, endPoint x: 179, endPoint y: 460, distance: 41.6
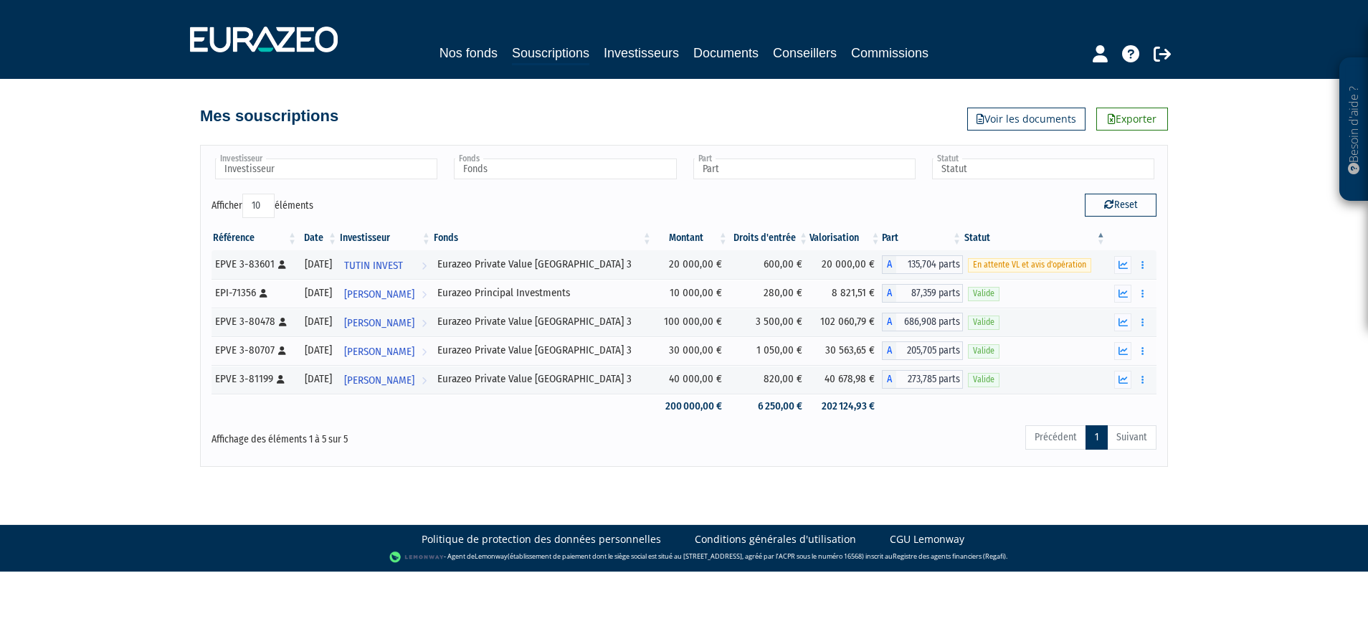
click at [123, 457] on div "Besoin d'aide ? × J'ai besoin d'aide Si vous avez une question à propos du fonc…" at bounding box center [684, 233] width 1368 height 467
click at [291, 468] on body "Besoin d'aide ? × J'ai besoin d'aide Si vous avez une question à propos du fonc…" at bounding box center [684, 285] width 1368 height 571
click at [287, 435] on div "Affichage des éléments 1 à 5 sur 5" at bounding box center [402, 435] width 381 height 23
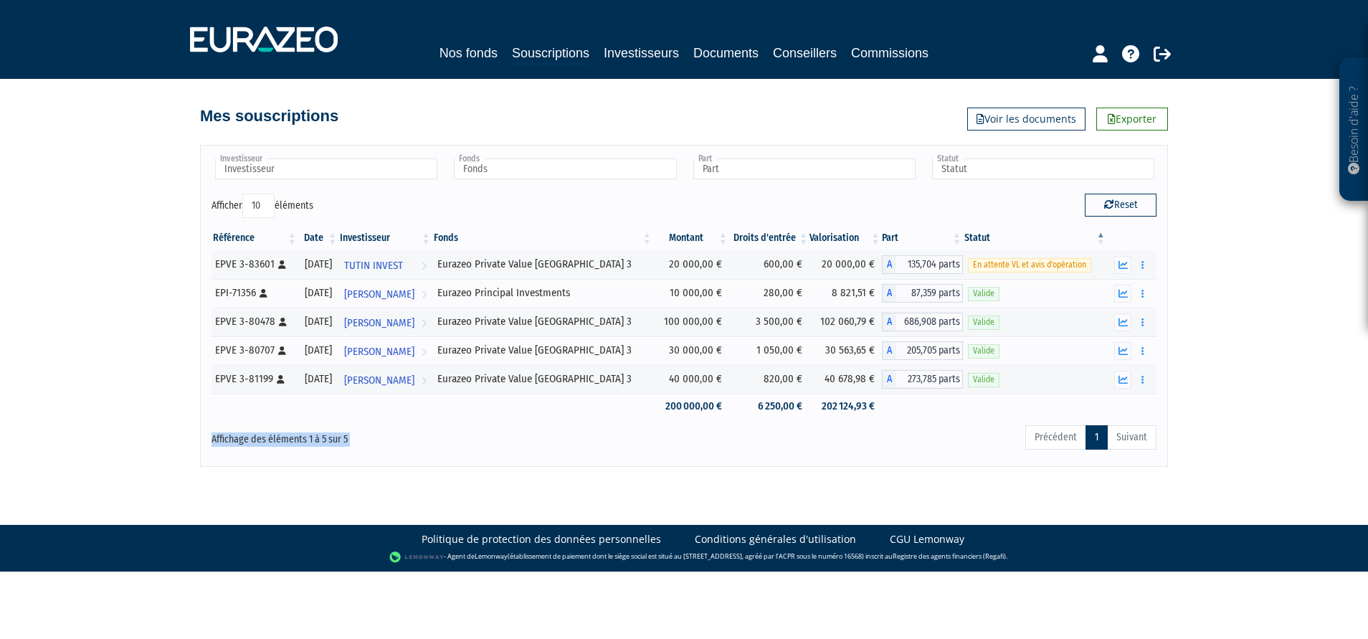
drag, startPoint x: 287, startPoint y: 435, endPoint x: 236, endPoint y: 436, distance: 50.9
click at [236, 439] on div "Affichage des éléments 1 à 5 sur 5" at bounding box center [402, 435] width 381 height 23
click at [234, 432] on div "Affichage des éléments 1 à 5 sur 5" at bounding box center [402, 435] width 381 height 23
click at [235, 432] on div "Affichage des éléments 1 à 5 sur 5" at bounding box center [402, 435] width 381 height 23
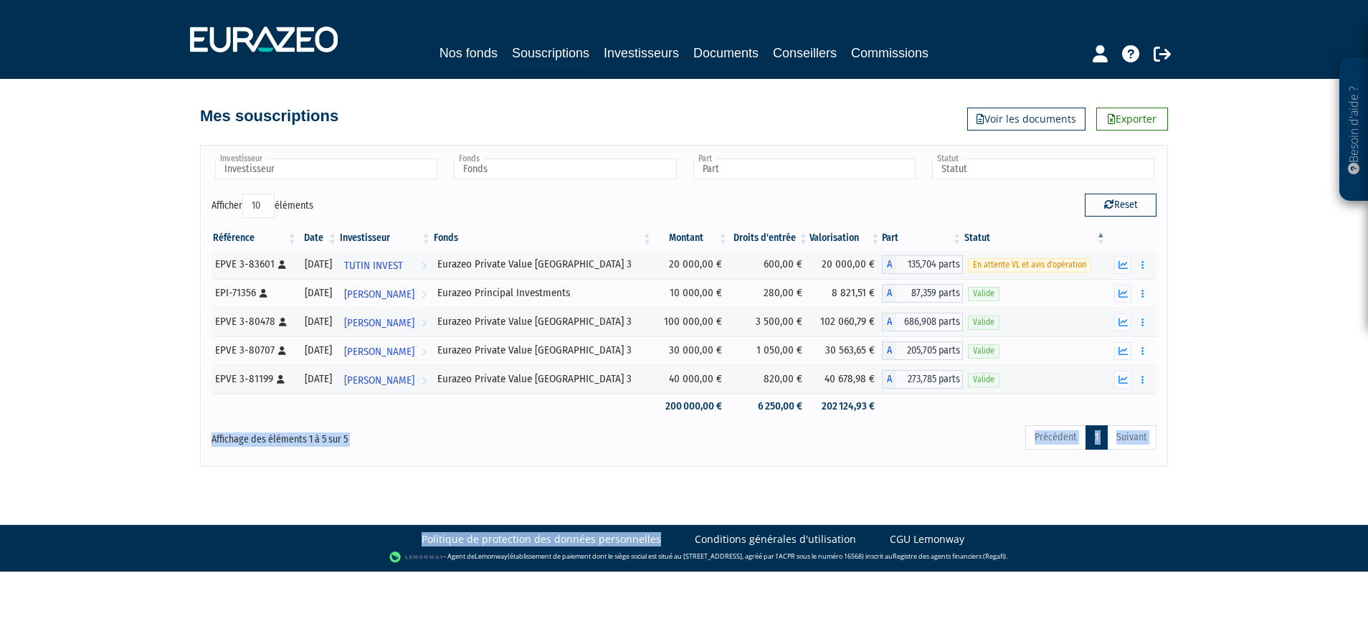
drag, startPoint x: 235, startPoint y: 432, endPoint x: 566, endPoint y: 494, distance: 336.3
click at [566, 494] on body "Besoin d'aide ? × J'ai besoin d'aide Si vous avez une question à propos du fonc…" at bounding box center [684, 285] width 1368 height 571
drag, startPoint x: 566, startPoint y: 494, endPoint x: 465, endPoint y: 474, distance: 103.1
click at [465, 474] on body "Besoin d'aide ? × J'ai besoin d'aide Si vous avez une question à propos du fonc…" at bounding box center [684, 285] width 1368 height 571
drag, startPoint x: 518, startPoint y: 478, endPoint x: 548, endPoint y: 485, distance: 30.3
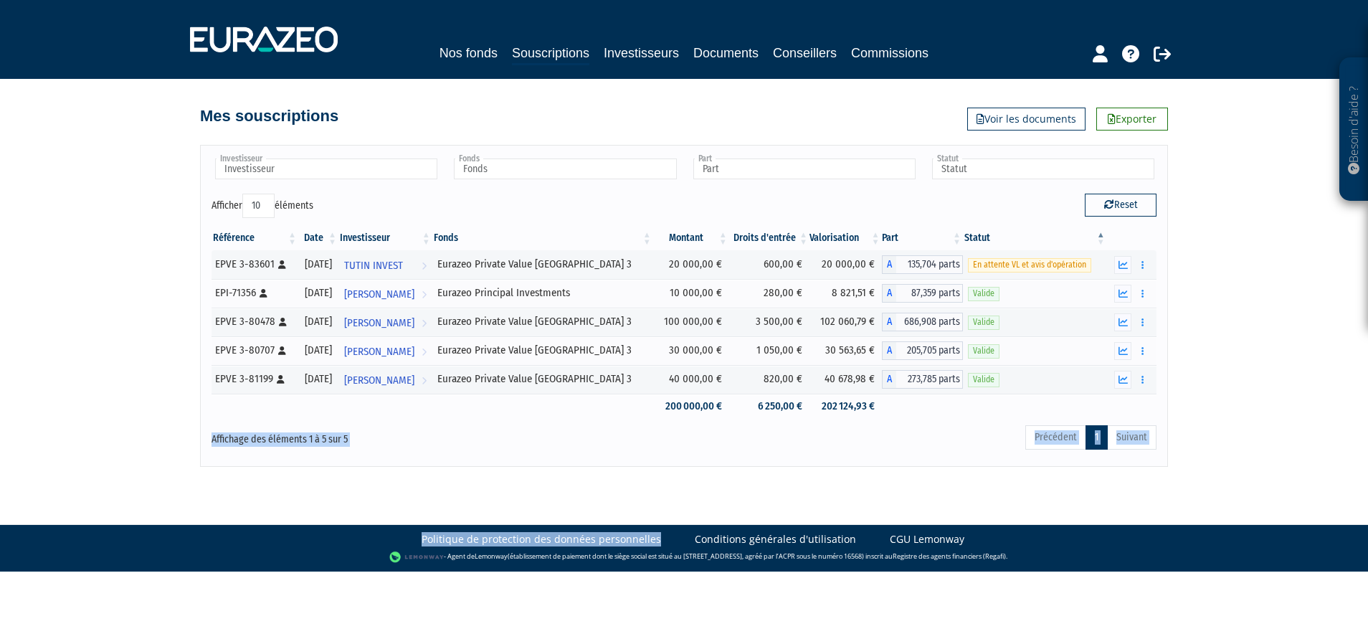
click at [518, 478] on body "Besoin d'aide ? × J'ai besoin d'aide Si vous avez une question à propos du fonc…" at bounding box center [684, 285] width 1368 height 571
click at [713, 519] on body "Besoin d'aide ? × J'ai besoin d'aide Si vous avez une question à propos du fonc…" at bounding box center [684, 285] width 1368 height 571
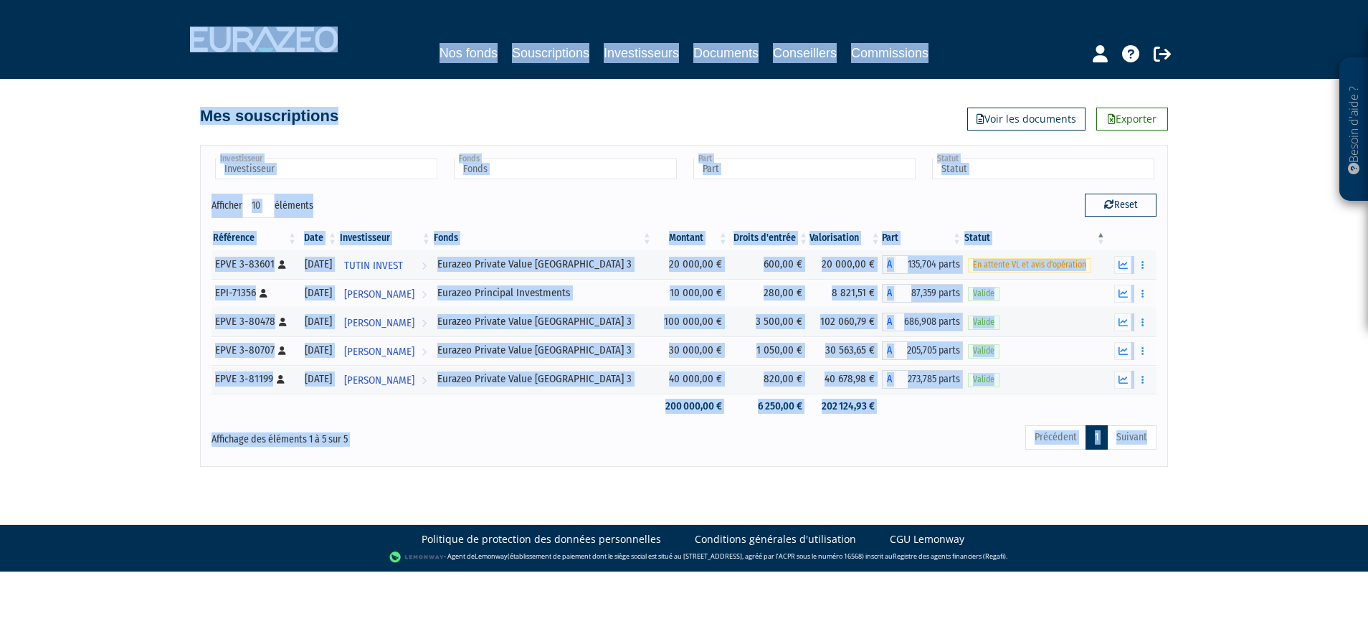
drag, startPoint x: 715, startPoint y: 508, endPoint x: 102, endPoint y: 77, distance: 749.8
click at [102, 77] on body "Besoin d'aide ? × J'ai besoin d'aide Si vous avez une question à propos du fonc…" at bounding box center [684, 285] width 1368 height 571
drag, startPoint x: 102, startPoint y: 77, endPoint x: 76, endPoint y: 295, distance: 219.5
click at [72, 300] on div "Besoin d'aide ? × J'ai besoin d'aide Si vous avez une question à propos du fonc…" at bounding box center [684, 233] width 1368 height 467
click at [112, 174] on div "Besoin d'aide ? × J'ai besoin d'aide Si vous avez une question à propos du fonc…" at bounding box center [684, 233] width 1368 height 467
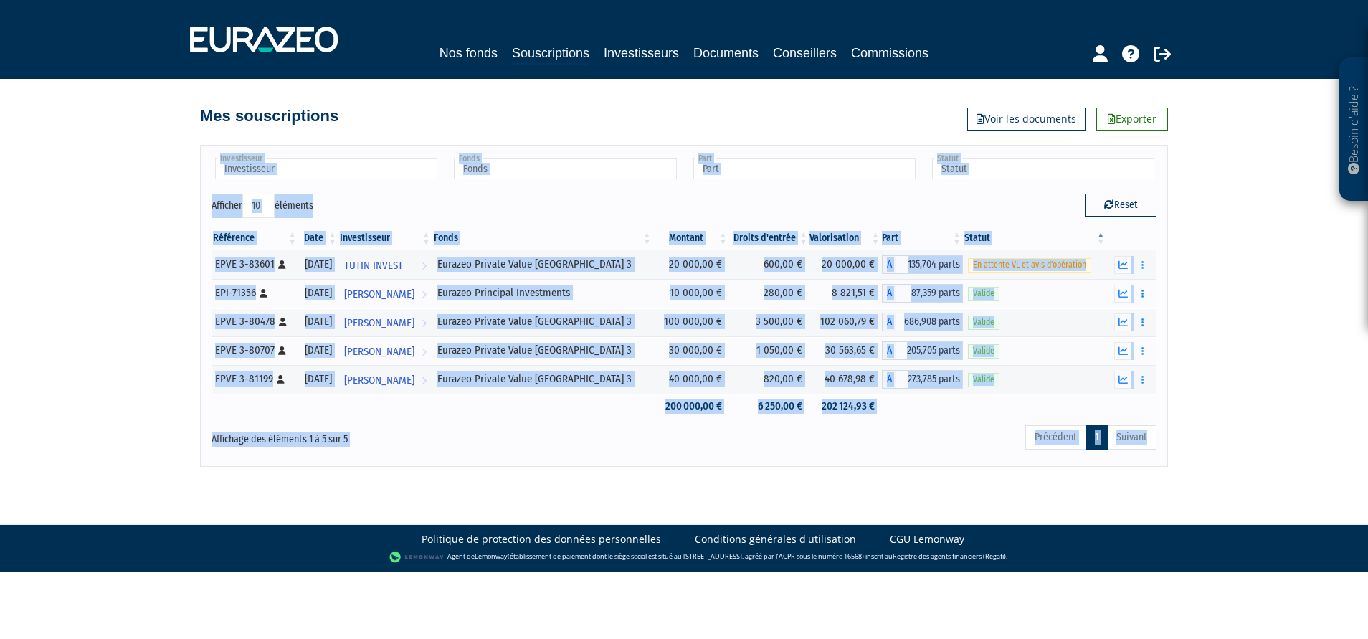
drag, startPoint x: 552, startPoint y: 256, endPoint x: 563, endPoint y: 523, distance: 267.0
click at [563, 523] on body "Besoin d'aide ? × J'ai besoin d'aide Si vous avez une question à propos du fonc…" at bounding box center [684, 285] width 1368 height 571
drag, startPoint x: 563, startPoint y: 523, endPoint x: 499, endPoint y: 474, distance: 80.3
click at [499, 474] on body "Besoin d'aide ? × J'ai besoin d'aide Si vous avez une question à propos du fonc…" at bounding box center [684, 285] width 1368 height 571
click at [519, 488] on body "Besoin d'aide ? × J'ai besoin d'aide Si vous avez une question à propos du fonc…" at bounding box center [684, 285] width 1368 height 571
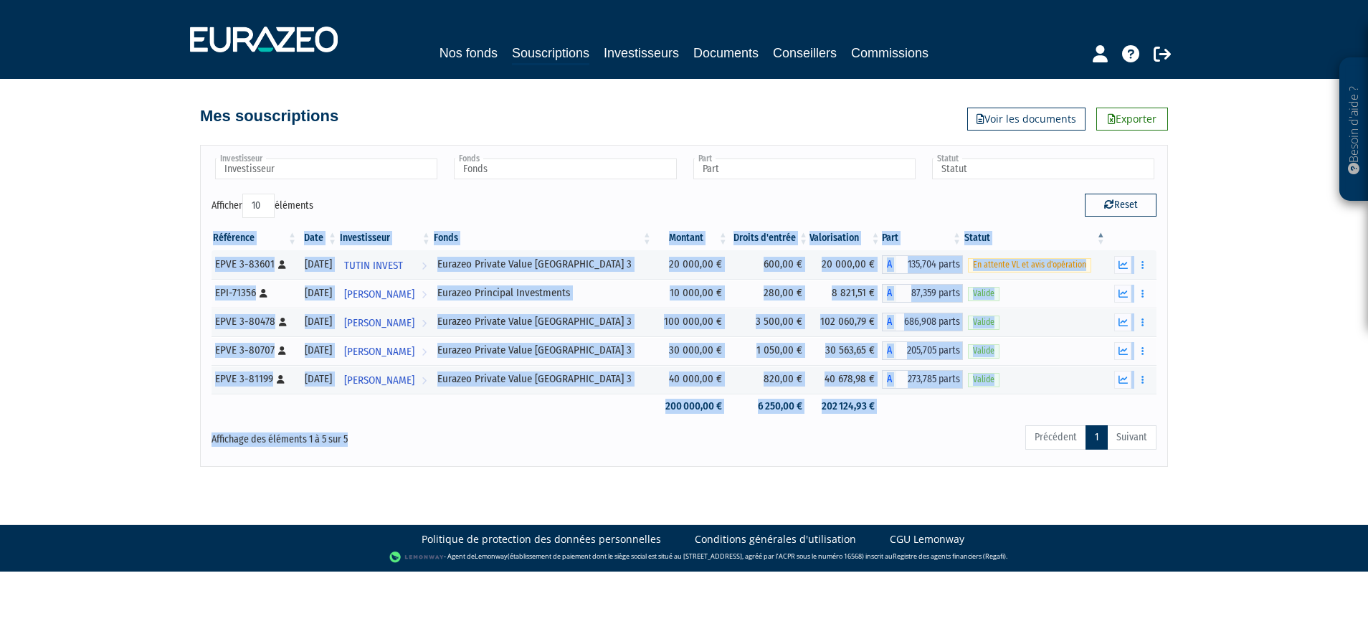
drag, startPoint x: 522, startPoint y: 451, endPoint x: 263, endPoint y: 80, distance: 452.7
click at [263, 80] on div "Besoin d'aide ? × J'ai besoin d'aide Si vous avez une question à propos du fonc…" at bounding box center [684, 233] width 1368 height 467
drag, startPoint x: 263, startPoint y: 80, endPoint x: 124, endPoint y: 205, distance: 187.3
click at [124, 205] on div "Besoin d'aide ? × J'ai besoin d'aide Si vous avez une question à propos du fonc…" at bounding box center [684, 233] width 1368 height 467
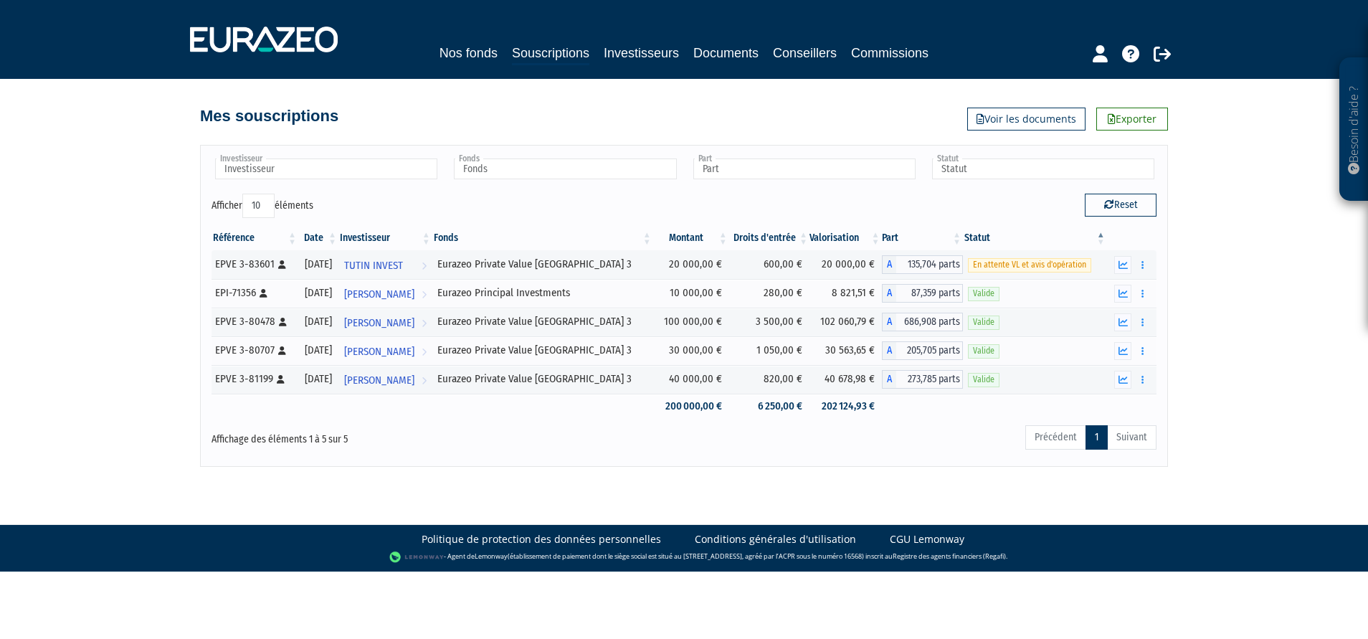
drag, startPoint x: 120, startPoint y: 119, endPoint x: 117, endPoint y: 102, distance: 17.6
click at [120, 118] on div "Besoin d'aide ? × J'ai besoin d'aide Si vous avez une question à propos du fonc…" at bounding box center [684, 233] width 1368 height 467
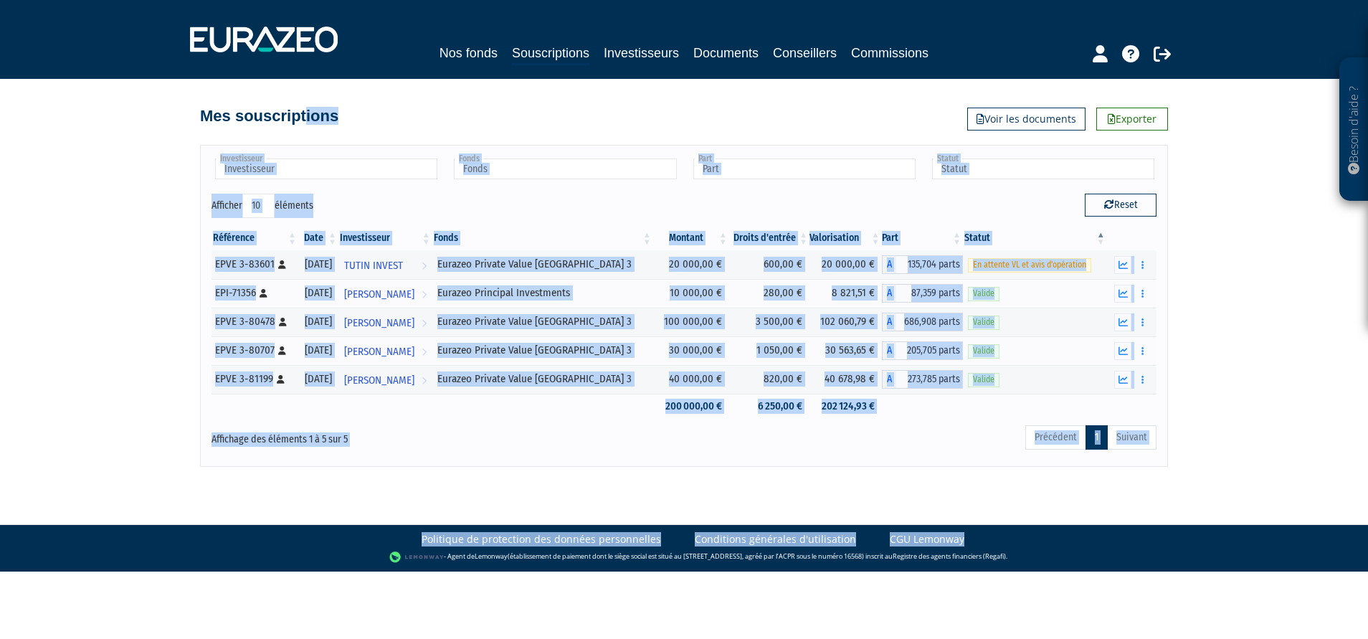
drag, startPoint x: 171, startPoint y: 150, endPoint x: 389, endPoint y: 561, distance: 464.8
click at [389, 561] on body "Besoin d'aide ? × J'ai besoin d'aide Si vous avez une question à propos du fonc…" at bounding box center [684, 285] width 1368 height 571
drag, startPoint x: 389, startPoint y: 561, endPoint x: 351, endPoint y: 463, distance: 105.3
click at [351, 449] on div "Affichage des éléments 1 à 5 sur 5" at bounding box center [402, 440] width 403 height 32
click at [346, 508] on body "Besoin d'aide ? × J'ai besoin d'aide Si vous avez une question à propos du fonc…" at bounding box center [684, 285] width 1368 height 571
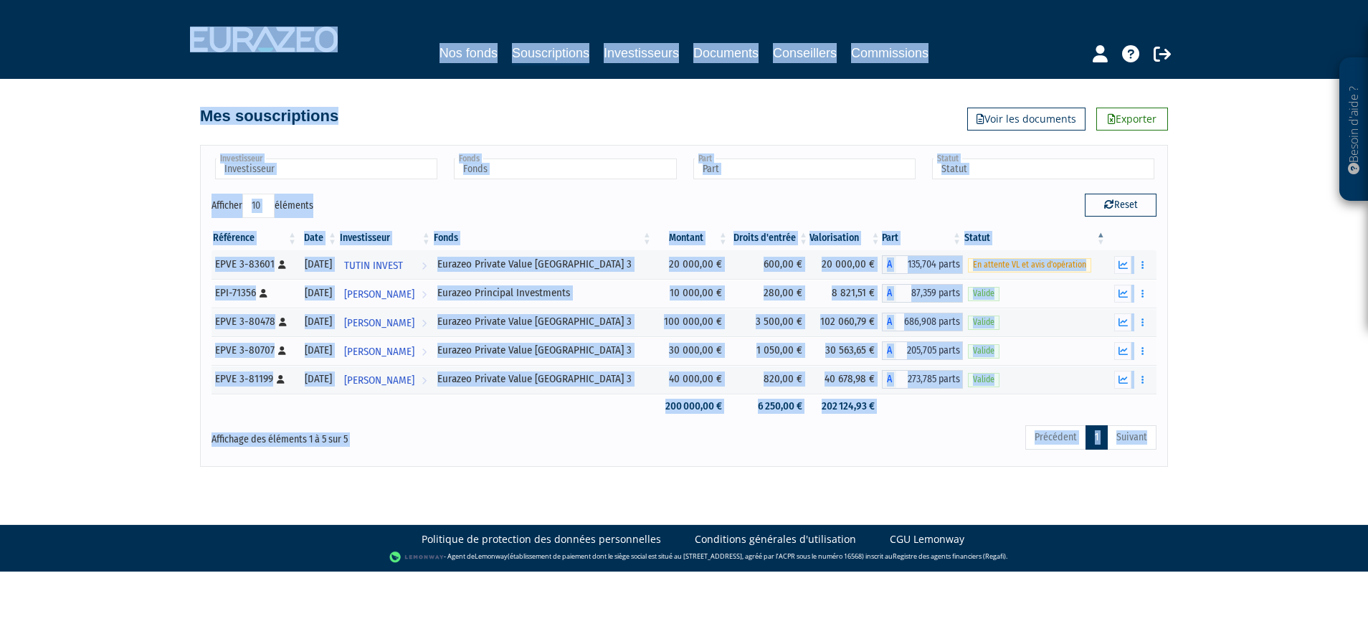
drag, startPoint x: 443, startPoint y: 515, endPoint x: 32, endPoint y: 39, distance: 629.4
click at [32, 39] on body "Besoin d'aide ? × J'ai besoin d'aide Si vous avez une question à propos du fonc…" at bounding box center [684, 285] width 1368 height 571
drag, startPoint x: 32, startPoint y: 39, endPoint x: 54, endPoint y: 257, distance: 219.9
click at [45, 267] on div "Besoin d'aide ? × J'ai besoin d'aide Si vous avez une question à propos du fonc…" at bounding box center [684, 233] width 1368 height 467
click at [80, 184] on div "Besoin d'aide ? × J'ai besoin d'aide Si vous avez une question à propos du fonc…" at bounding box center [684, 233] width 1368 height 467
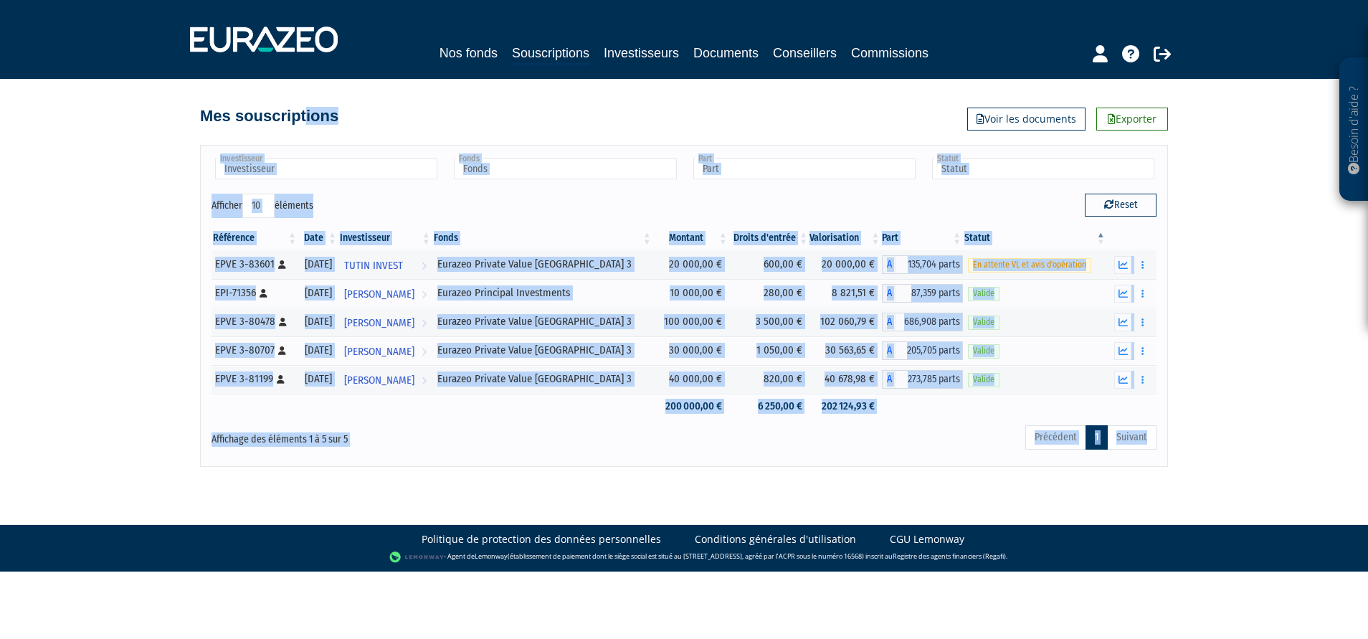
drag, startPoint x: 110, startPoint y: 113, endPoint x: 425, endPoint y: 478, distance: 482.5
click at [425, 478] on body "Besoin d'aide ? × J'ai besoin d'aide Si vous avez une question à propos du fonc…" at bounding box center [684, 285] width 1368 height 571
drag, startPoint x: 425, startPoint y: 478, endPoint x: 395, endPoint y: 462, distance: 34.3
click at [361, 442] on div "Affichage des éléments 1 à 5 sur 5" at bounding box center [402, 435] width 381 height 23
drag, startPoint x: 149, startPoint y: 156, endPoint x: 270, endPoint y: 118, distance: 127.2
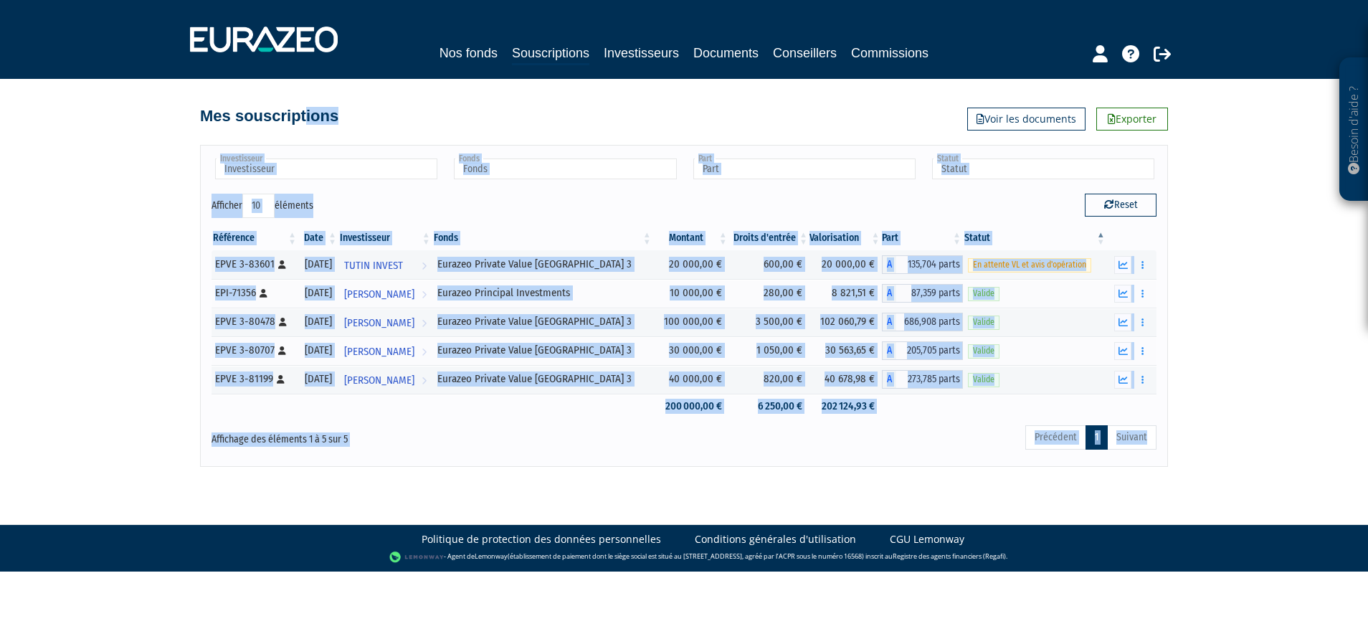
click at [149, 156] on div "Besoin d'aide ? × J'ai besoin d'aide Si vous avez une question à propos du fonc…" at bounding box center [684, 233] width 1368 height 467
click at [455, 52] on link "Nos fonds" at bounding box center [469, 53] width 58 height 20
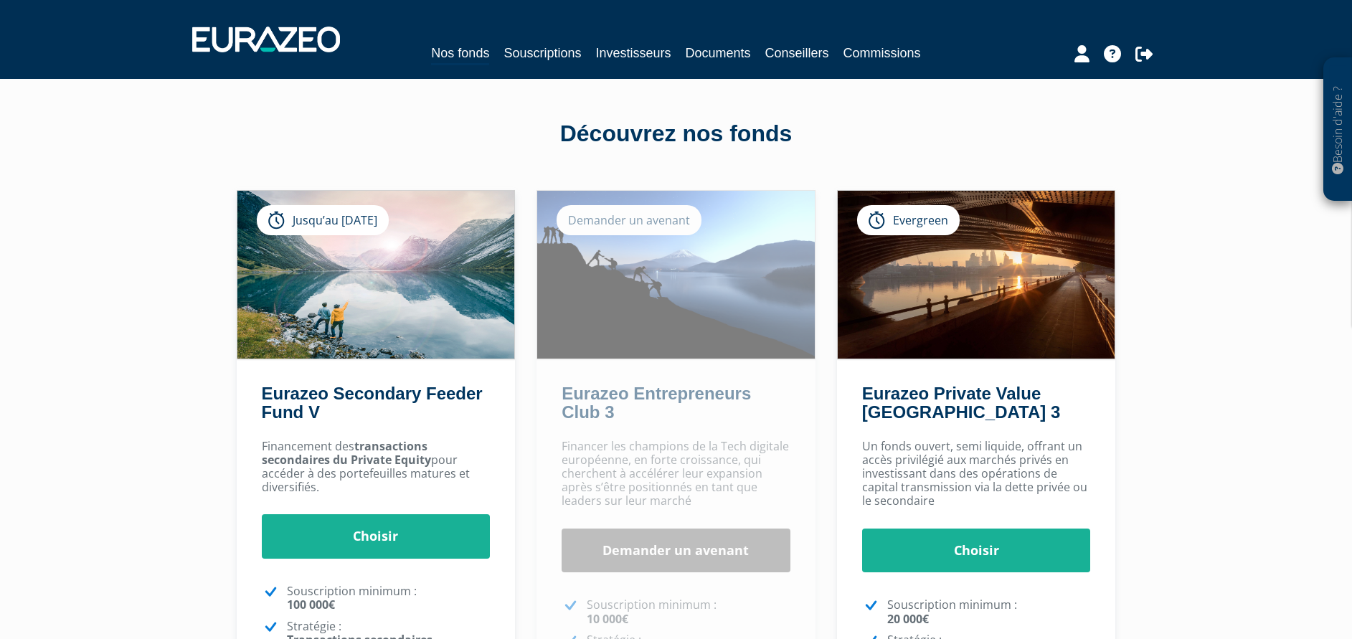
click at [123, 237] on div "Besoin d'aide ? × J'ai besoin d'aide Si vous avez une question à propos du fonc…" at bounding box center [676, 439] width 1352 height 878
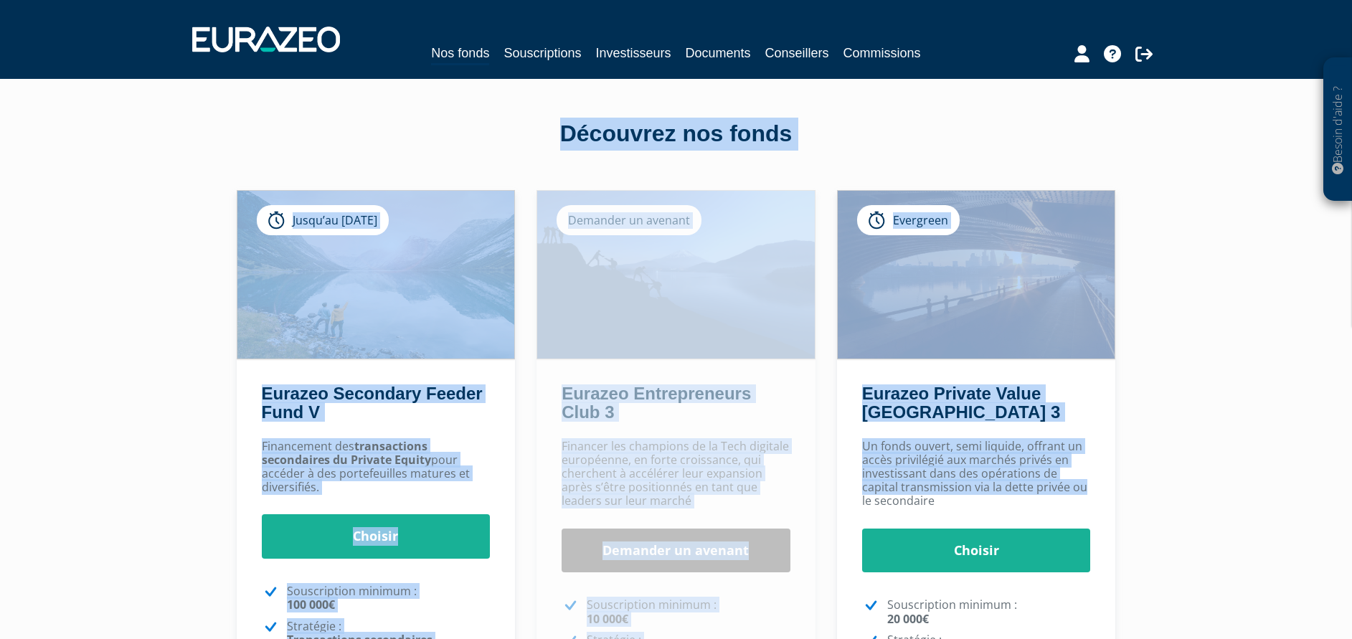
drag, startPoint x: 135, startPoint y: 149, endPoint x: 1144, endPoint y: 500, distance: 1068.1
click at [1144, 500] on div "Besoin d'aide ? × J'ai besoin d'aide Si vous avez une question à propos du fonc…" at bounding box center [676, 439] width 1352 height 878
drag, startPoint x: 1144, startPoint y: 500, endPoint x: 1170, endPoint y: 569, distance: 73.5
click at [1166, 587] on div "Besoin d'aide ? × J'ai besoin d'aide Si vous avez une question à propos du fonc…" at bounding box center [676, 439] width 1352 height 878
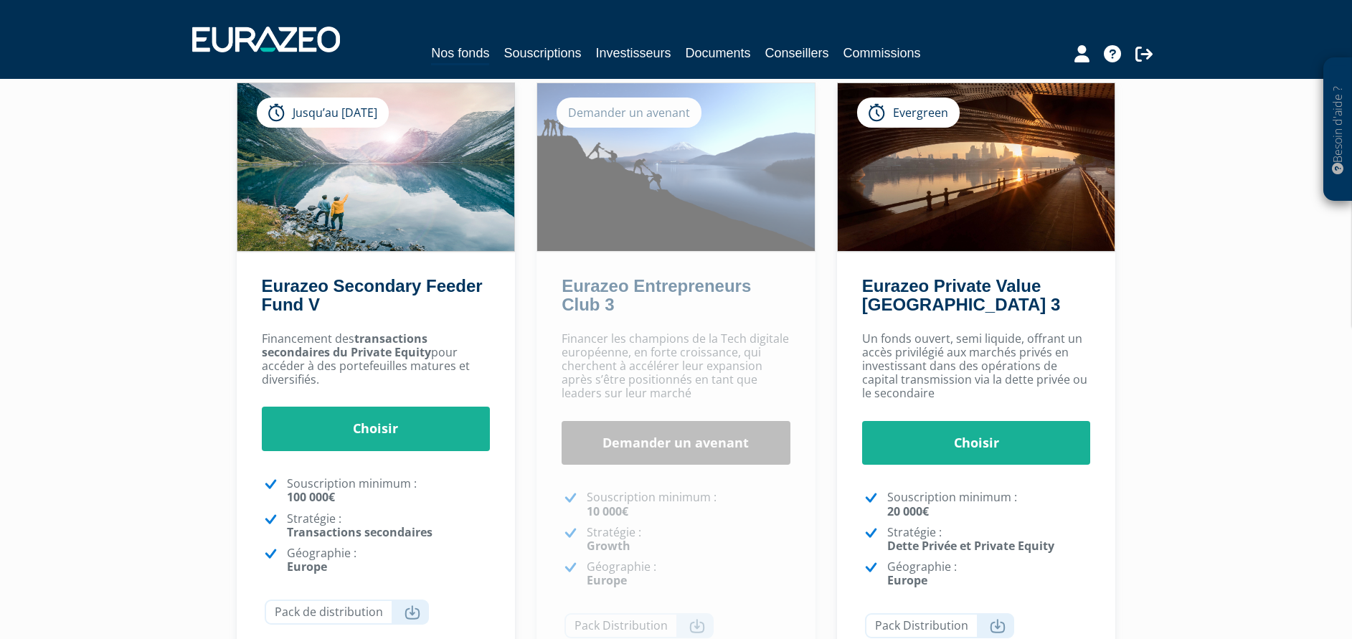
click at [1200, 516] on div "Besoin d'aide ? × J'ai besoin d'aide Si vous avez une question à propos du fonc…" at bounding box center [676, 331] width 1352 height 878
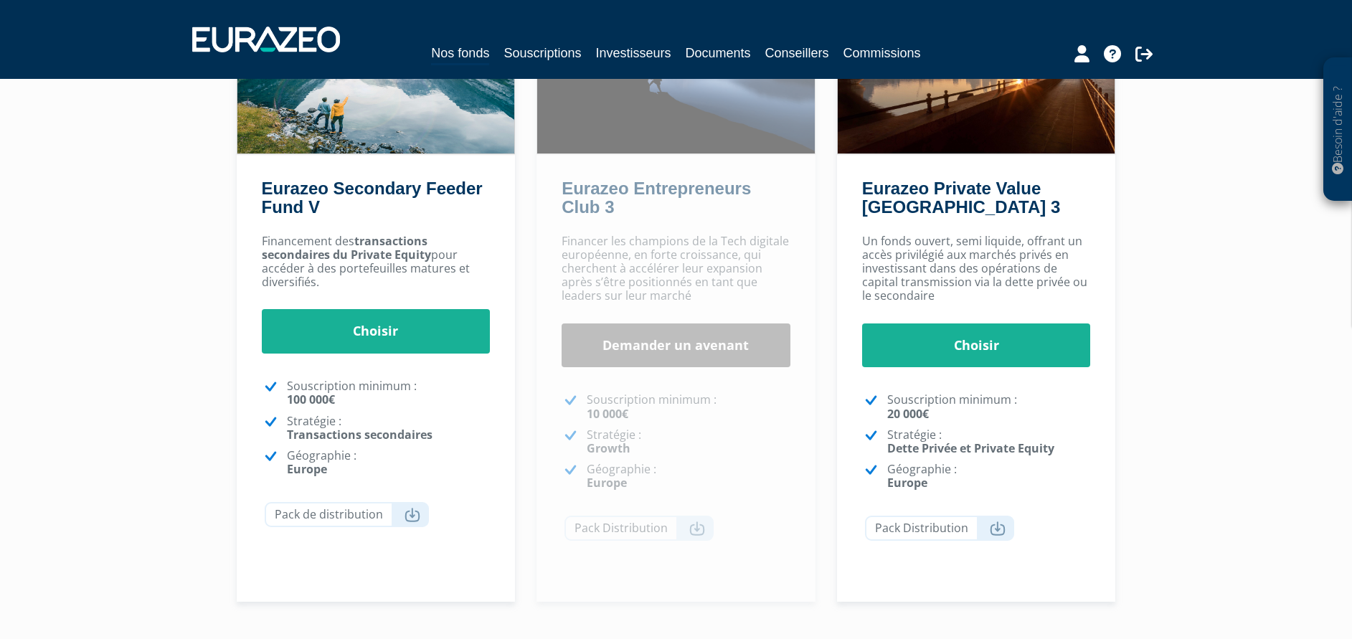
scroll to position [215, 0]
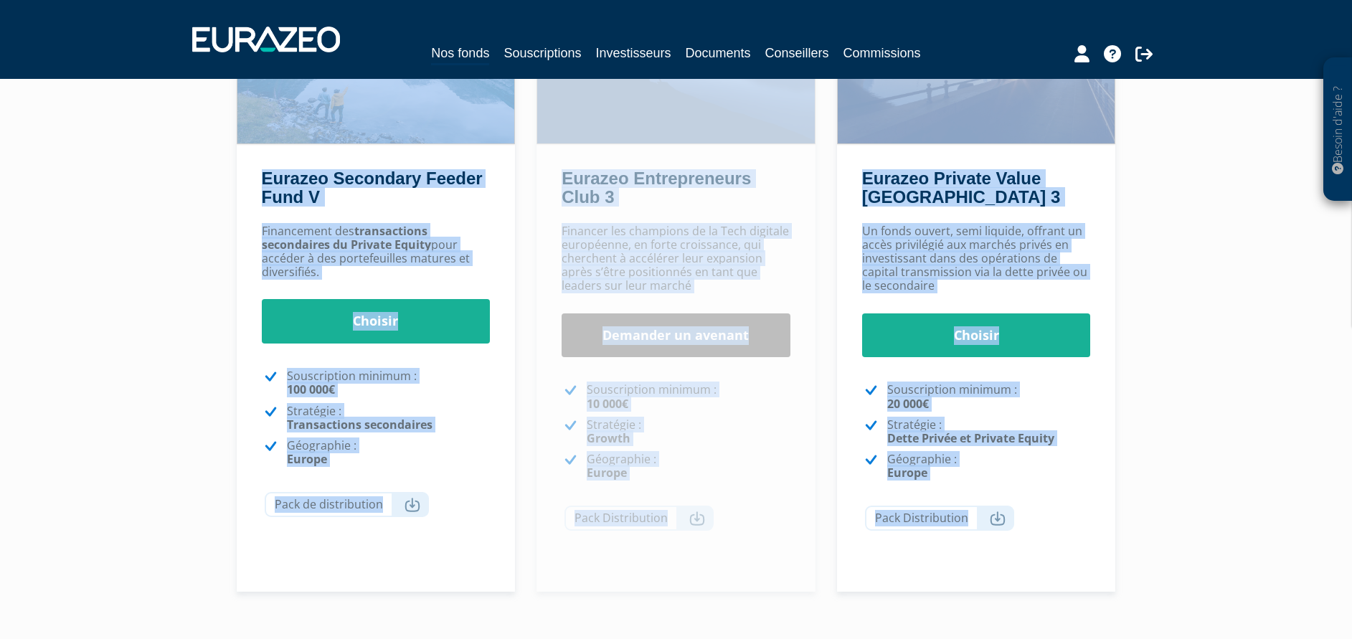
drag, startPoint x: 1106, startPoint y: 480, endPoint x: -4, endPoint y: 141, distance: 1161.1
click at [0, 141] on html "Besoin d'aide ? × J'ai besoin d'aide Si vous avez une question à propos du fonc…" at bounding box center [676, 276] width 1352 height 982
drag, startPoint x: 132, startPoint y: 377, endPoint x: 138, endPoint y: 371, distance: 8.6
click at [132, 376] on div "Besoin d'aide ? × J'ai besoin d'aide Si vous avez une question à propos du fonc…" at bounding box center [676, 224] width 1352 height 878
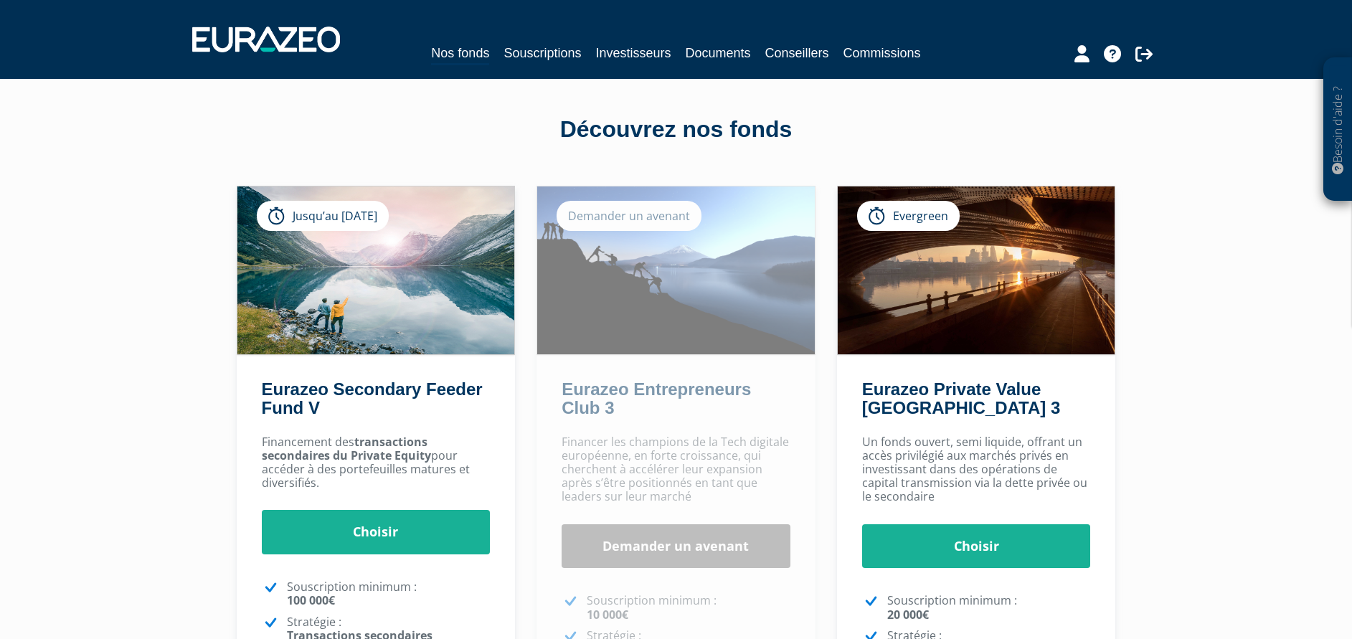
scroll to position [0, 0]
